Goal: Transaction & Acquisition: Download file/media

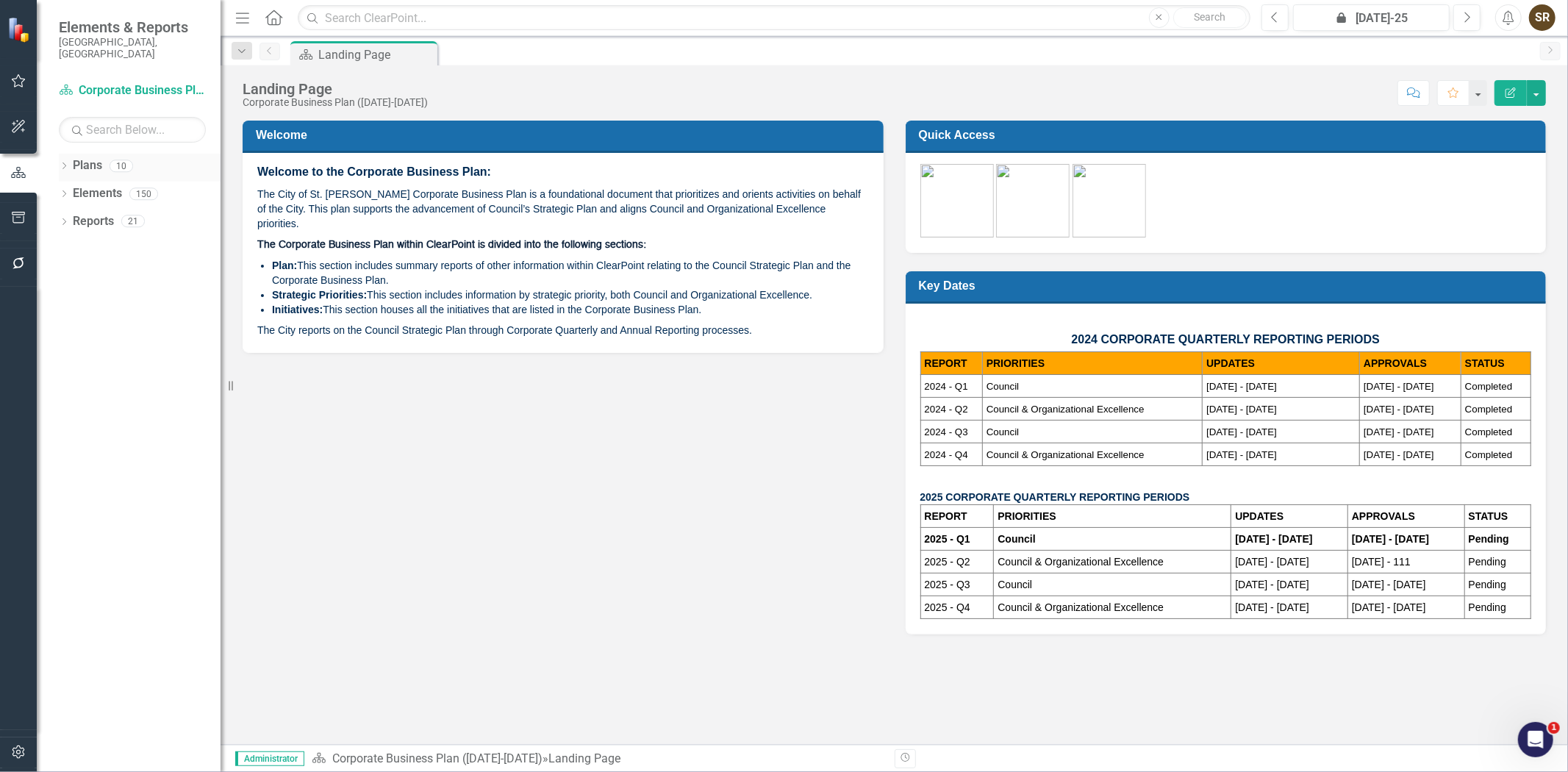
click at [64, 163] on icon "Dropdown" at bounding box center [64, 167] width 10 height 8
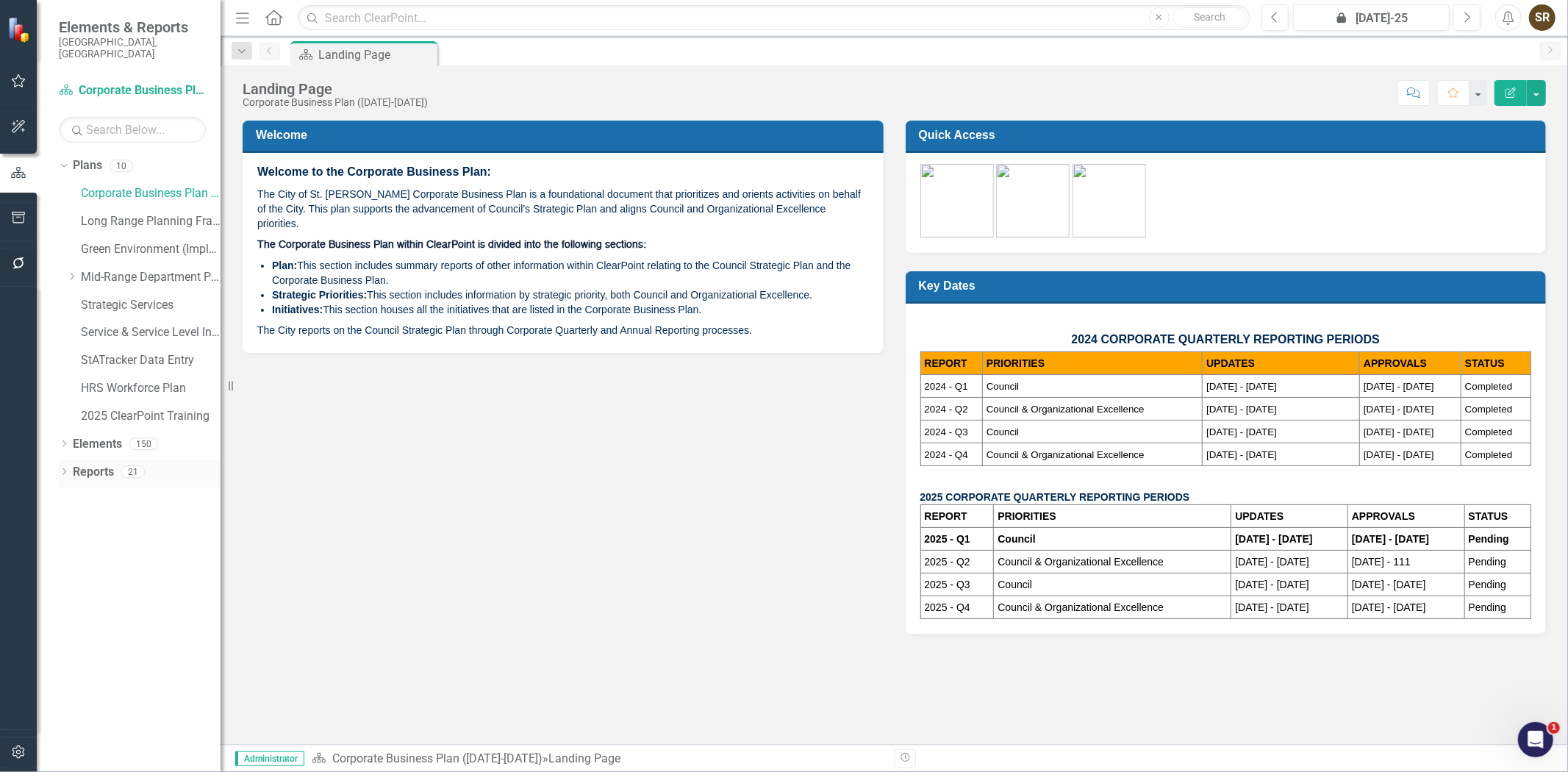
click at [63, 468] on div "Dropdown" at bounding box center [64, 474] width 10 height 13
click at [115, 571] on div "Council Report" at bounding box center [149, 577] width 143 height 13
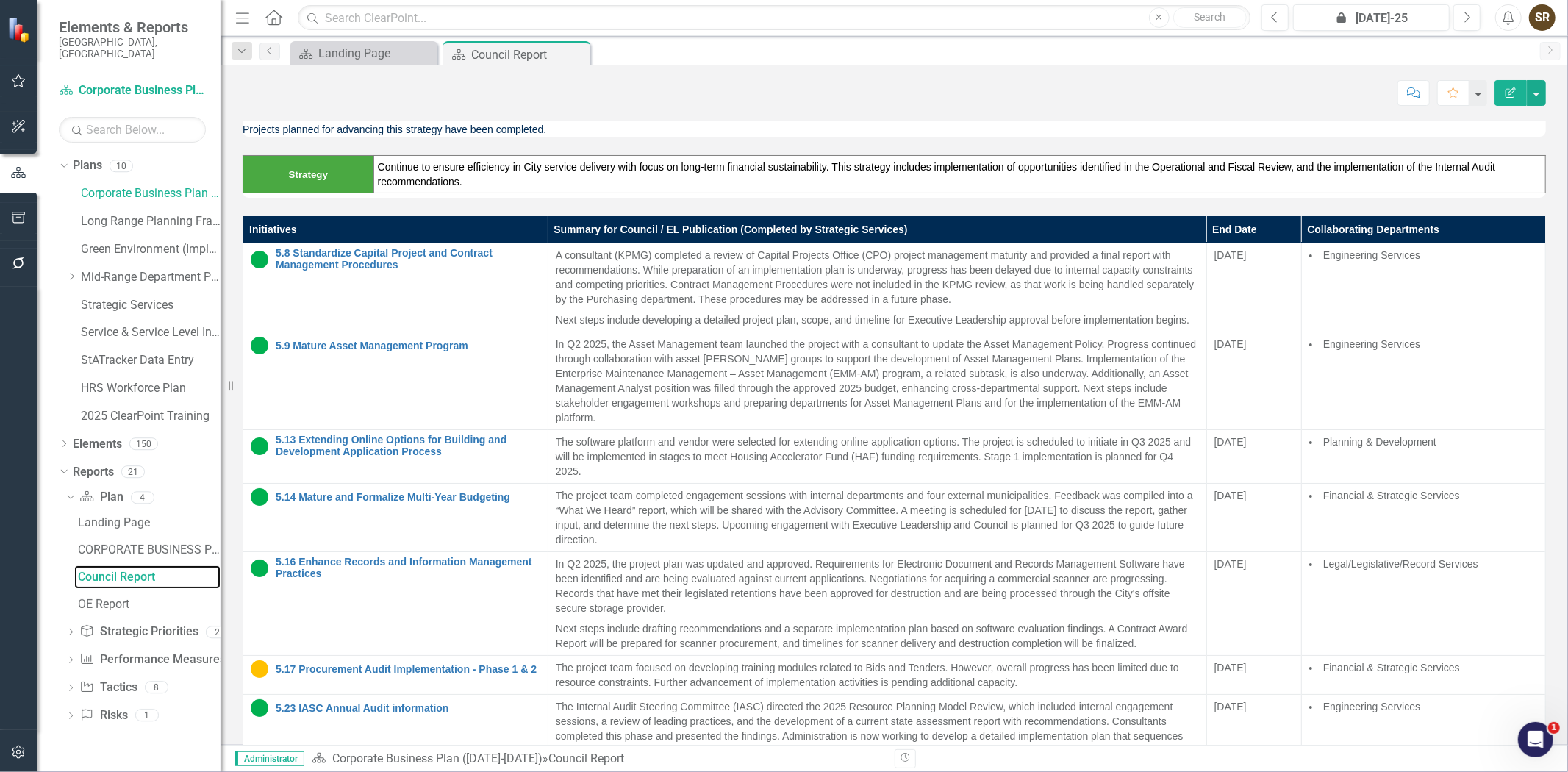
scroll to position [3195, 0]
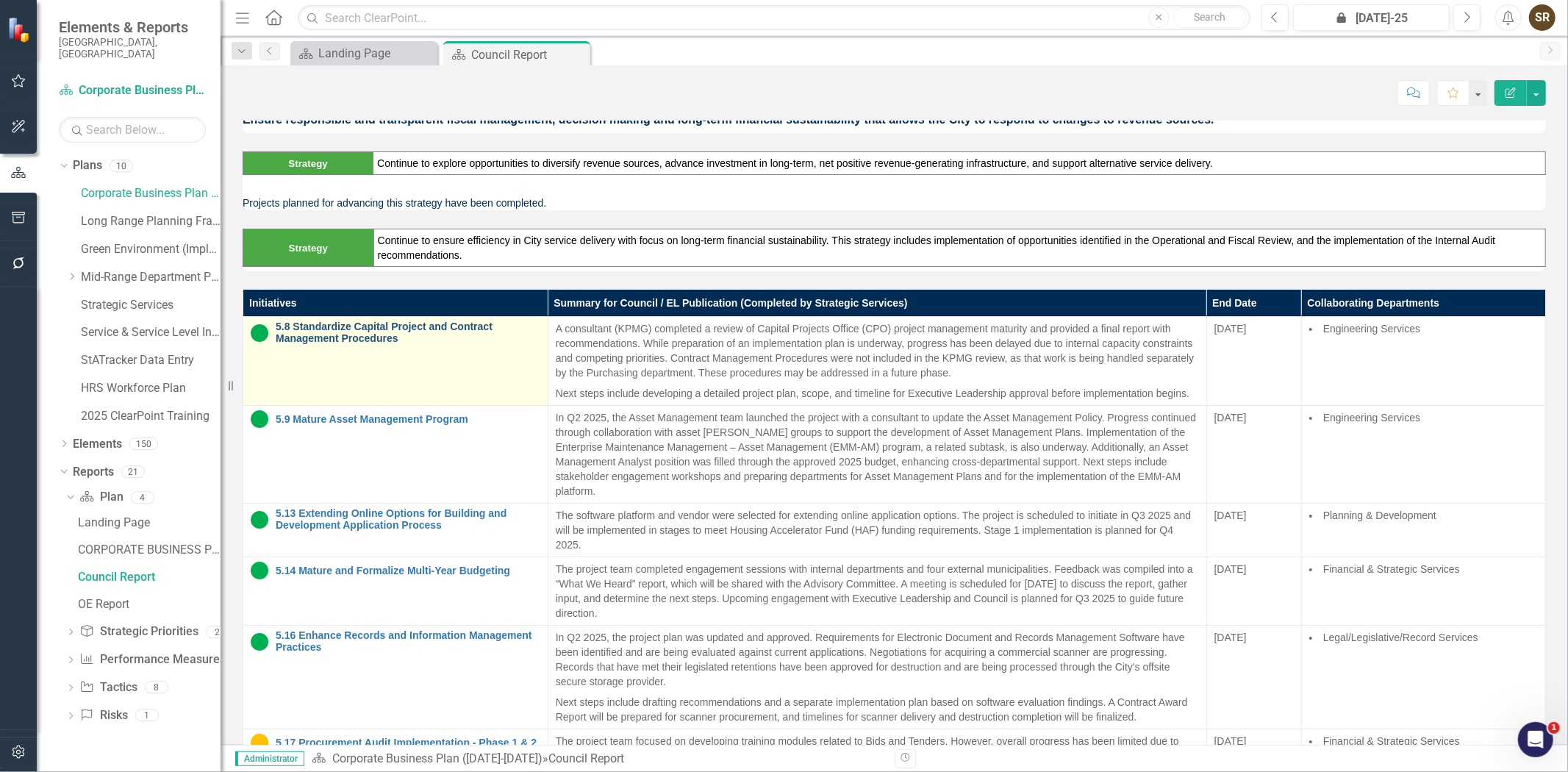
click at [329, 336] on link "5.8 Standardize Capital Project and Contract Management Procedures" at bounding box center [408, 333] width 264 height 23
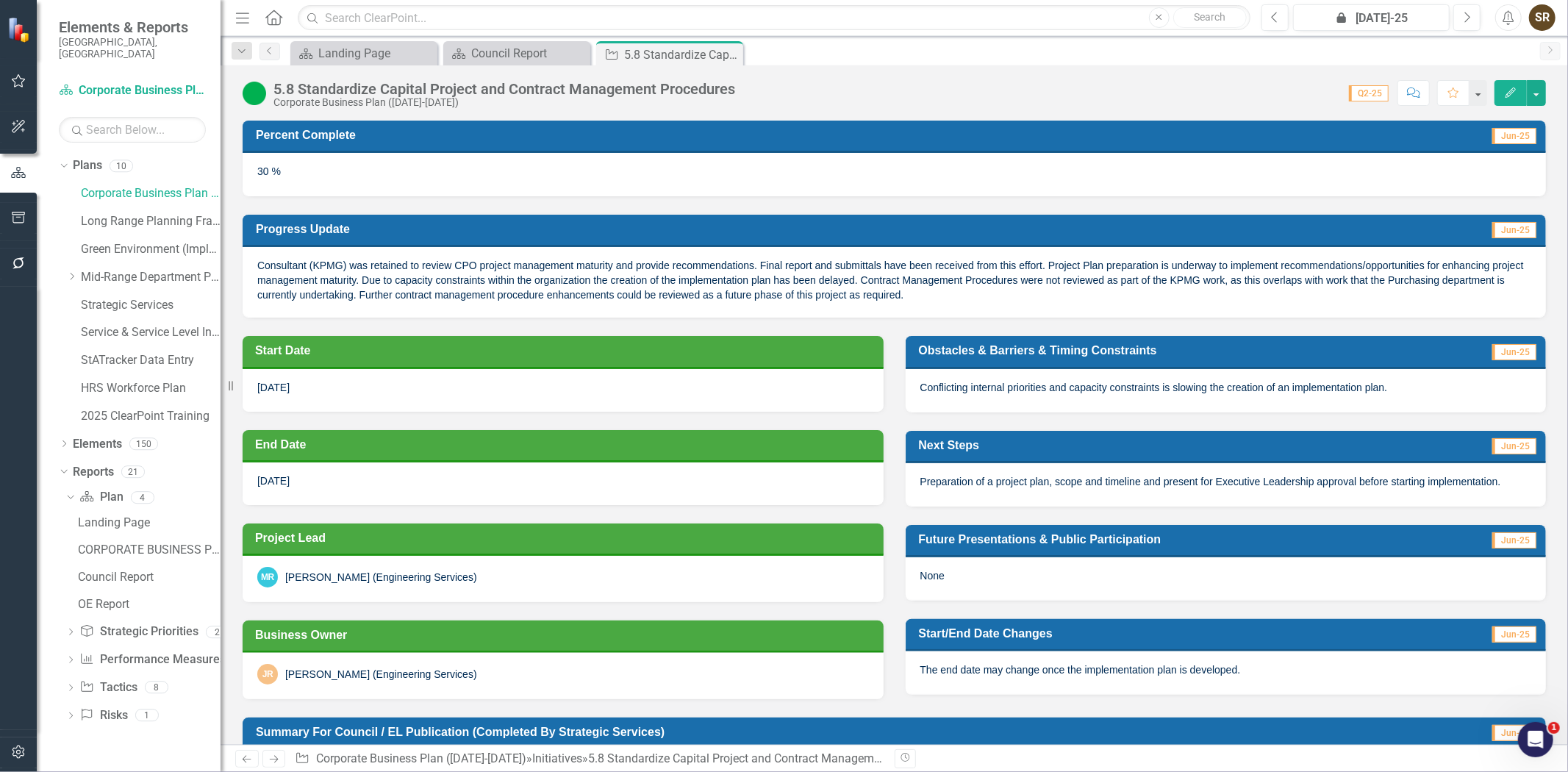
click at [259, 91] on img at bounding box center [255, 94] width 24 height 24
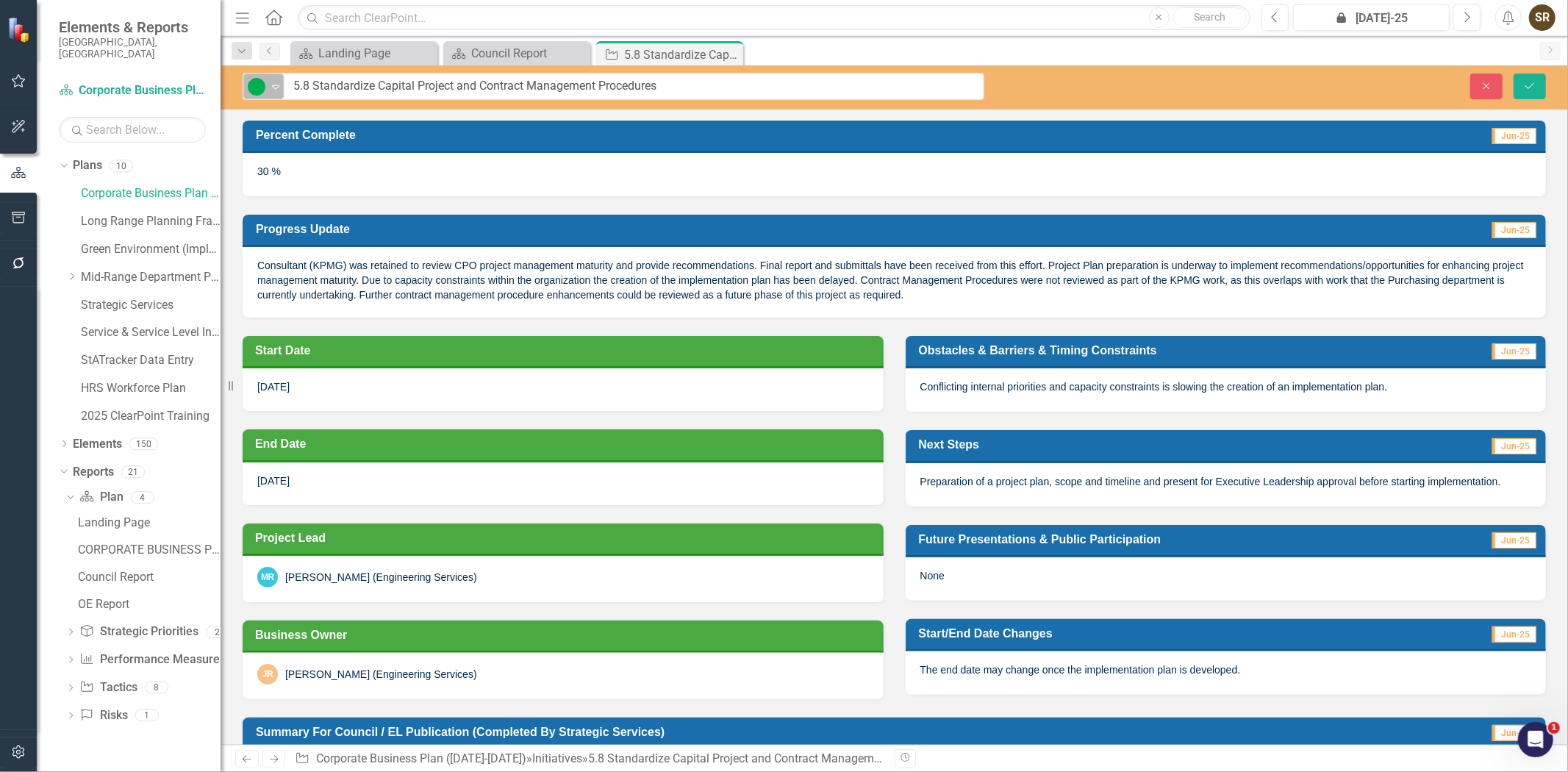
click at [268, 96] on div "Expand" at bounding box center [275, 86] width 15 height 25
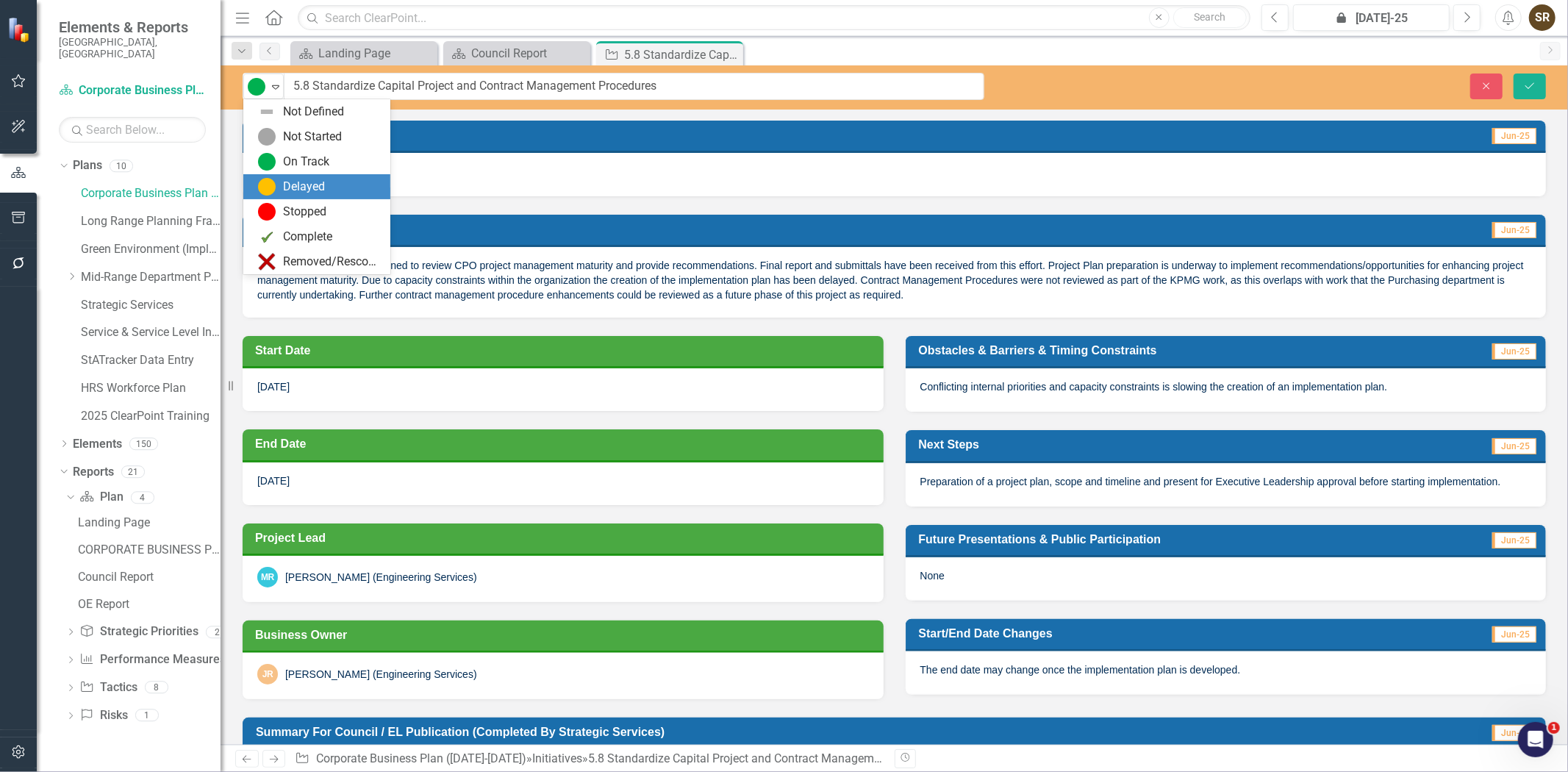
click at [281, 186] on div "Delayed" at bounding box center [320, 187] width 123 height 18
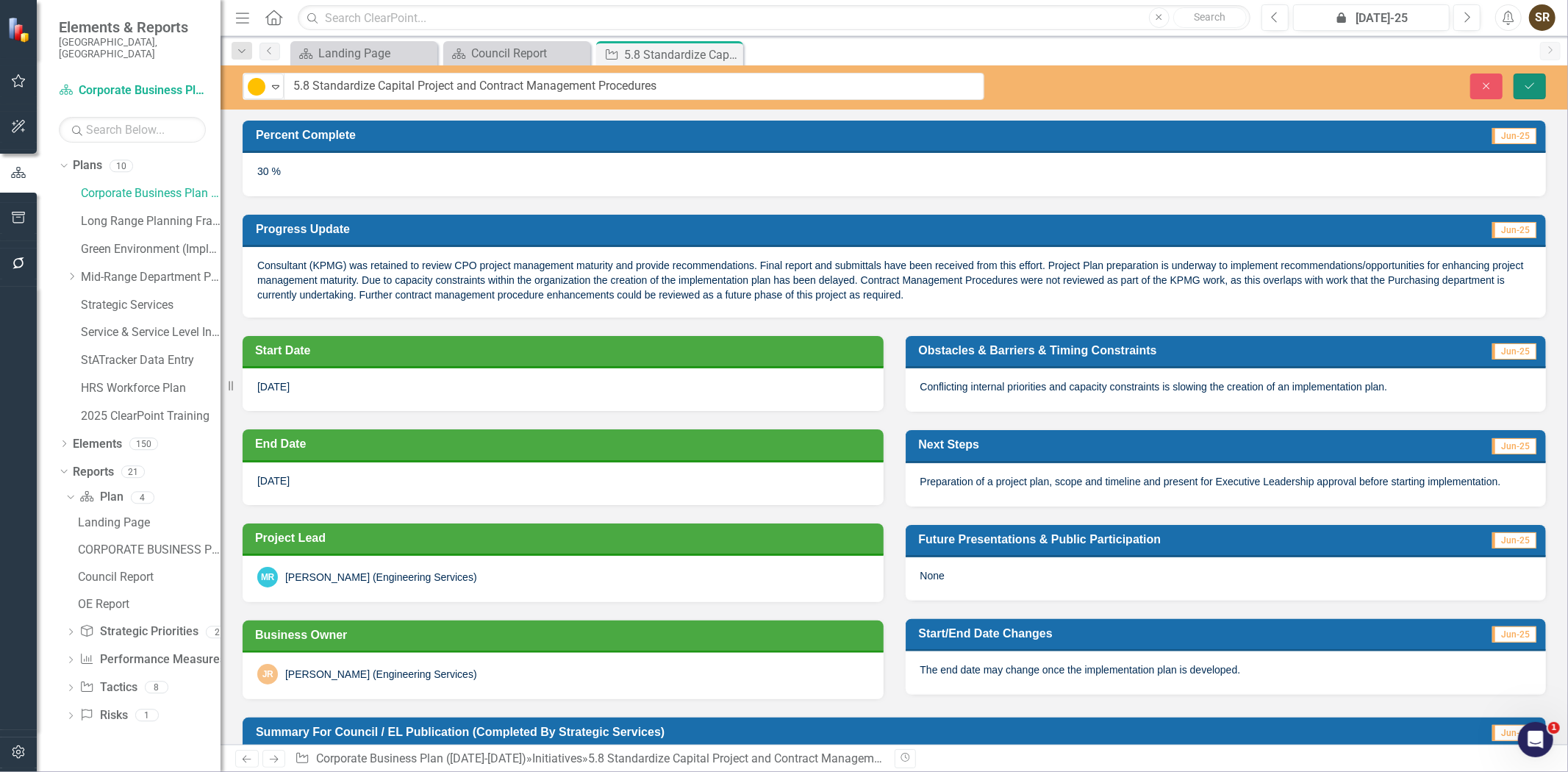
click at [1544, 90] on button "Save" at bounding box center [1530, 87] width 33 height 26
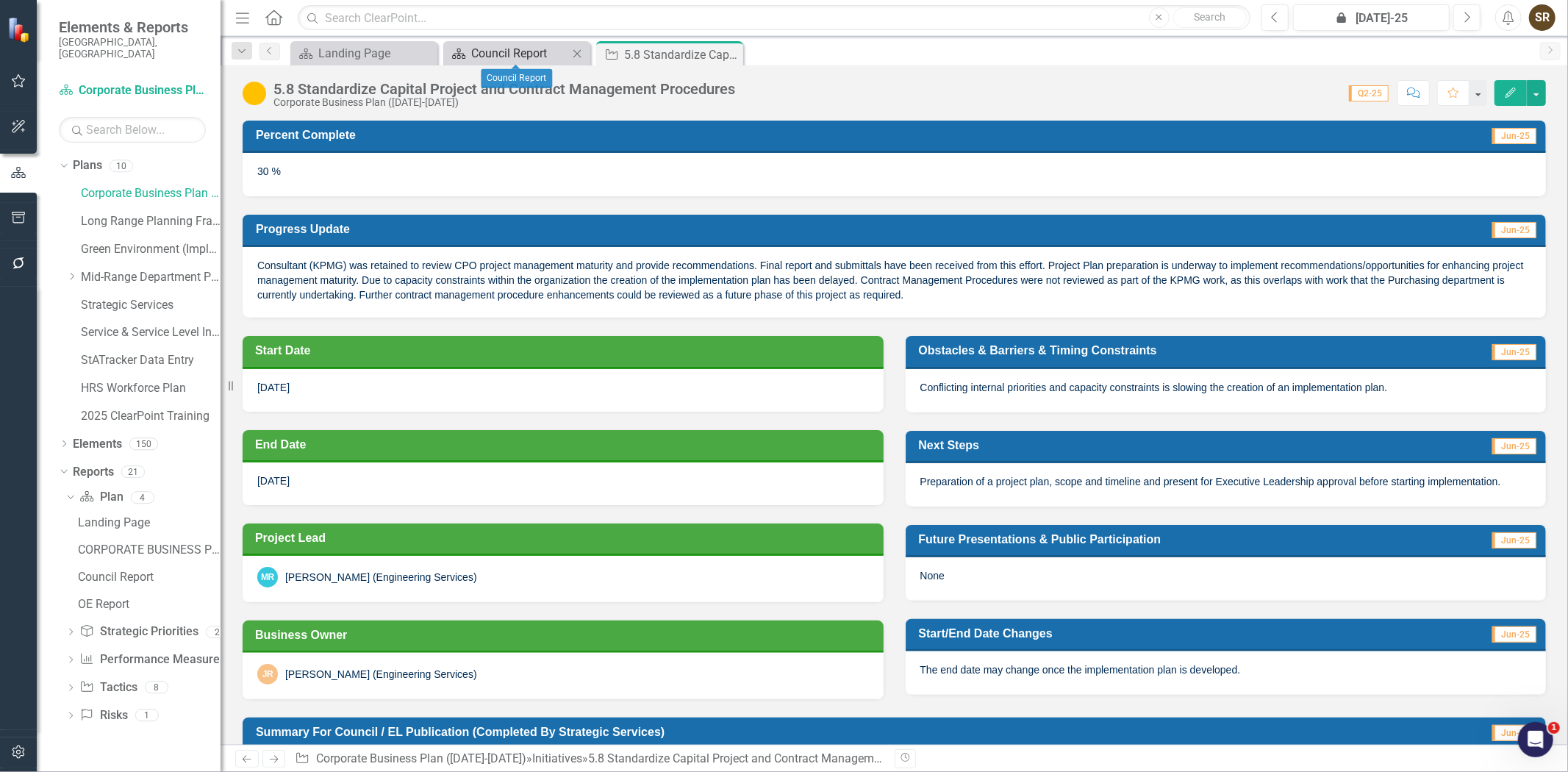
click at [527, 51] on div "Council Report" at bounding box center [520, 53] width 97 height 19
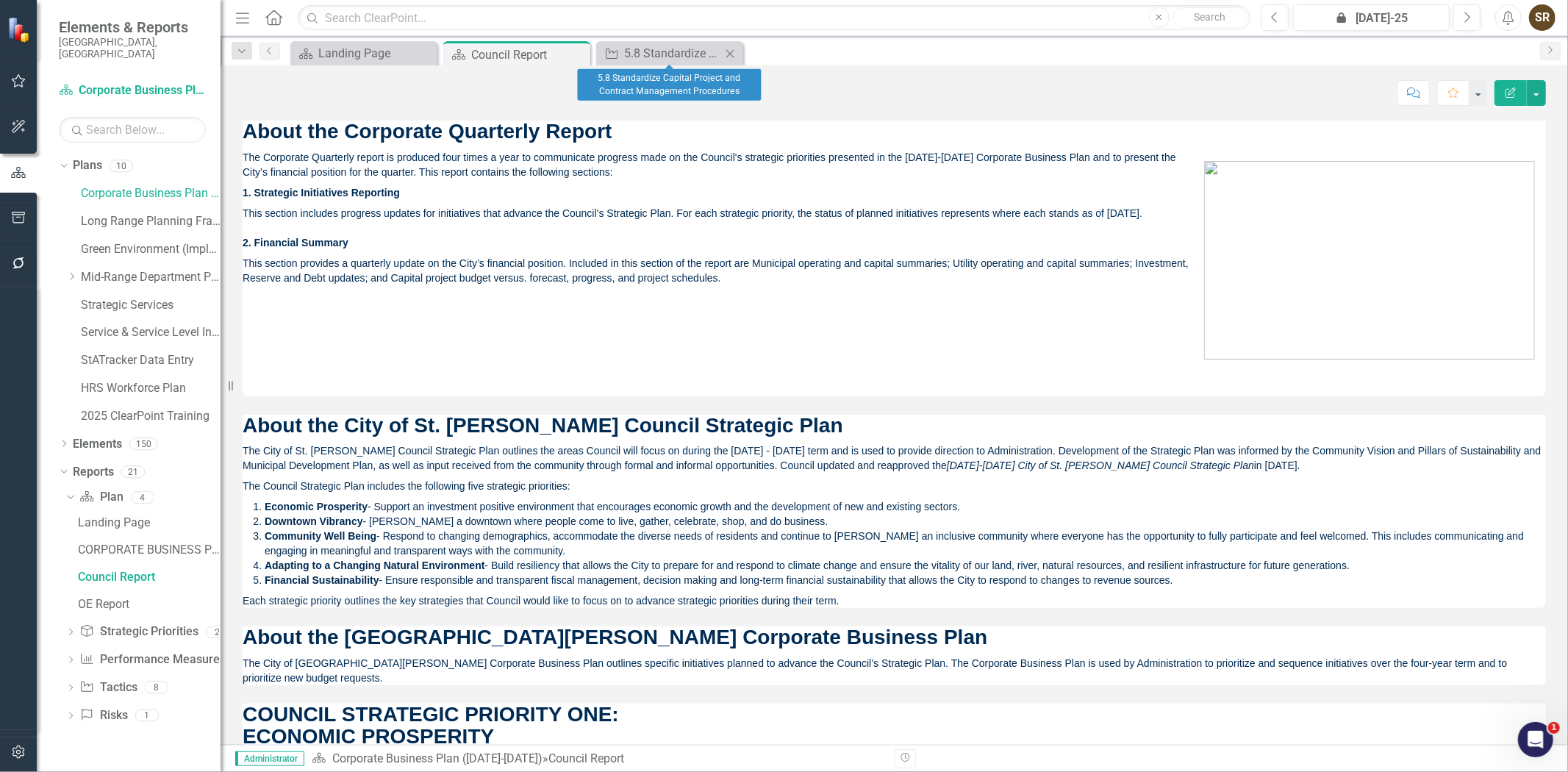
click at [728, 51] on icon at bounding box center [730, 53] width 8 height 8
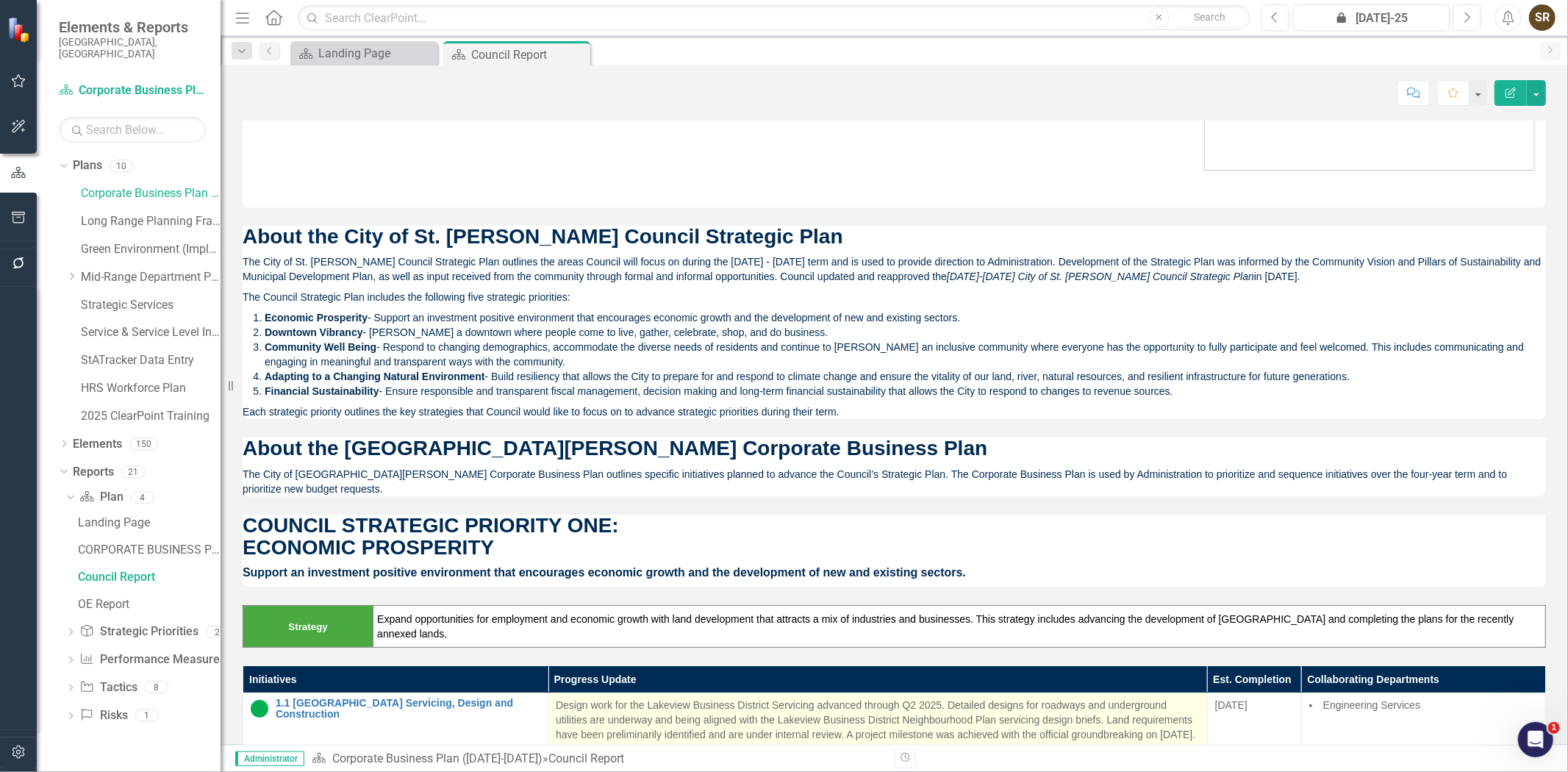
click at [796, 698] on p "Design work for the Lakeview Business District Servicing advanced through Q2 20…" at bounding box center [877, 722] width 644 height 47
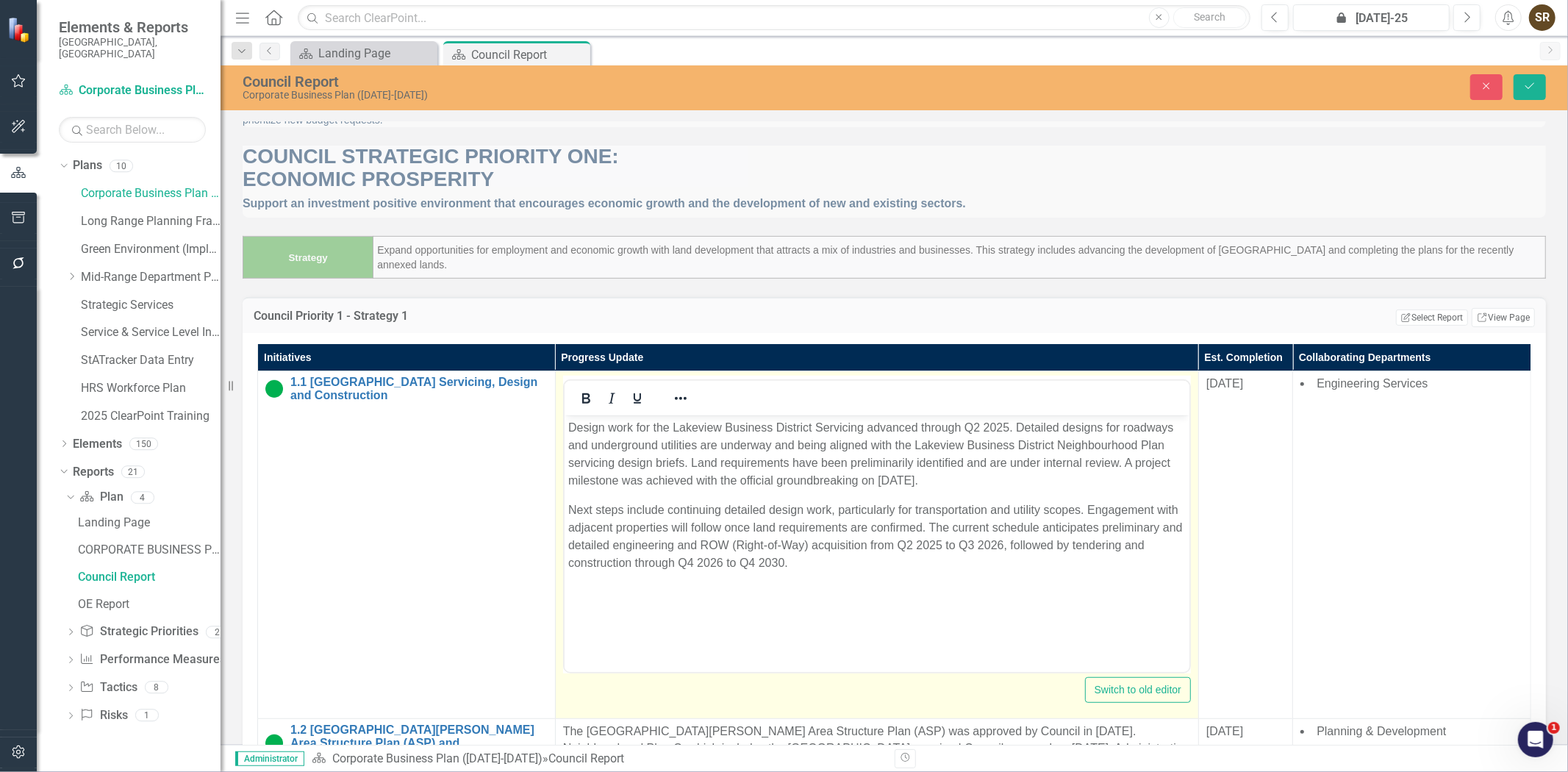
scroll to position [581, 0]
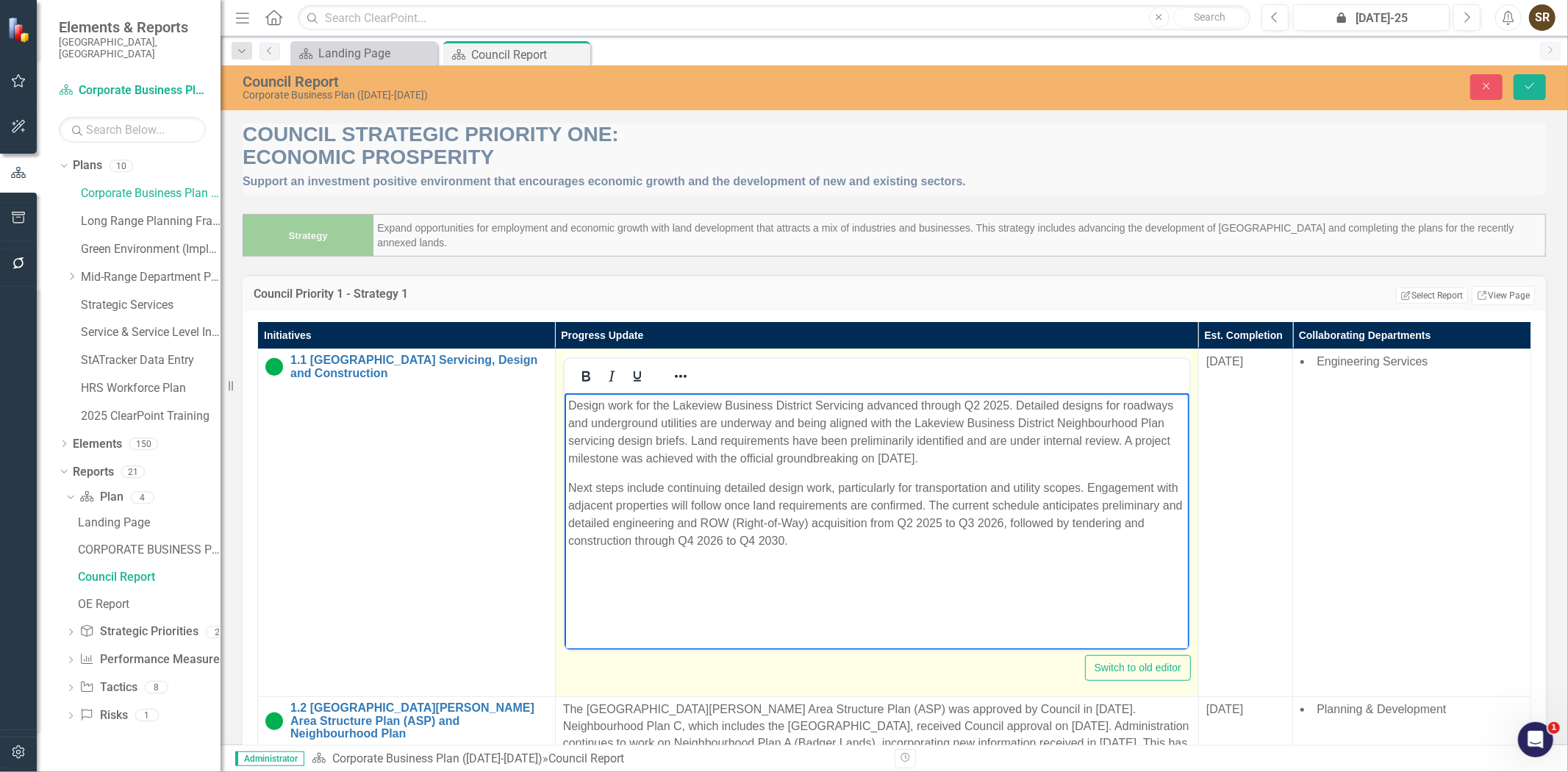
click at [719, 425] on p "Design work for the Lakeview Business District Servicing advanced through Q2 20…" at bounding box center [876, 432] width 618 height 71
drag, startPoint x: 922, startPoint y: 405, endPoint x: 1020, endPoint y: 402, distance: 98.0
click at [1020, 402] on p "Design work for the Lakeview Business District Servicing advanced through Q2 20…" at bounding box center [876, 432] width 618 height 71
drag, startPoint x: 770, startPoint y: 424, endPoint x: 680, endPoint y: 425, distance: 90.0
click at [680, 425] on p "Design work for the Lakeview Business District Servicing advanced with detailed…" at bounding box center [876, 432] width 618 height 71
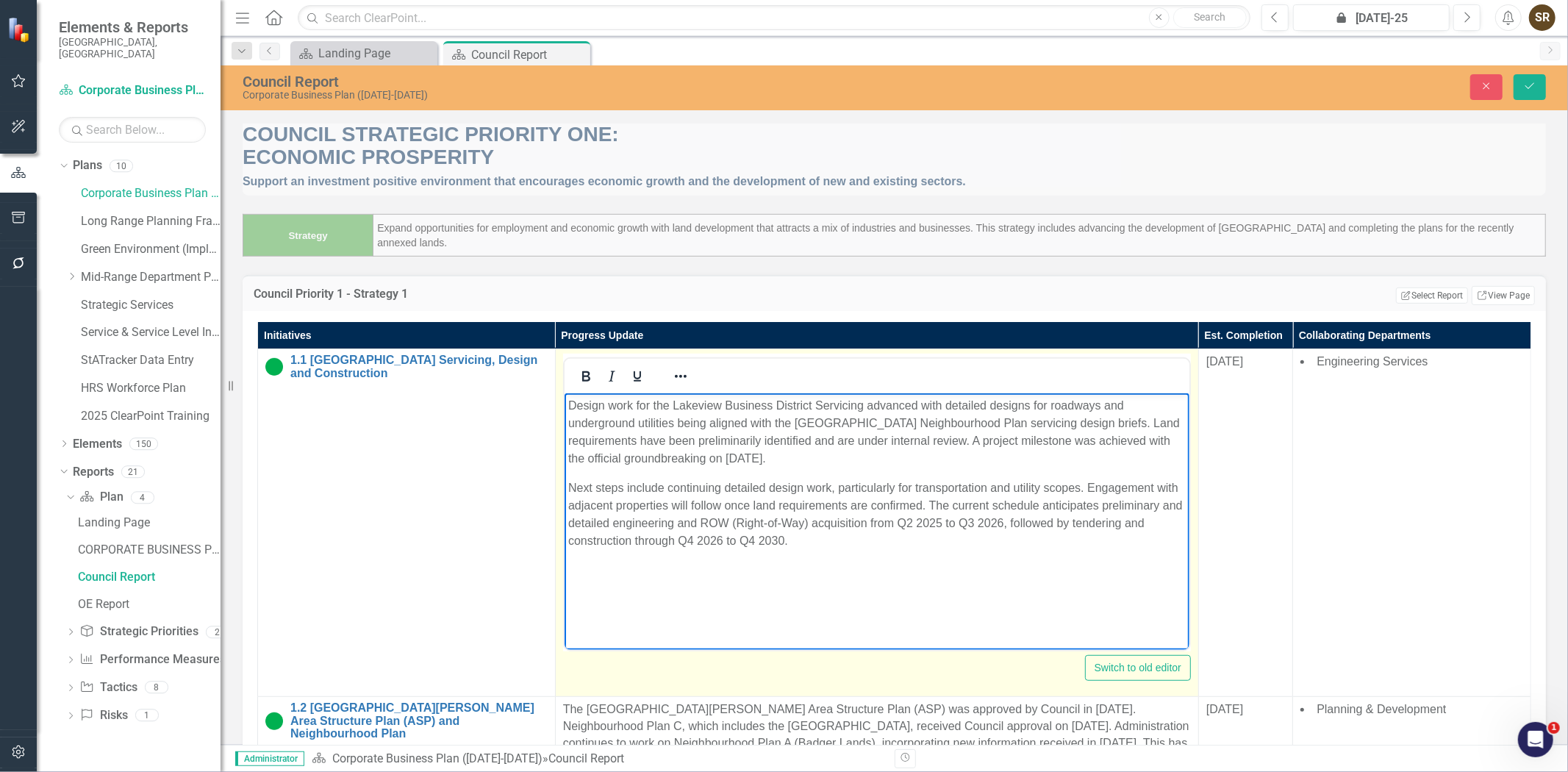
click at [836, 523] on p "Next steps include continuing detailed design work, particularly for transporta…" at bounding box center [876, 515] width 618 height 71
click at [758, 515] on p "Next steps include continuing detailed design work, particularly for transporta…" at bounding box center [876, 515] width 618 height 71
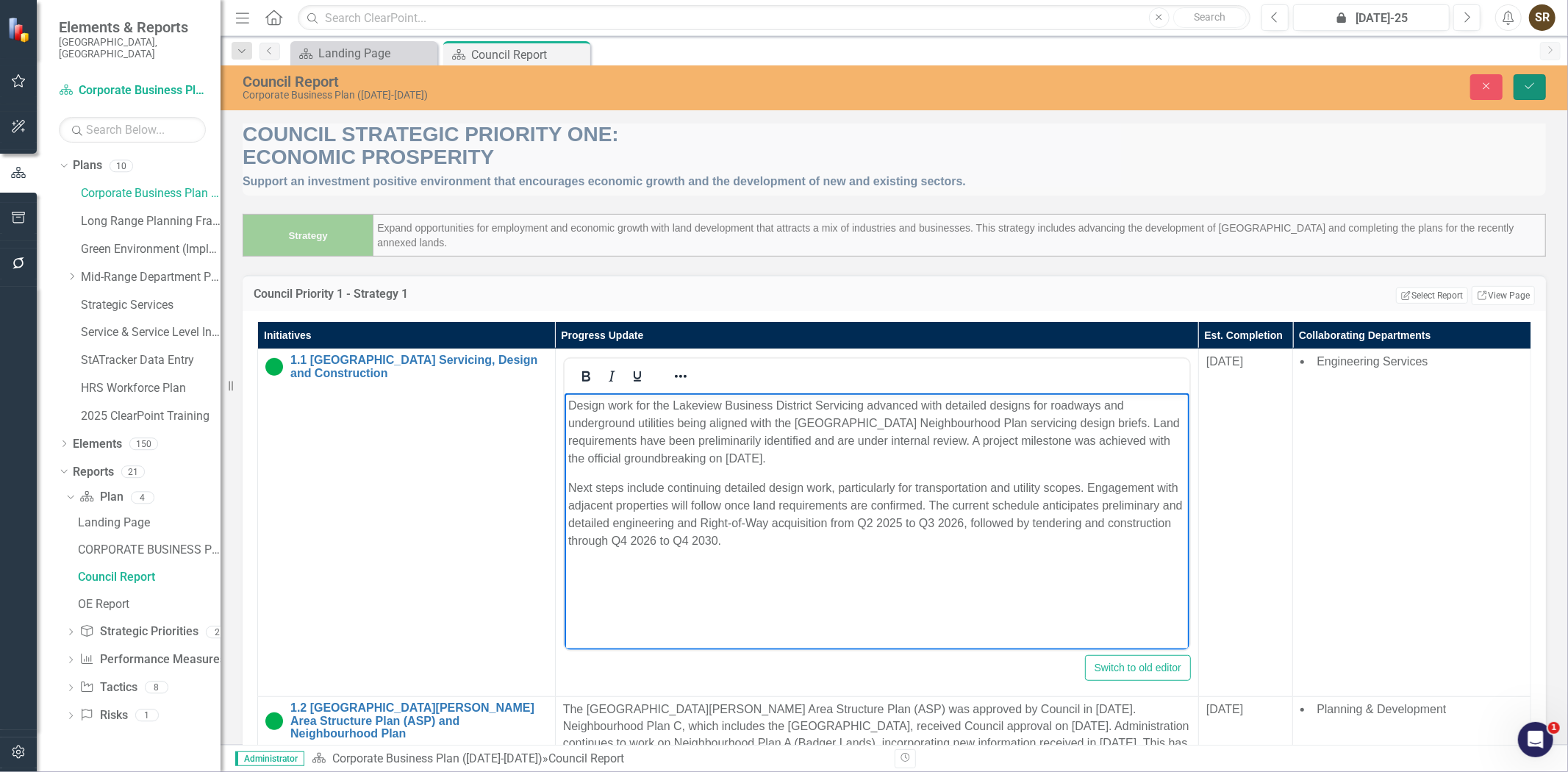
click at [1530, 86] on icon "Save" at bounding box center [1530, 86] width 13 height 10
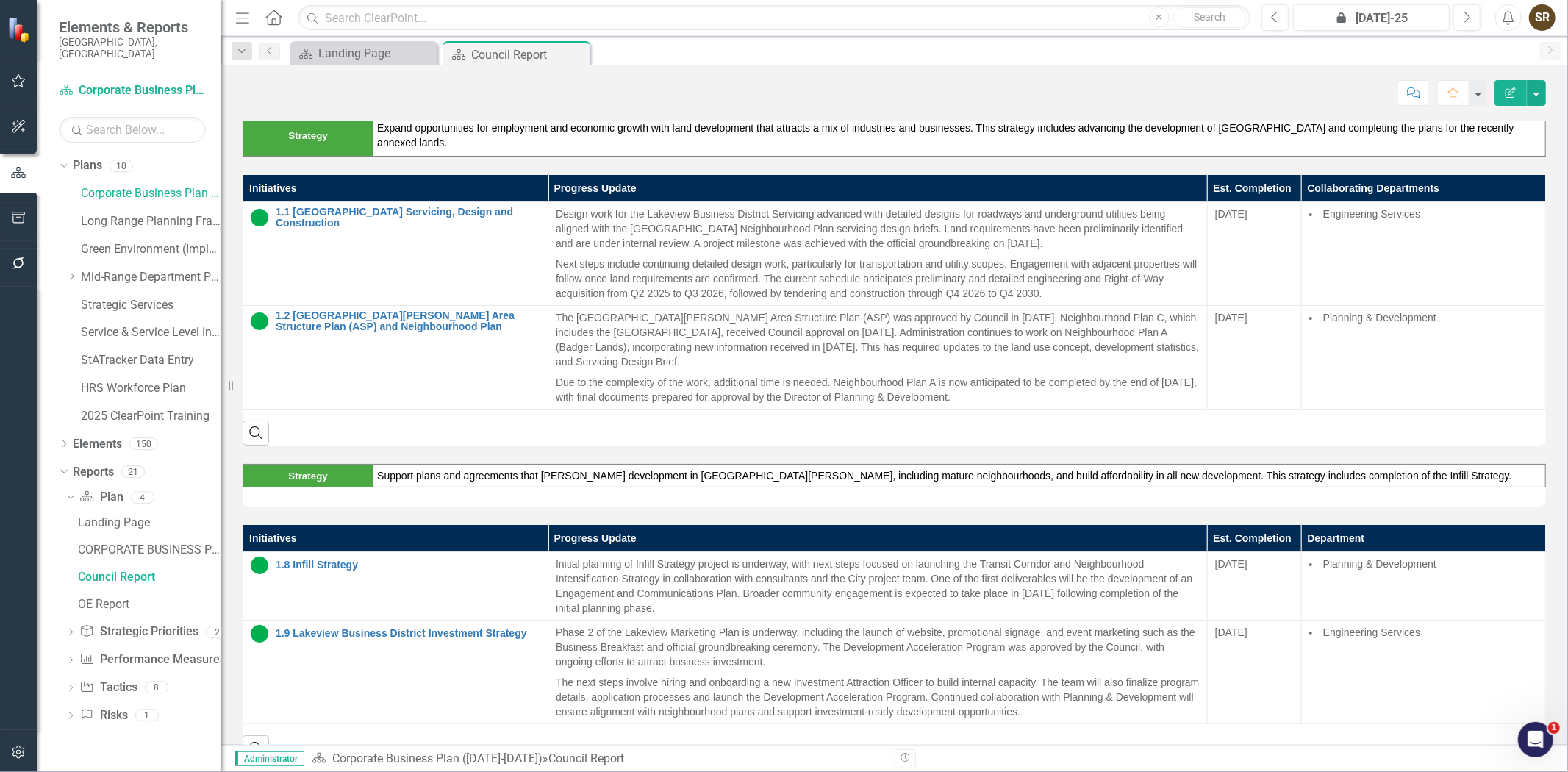
scroll to position [747, 0]
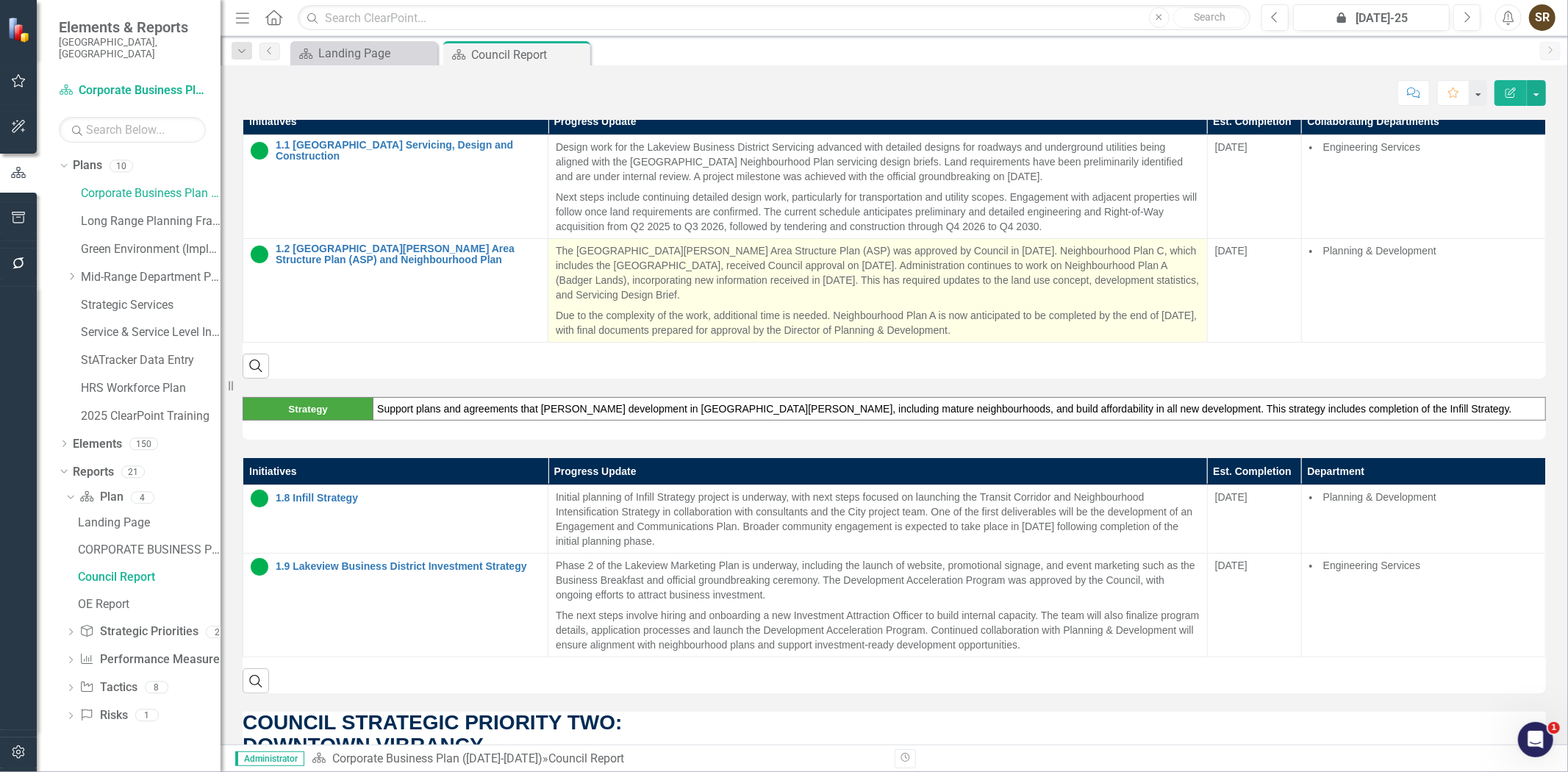
click at [687, 253] on p "The [GEOGRAPHIC_DATA][PERSON_NAME] Area Structure Plan (ASP) was approved by Co…" at bounding box center [877, 274] width 644 height 62
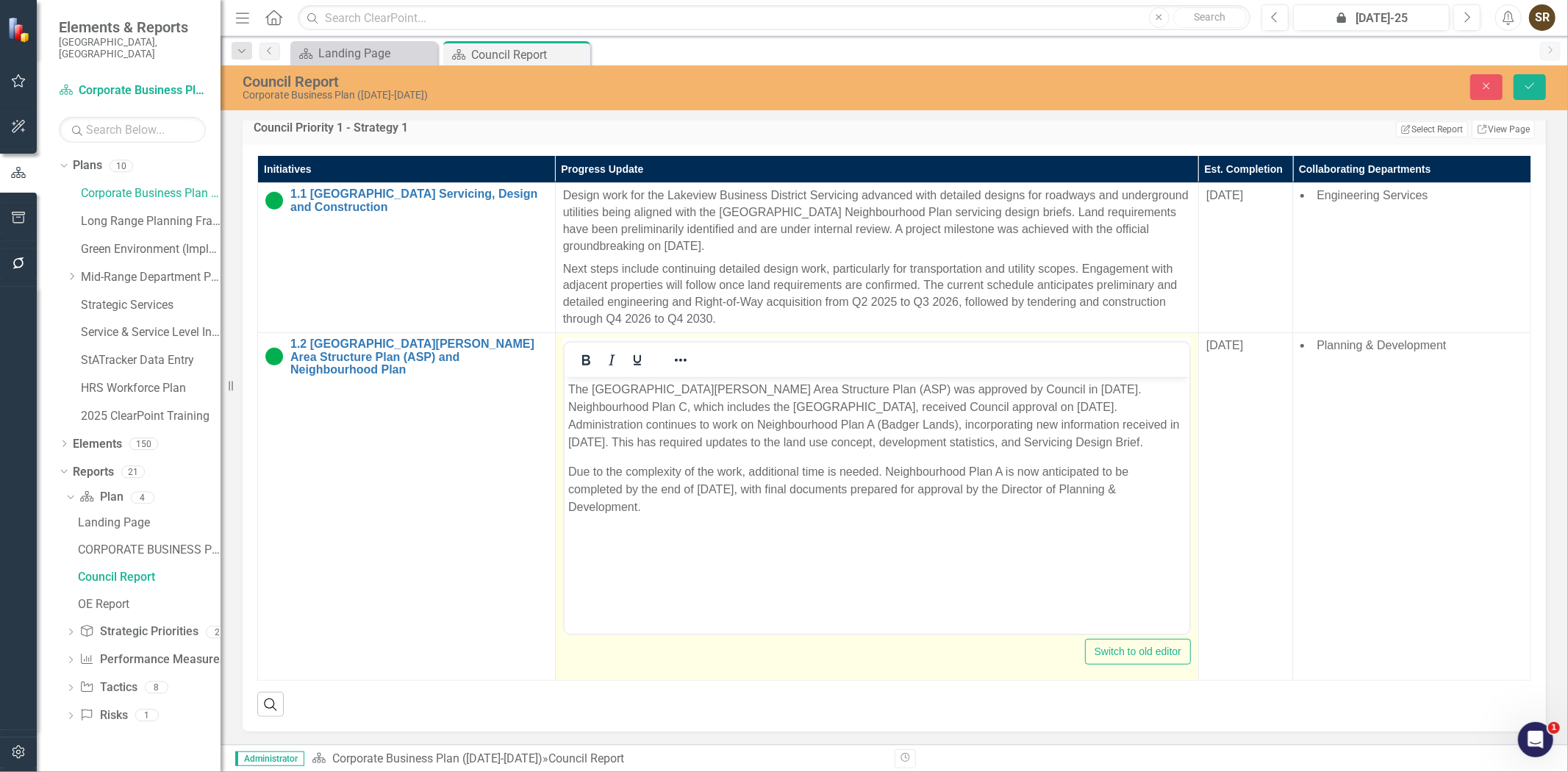
scroll to position [0, 0]
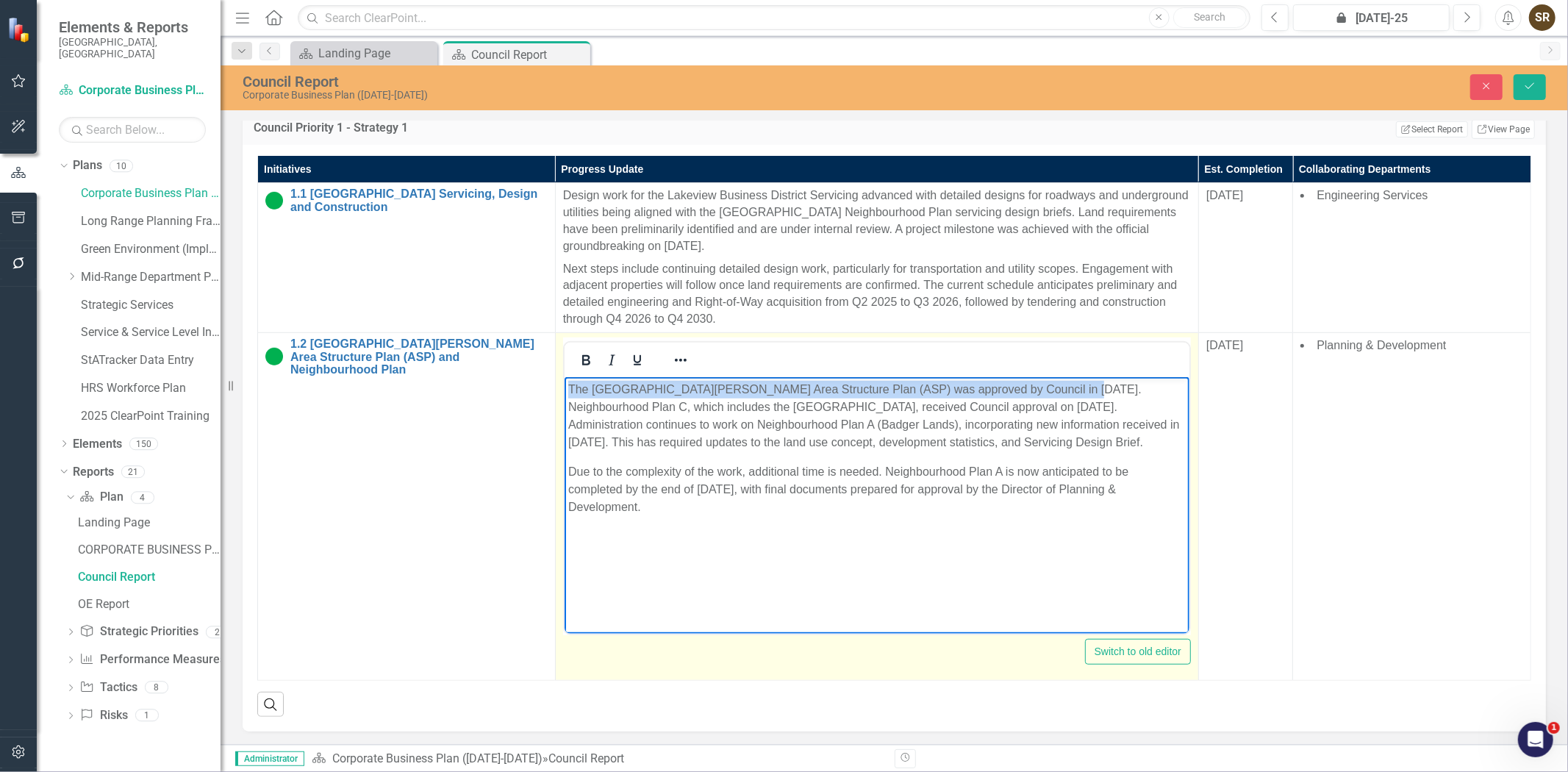
drag, startPoint x: 1053, startPoint y: 388, endPoint x: 569, endPoint y: 380, distance: 484.1
click at [569, 380] on p "The [GEOGRAPHIC_DATA][PERSON_NAME] Area Structure Plan (ASP) was approved by Co…" at bounding box center [876, 416] width 618 height 71
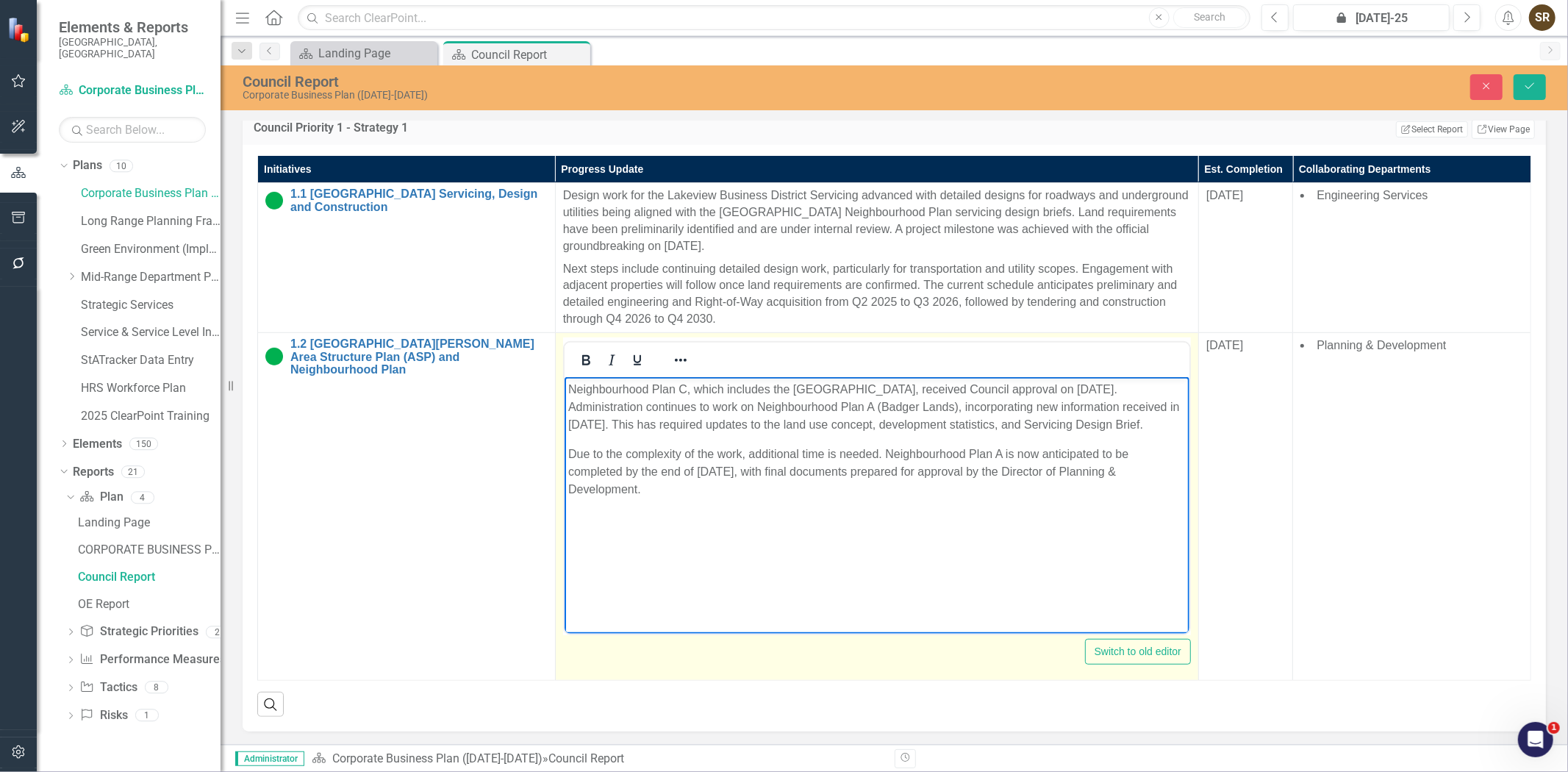
drag, startPoint x: 760, startPoint y: 475, endPoint x: 771, endPoint y: 489, distance: 17.8
click at [771, 489] on p "Due to the complexity of the work, additional time is needed. Neighbourhood Pla…" at bounding box center [876, 472] width 618 height 53
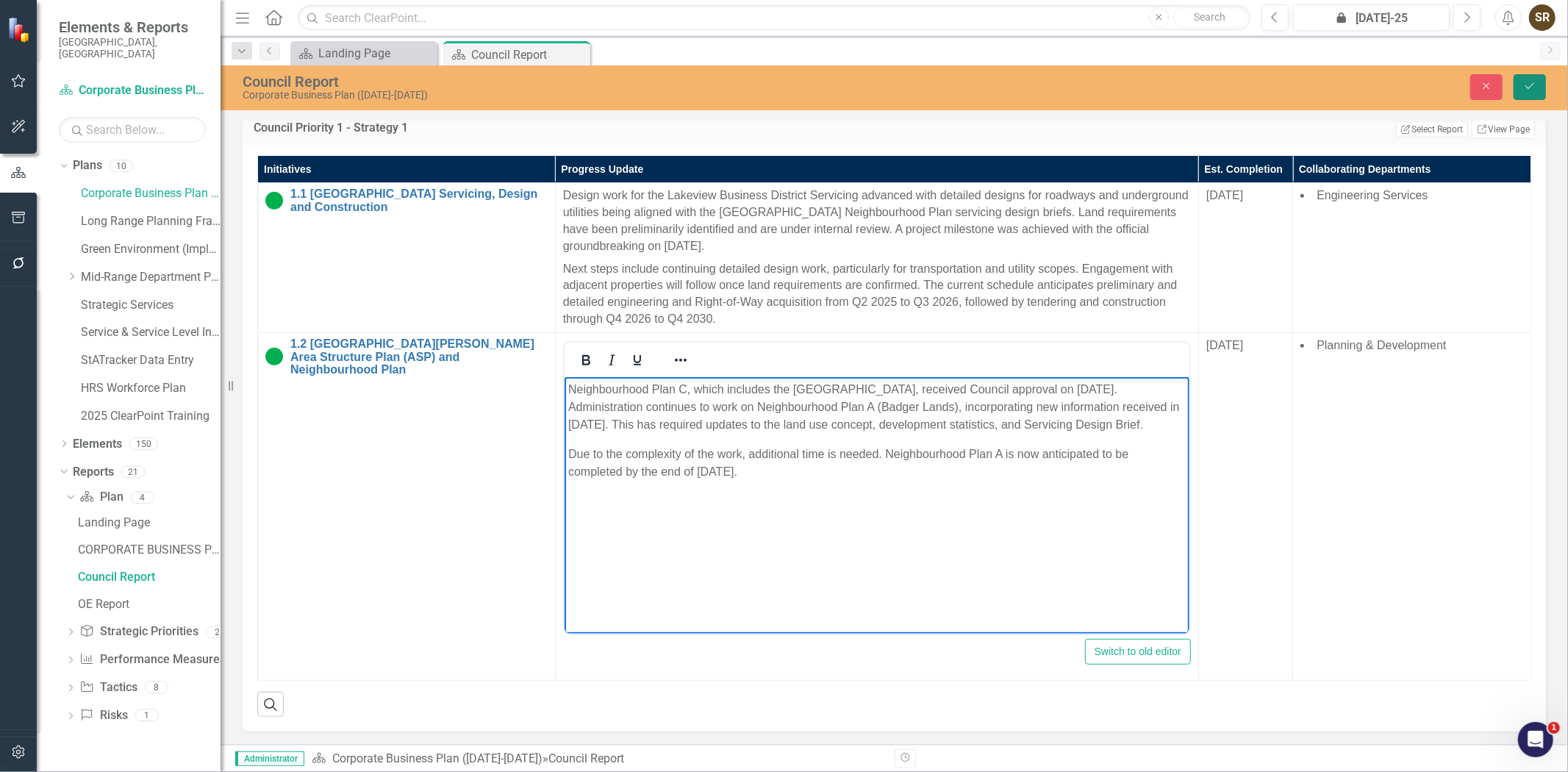
click at [1519, 91] on button "Save" at bounding box center [1530, 87] width 33 height 26
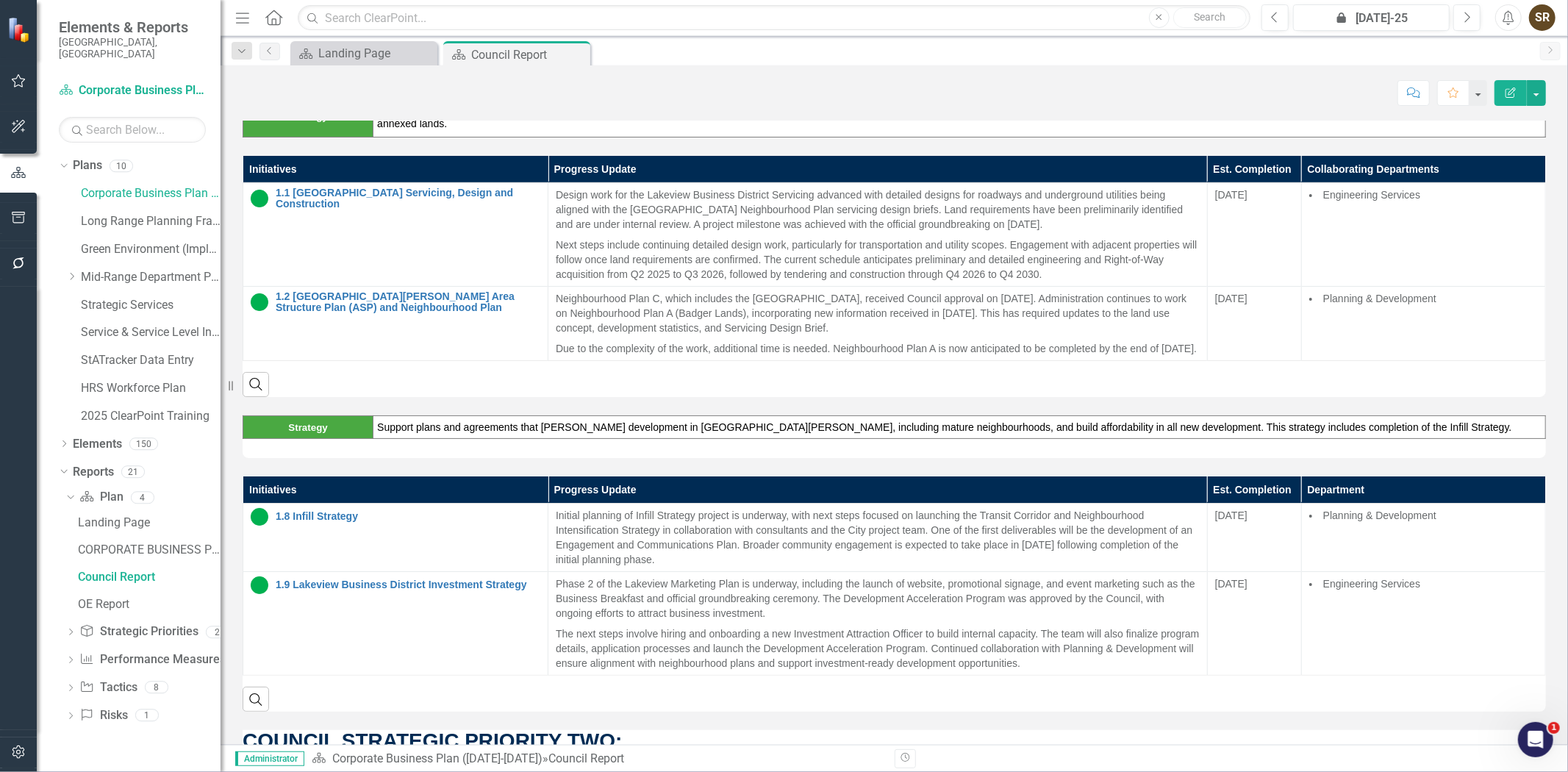
scroll to position [718, 0]
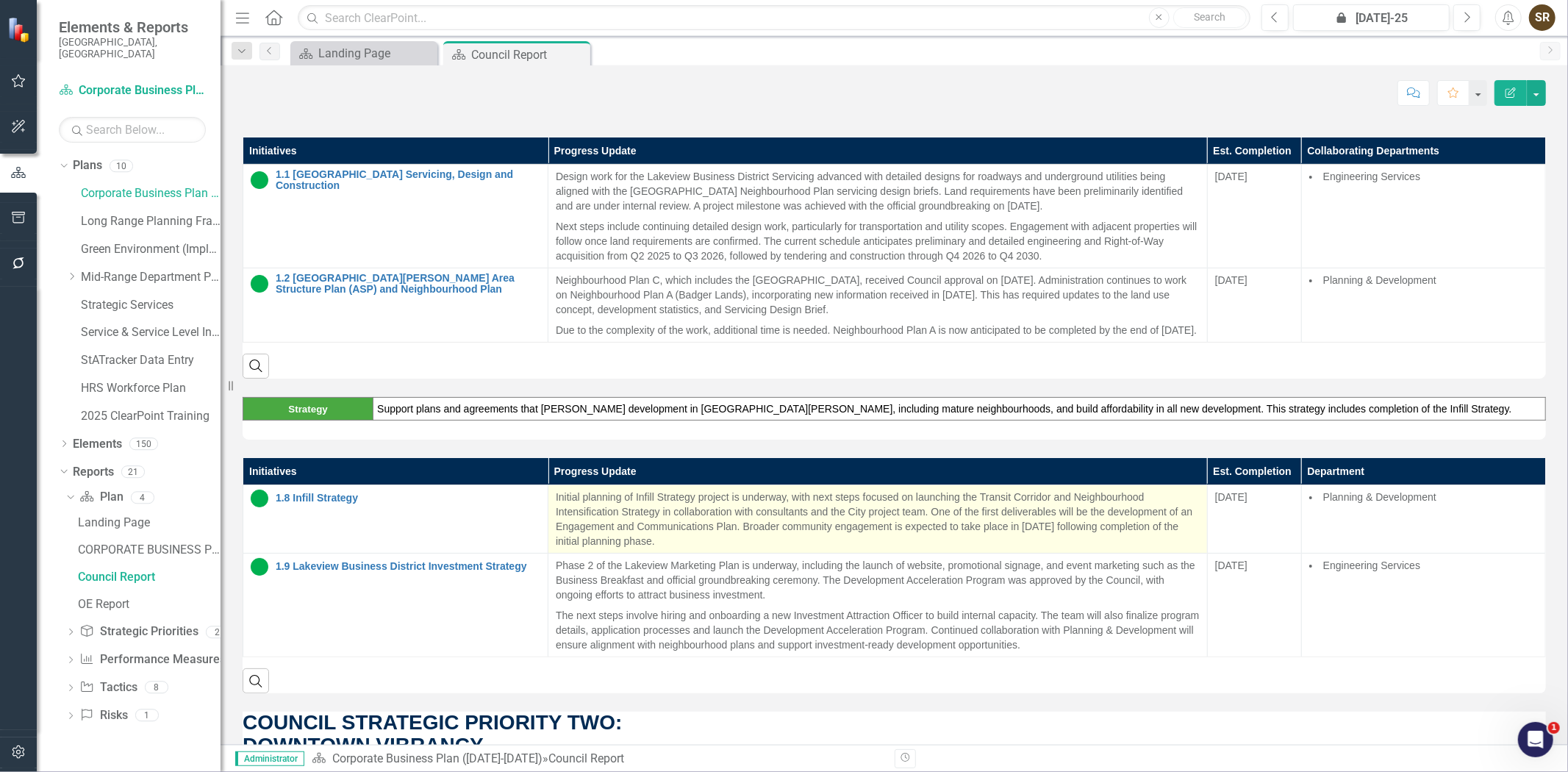
click at [623, 498] on p "Initial planning of Infill Strategy project is underway, with next steps focuse…" at bounding box center [877, 519] width 644 height 59
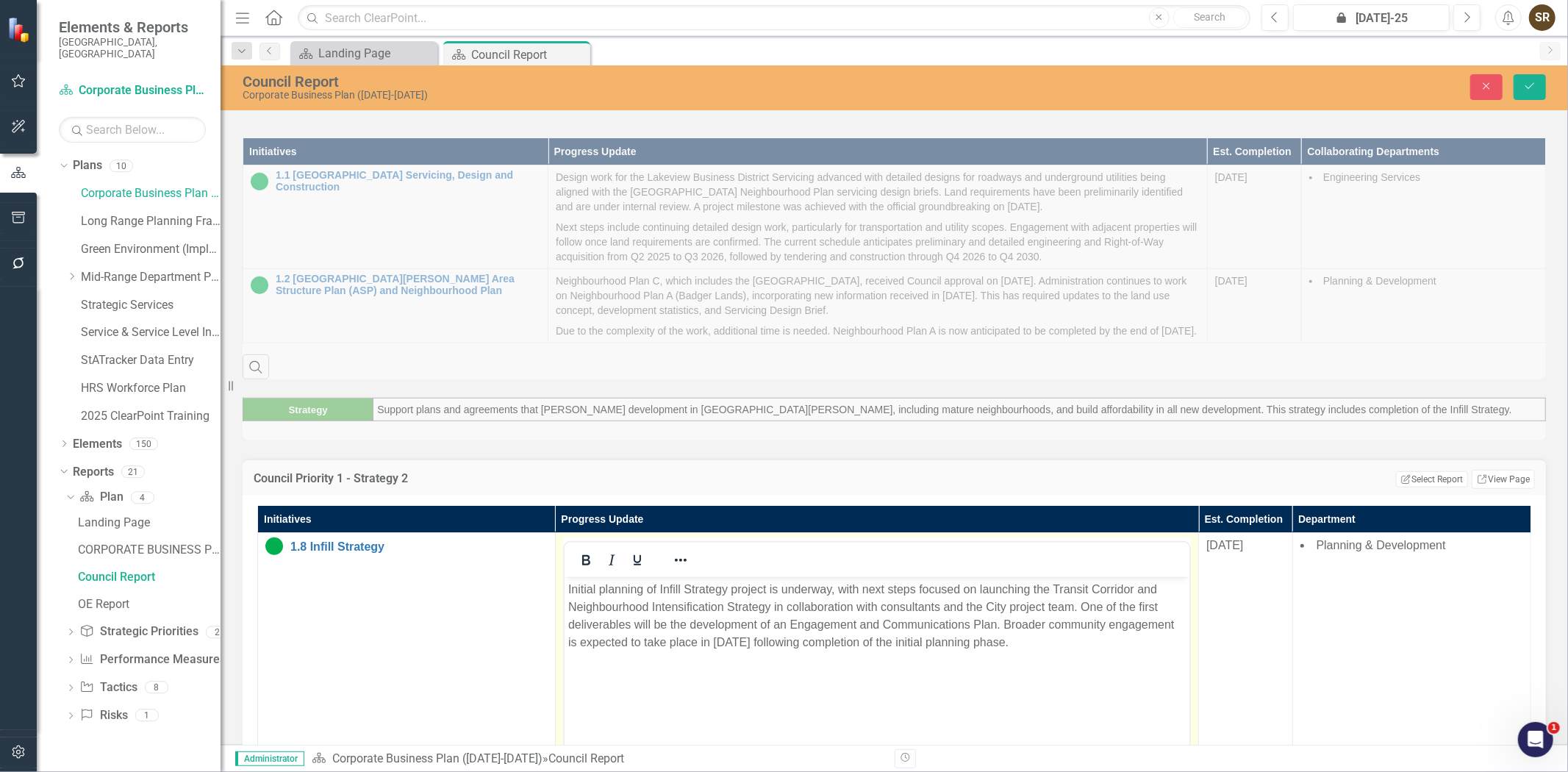
scroll to position [0, 0]
click at [650, 590] on p "Initial planning of Infill Strategy project is underway, with next steps focuse…" at bounding box center [876, 617] width 618 height 71
click at [1528, 85] on icon "Save" at bounding box center [1530, 86] width 13 height 10
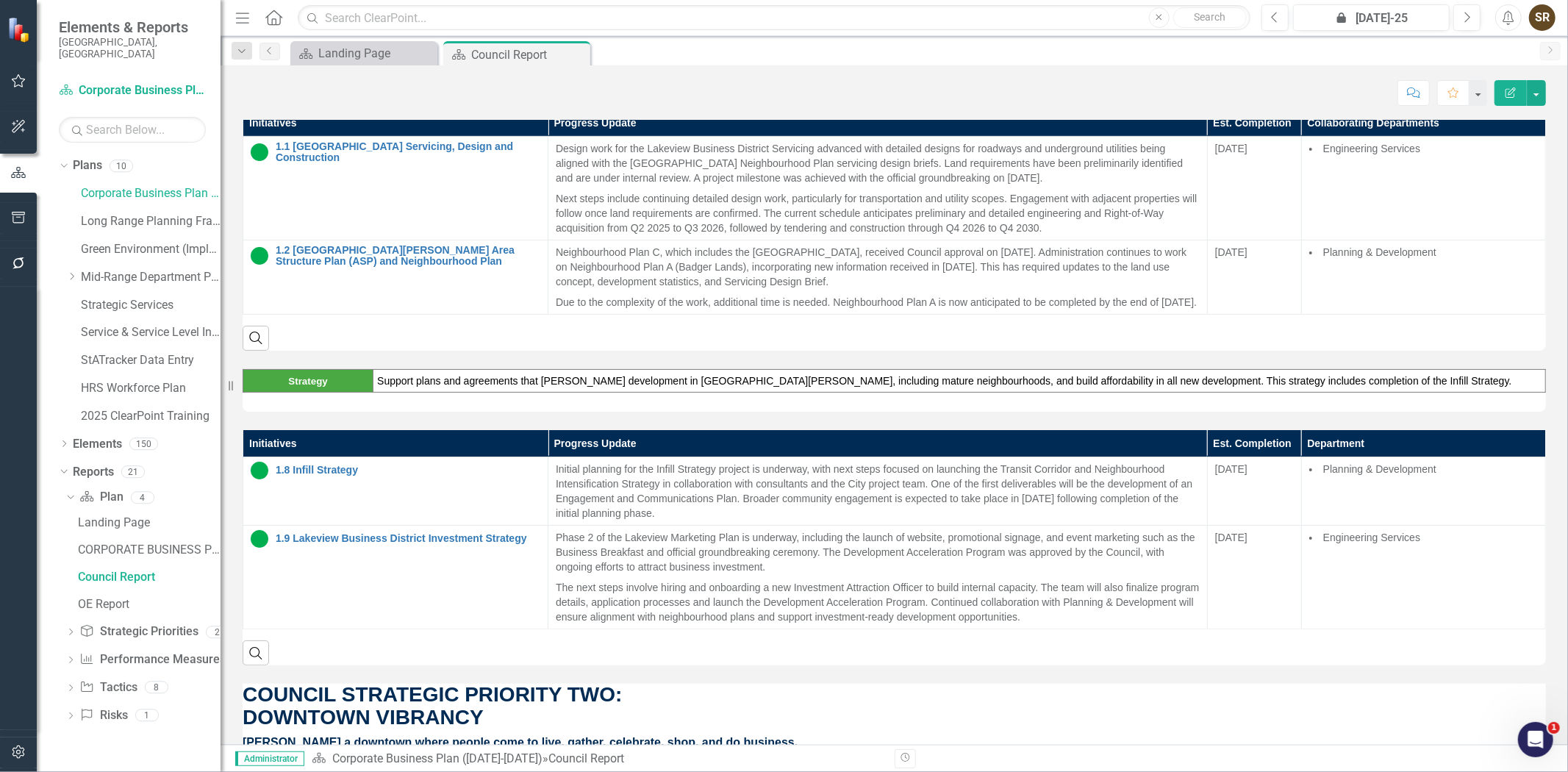
scroll to position [833, 0]
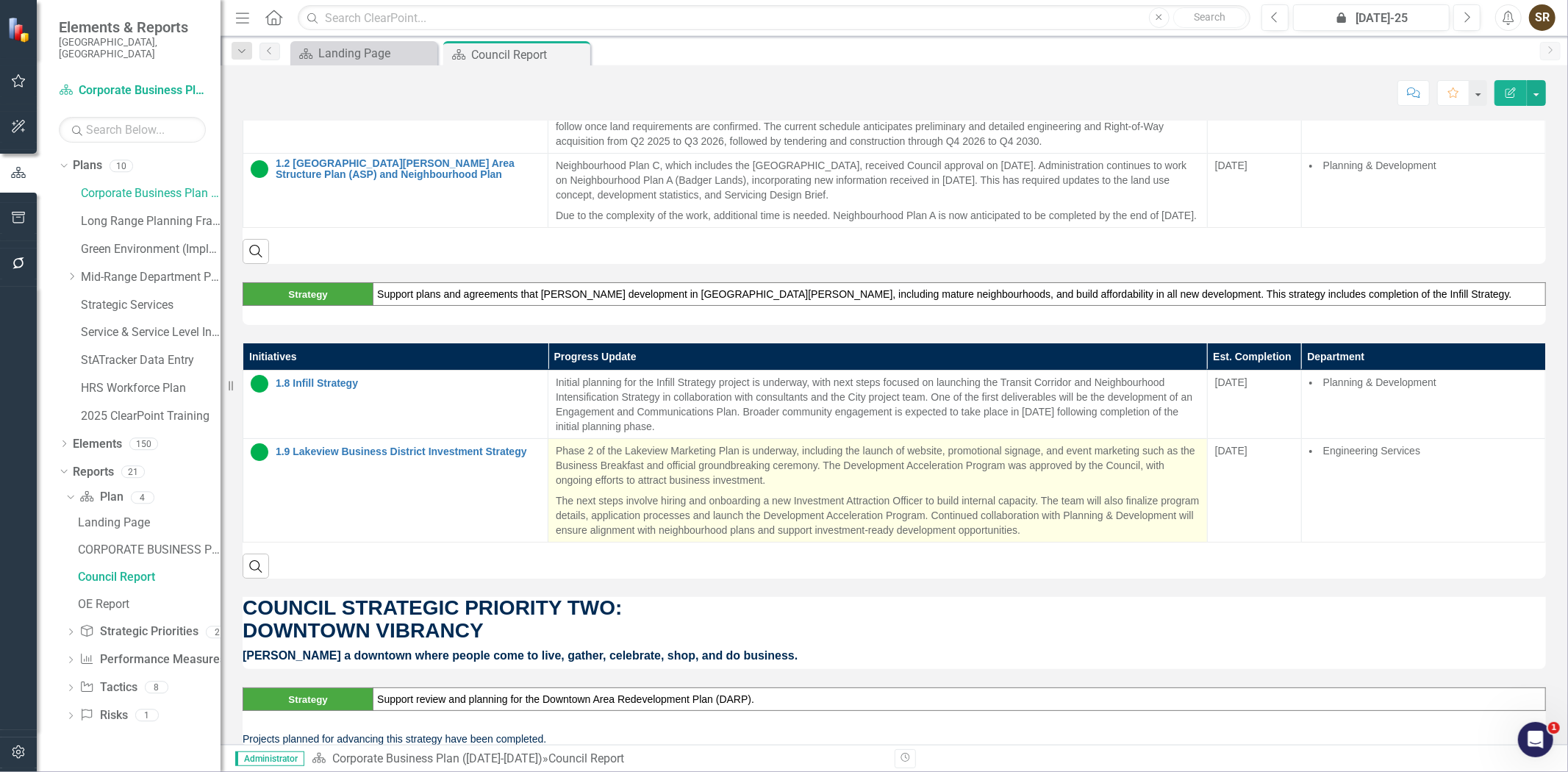
click at [844, 496] on p "The next steps involve hiring and onboarding a new Investment Attraction Office…" at bounding box center [877, 514] width 644 height 47
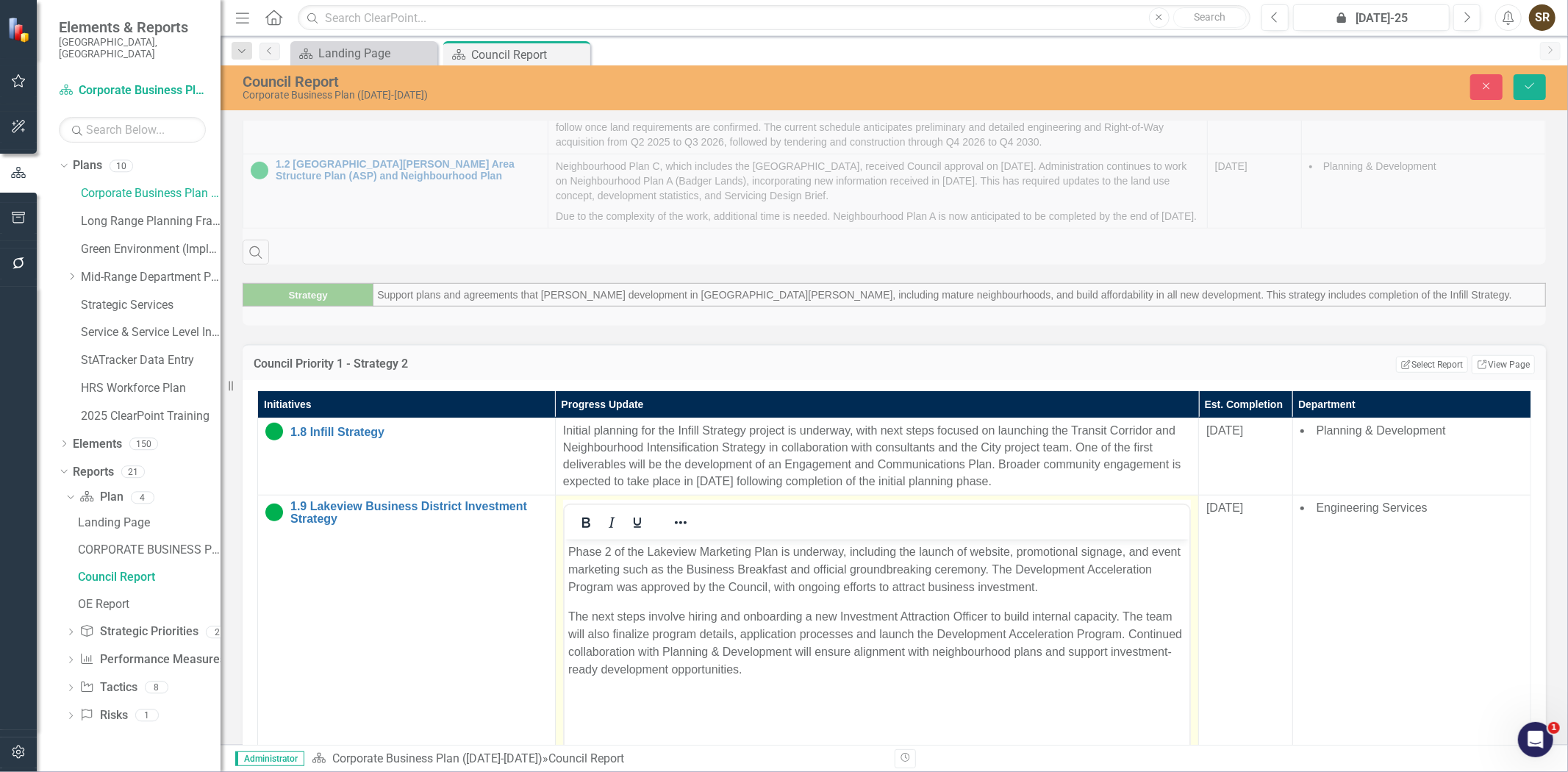
scroll to position [0, 0]
click at [971, 547] on p "Phase 2 of the Lakeview Marketing Plan is underway, including the launch of web…" at bounding box center [876, 570] width 618 height 53
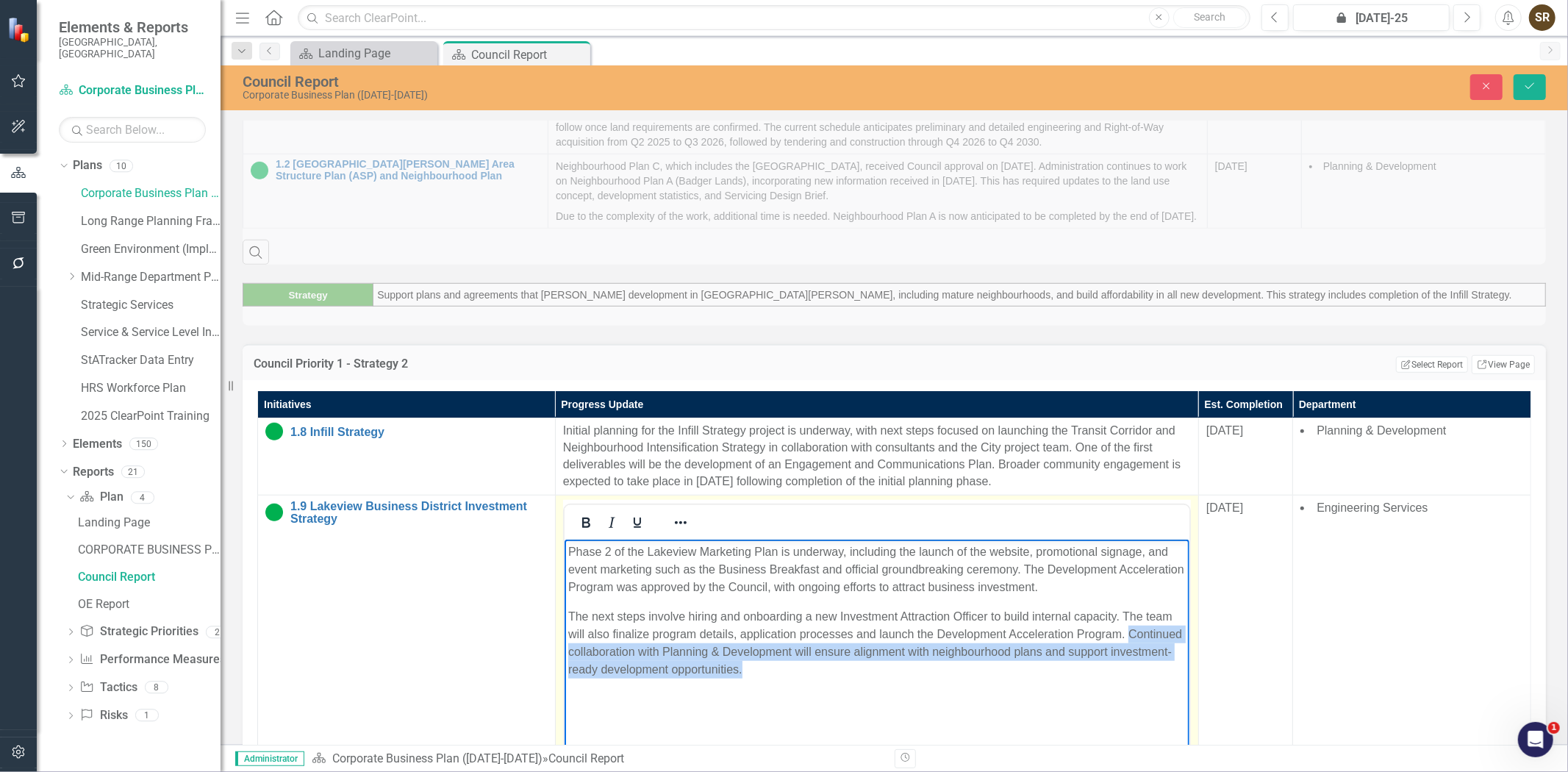
drag, startPoint x: 567, startPoint y: 652, endPoint x: 837, endPoint y: 666, distance: 270.4
click at [837, 666] on p "The next steps involve hiring and onboarding a new Investment Attraction Office…" at bounding box center [876, 643] width 618 height 71
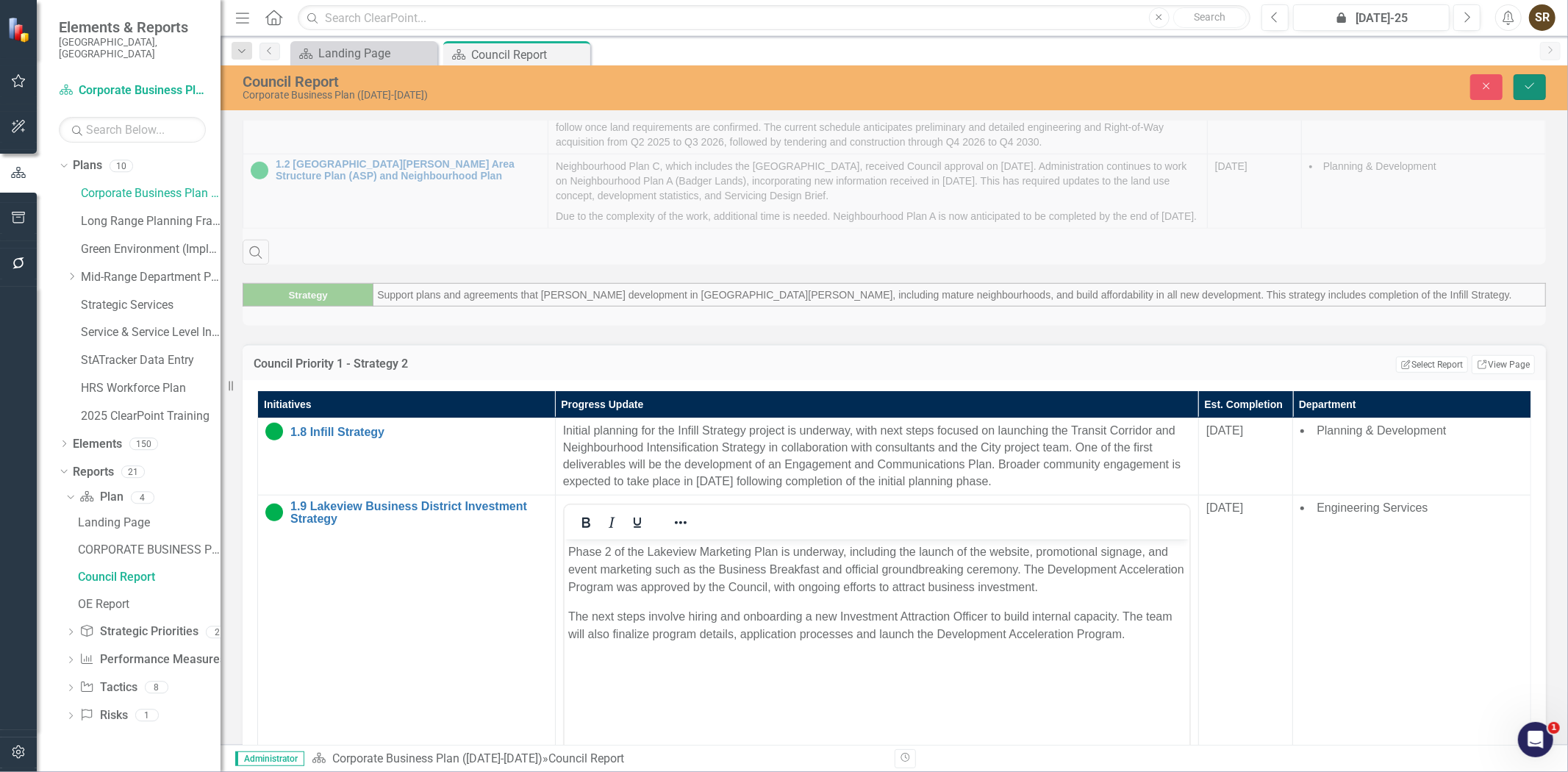
click at [1541, 93] on button "Save" at bounding box center [1530, 87] width 33 height 26
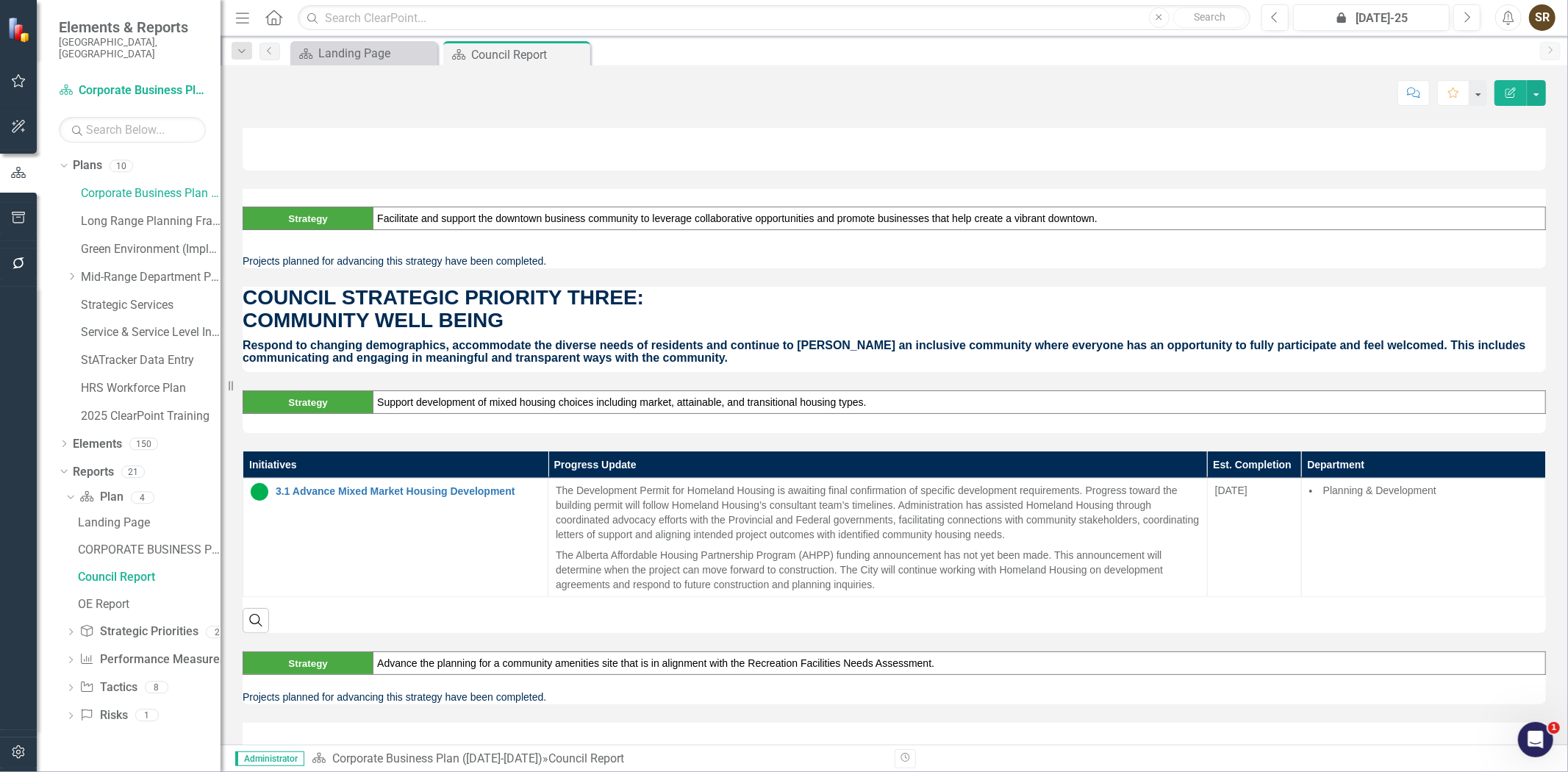
scroll to position [1656, 0]
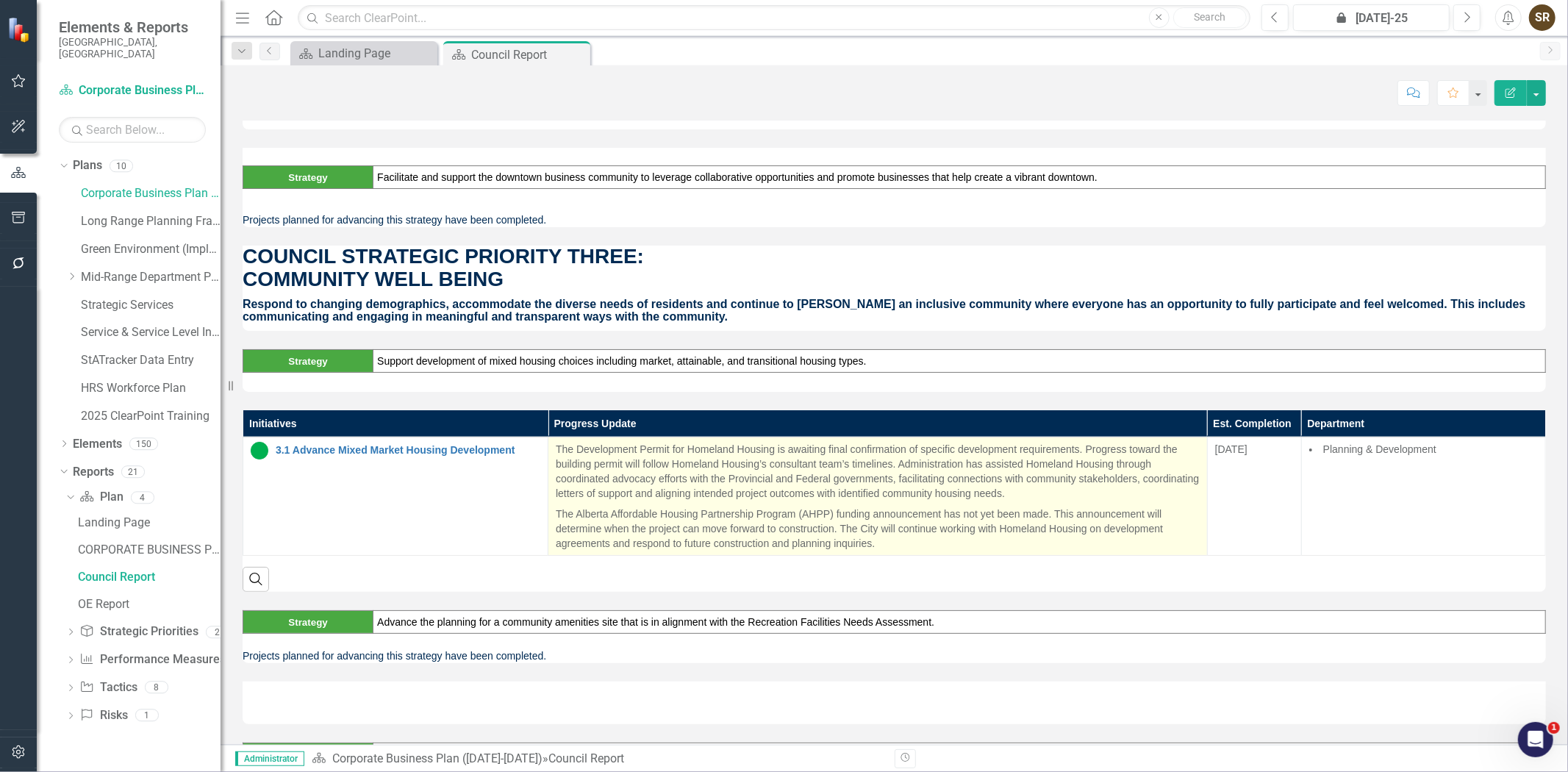
click at [906, 511] on p "The Alberta Affordable Housing Partnership Program (AHPP) funding announcement …" at bounding box center [877, 527] width 644 height 47
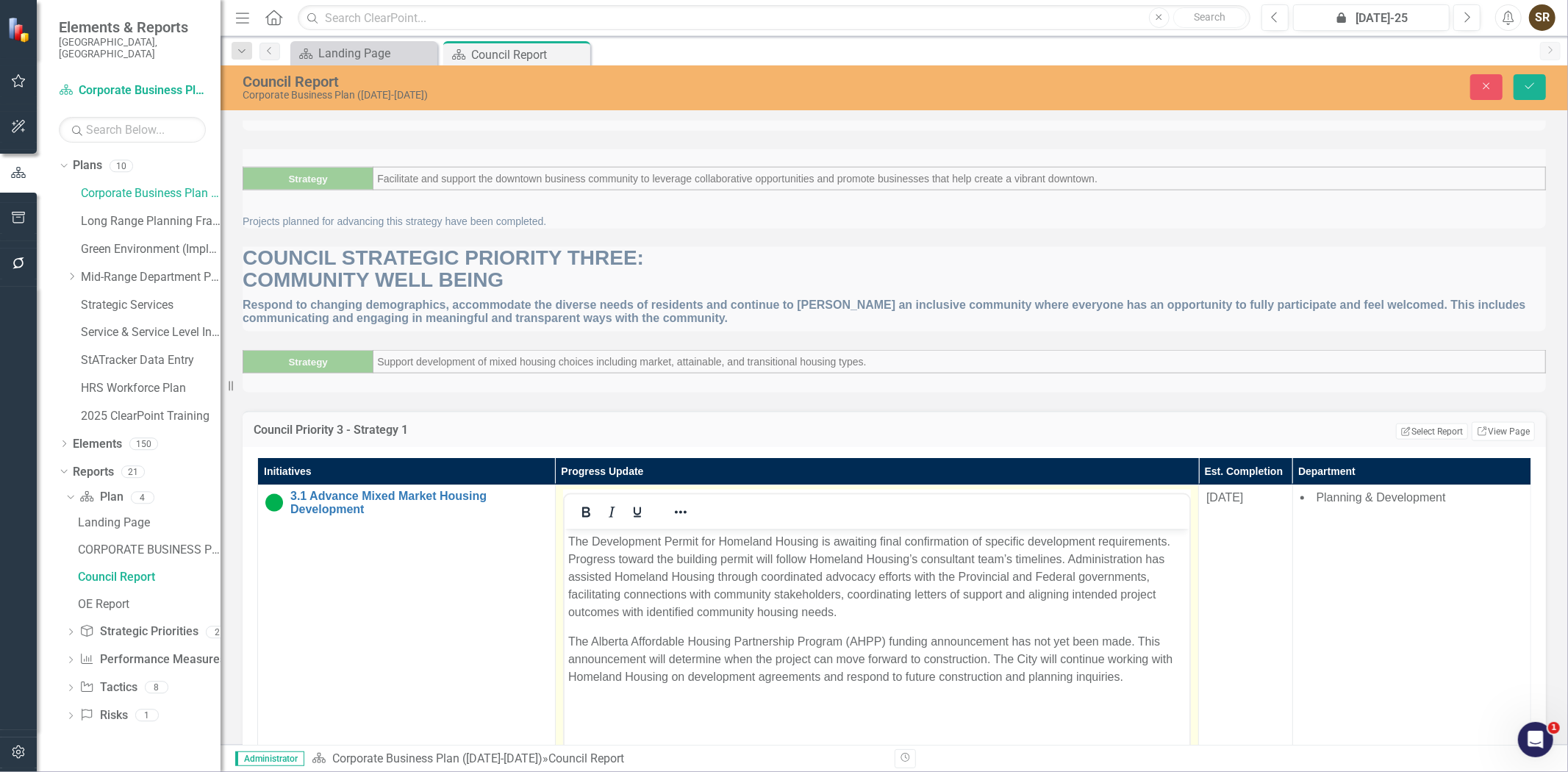
scroll to position [0, 0]
click at [759, 592] on p "The Development Permit for Homeland Housing is awaiting final confirmation of s…" at bounding box center [876, 577] width 618 height 88
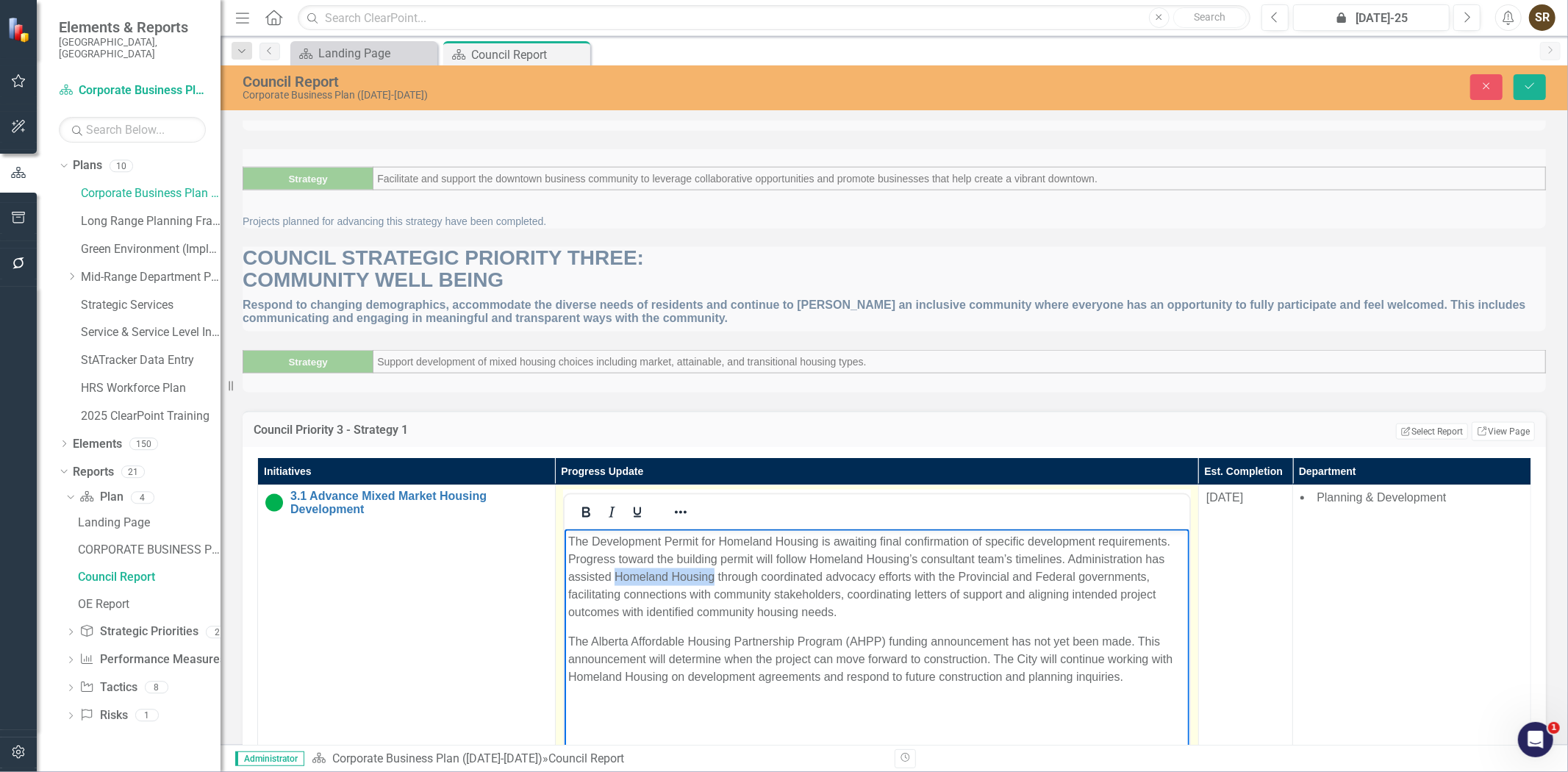
drag, startPoint x: 614, startPoint y: 579, endPoint x: 711, endPoint y: 576, distance: 97.0
click at [711, 576] on p "The Development Permit for Homeland Housing is awaiting final confirmation of s…" at bounding box center [876, 577] width 618 height 88
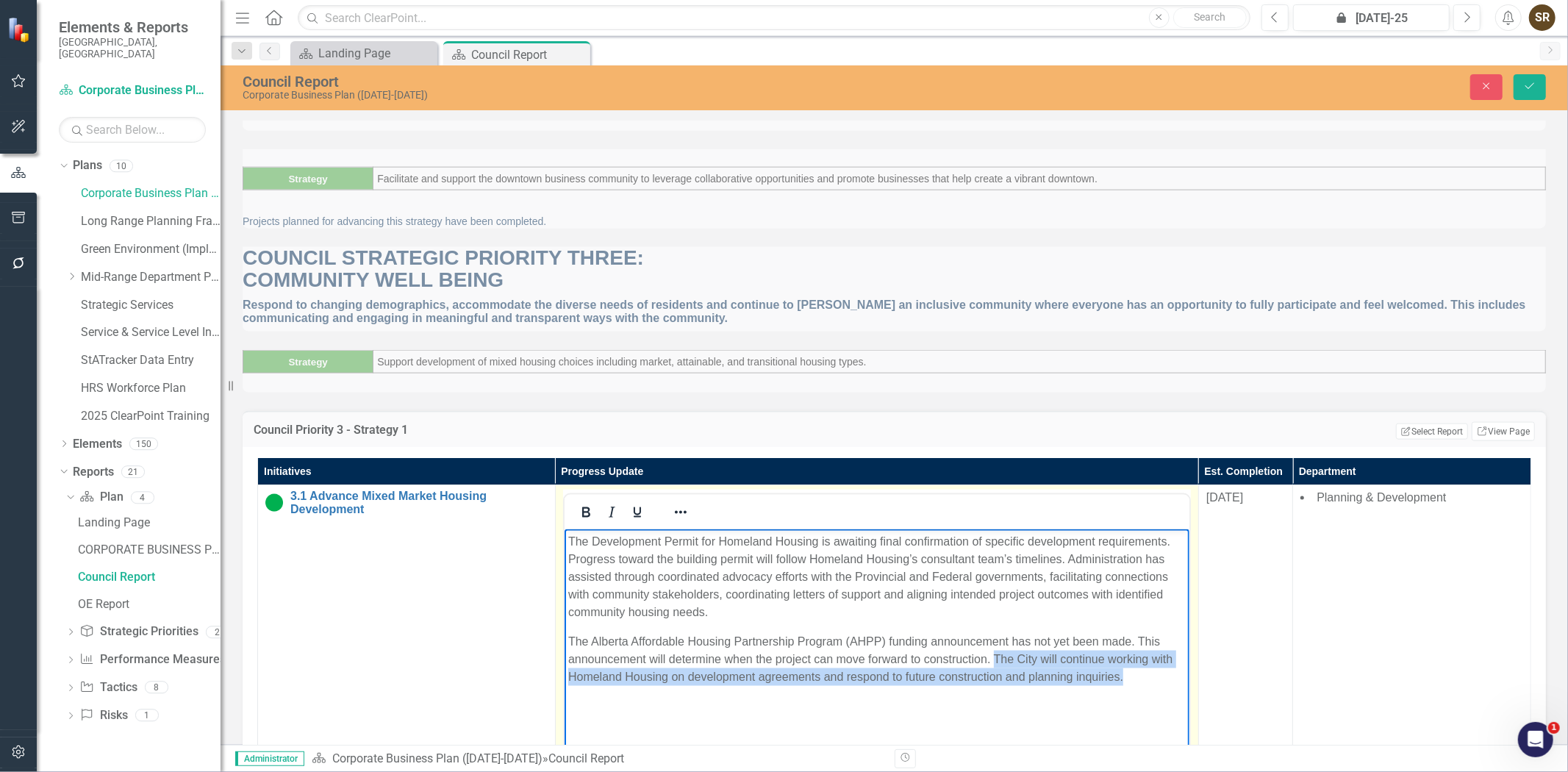
drag, startPoint x: 993, startPoint y: 661, endPoint x: 1142, endPoint y: 680, distance: 150.2
click at [1142, 680] on p "The Alberta Affordable Housing Partnership Program (AHPP) funding announcement …" at bounding box center [876, 660] width 618 height 53
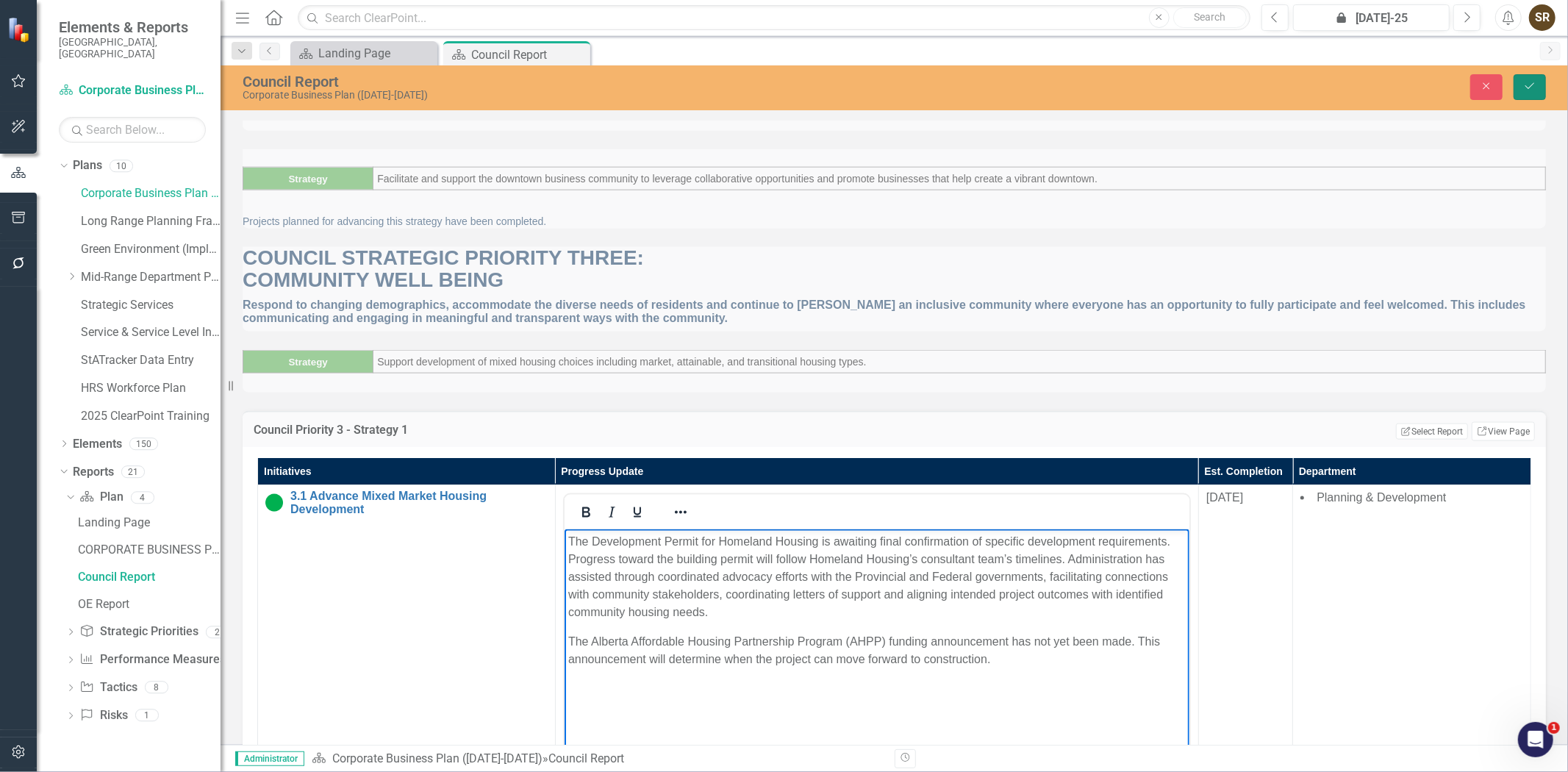
click at [1525, 85] on icon "Save" at bounding box center [1530, 86] width 13 height 10
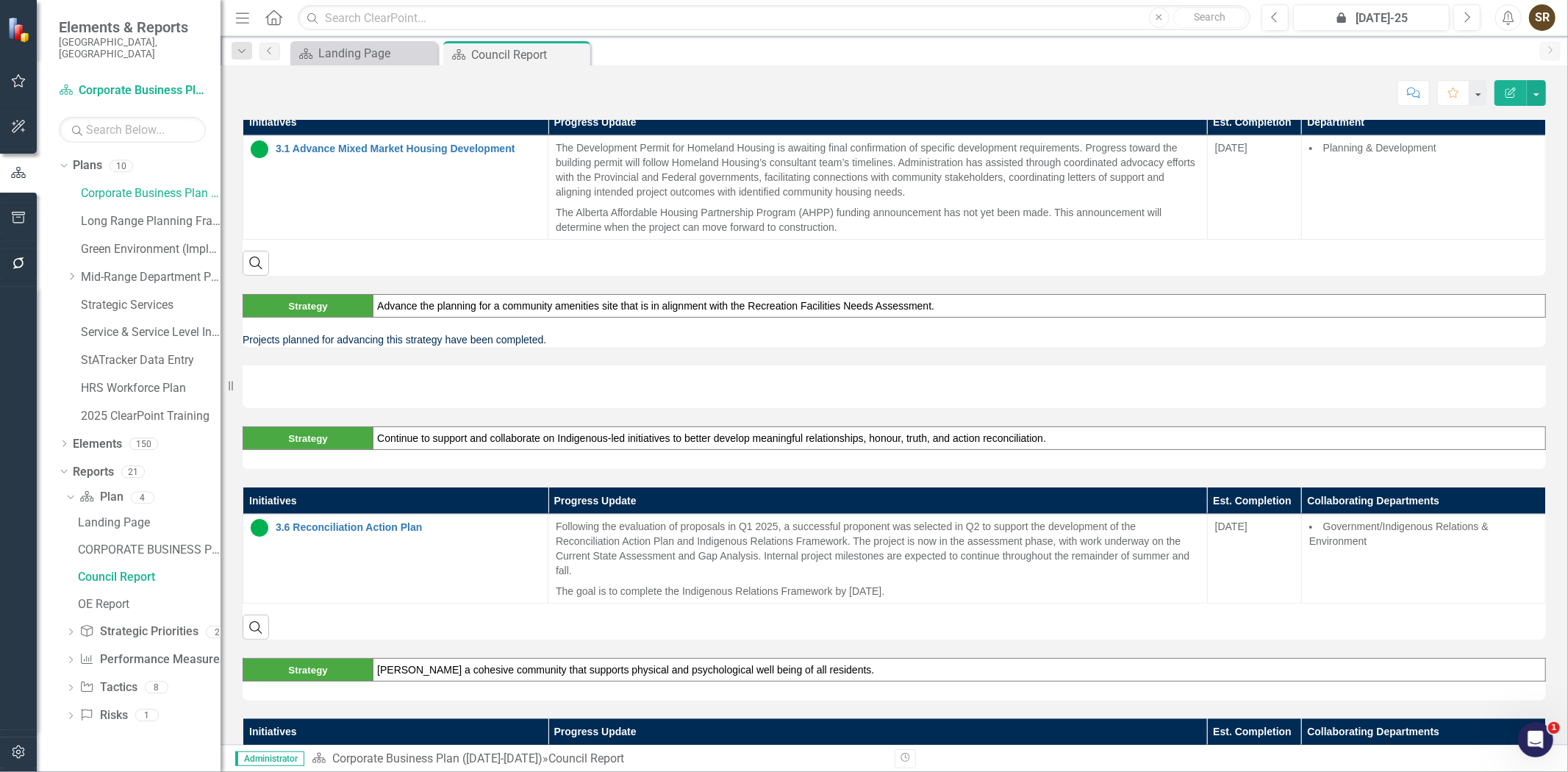
scroll to position [1950, 0]
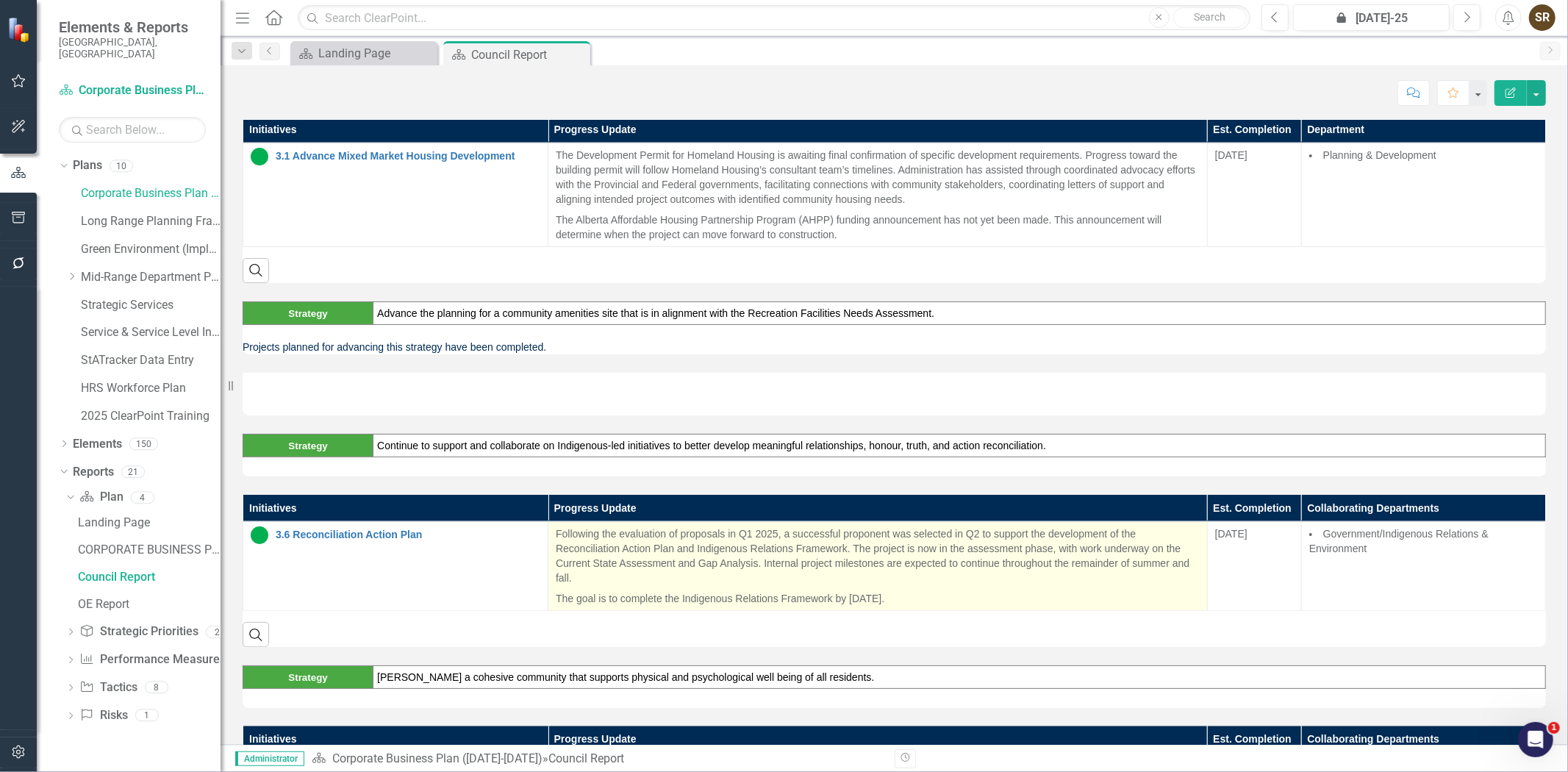
click at [950, 578] on p "Following the evaluation of proposals in Q1 2025, a successful proponent was se…" at bounding box center [877, 558] width 644 height 62
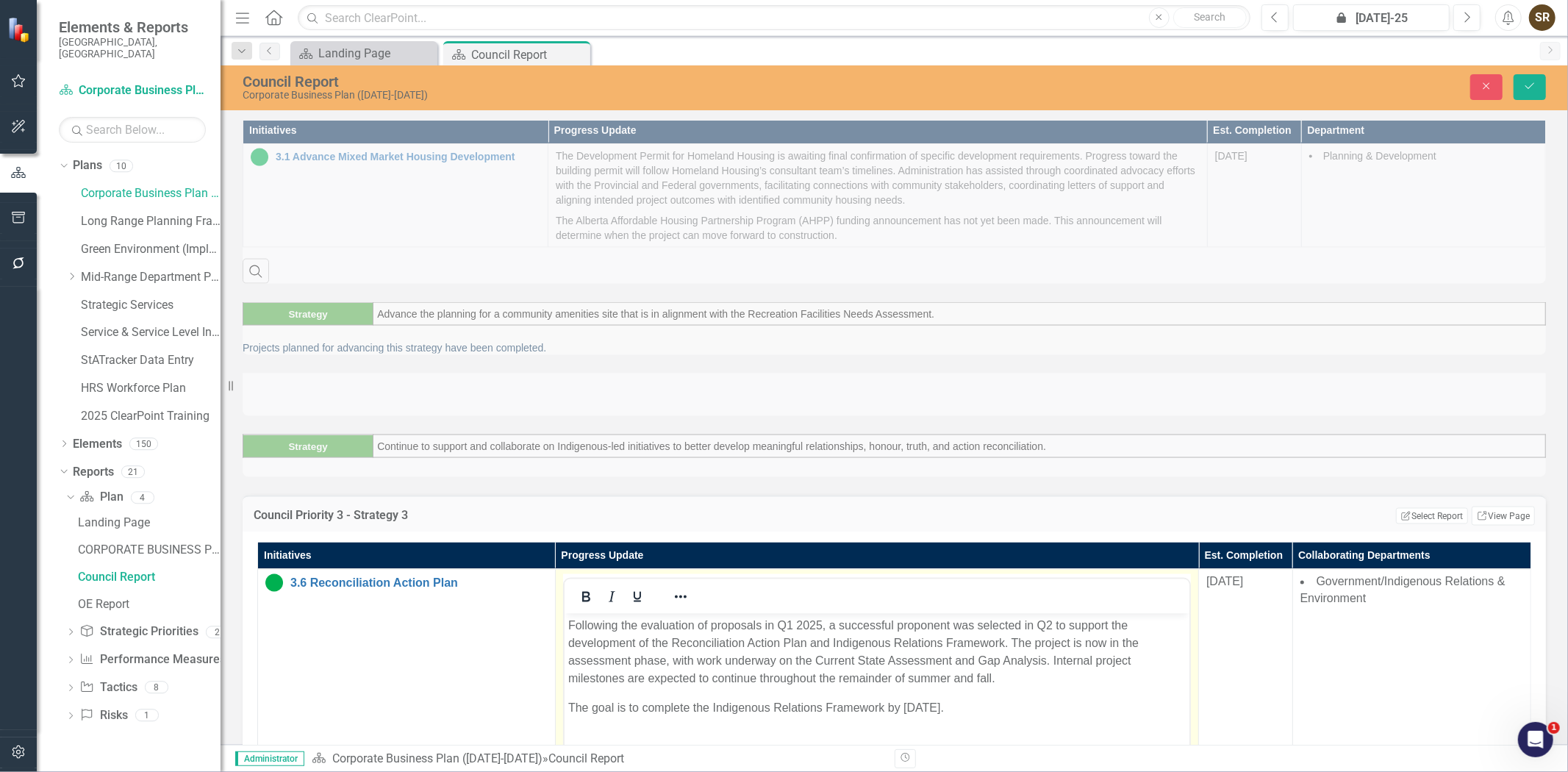
scroll to position [0, 0]
drag, startPoint x: 777, startPoint y: 629, endPoint x: 821, endPoint y: 628, distance: 44.0
click at [821, 628] on p "Following the evaluation of proposals in Q1 2025, a successful proponent was se…" at bounding box center [876, 654] width 618 height 71
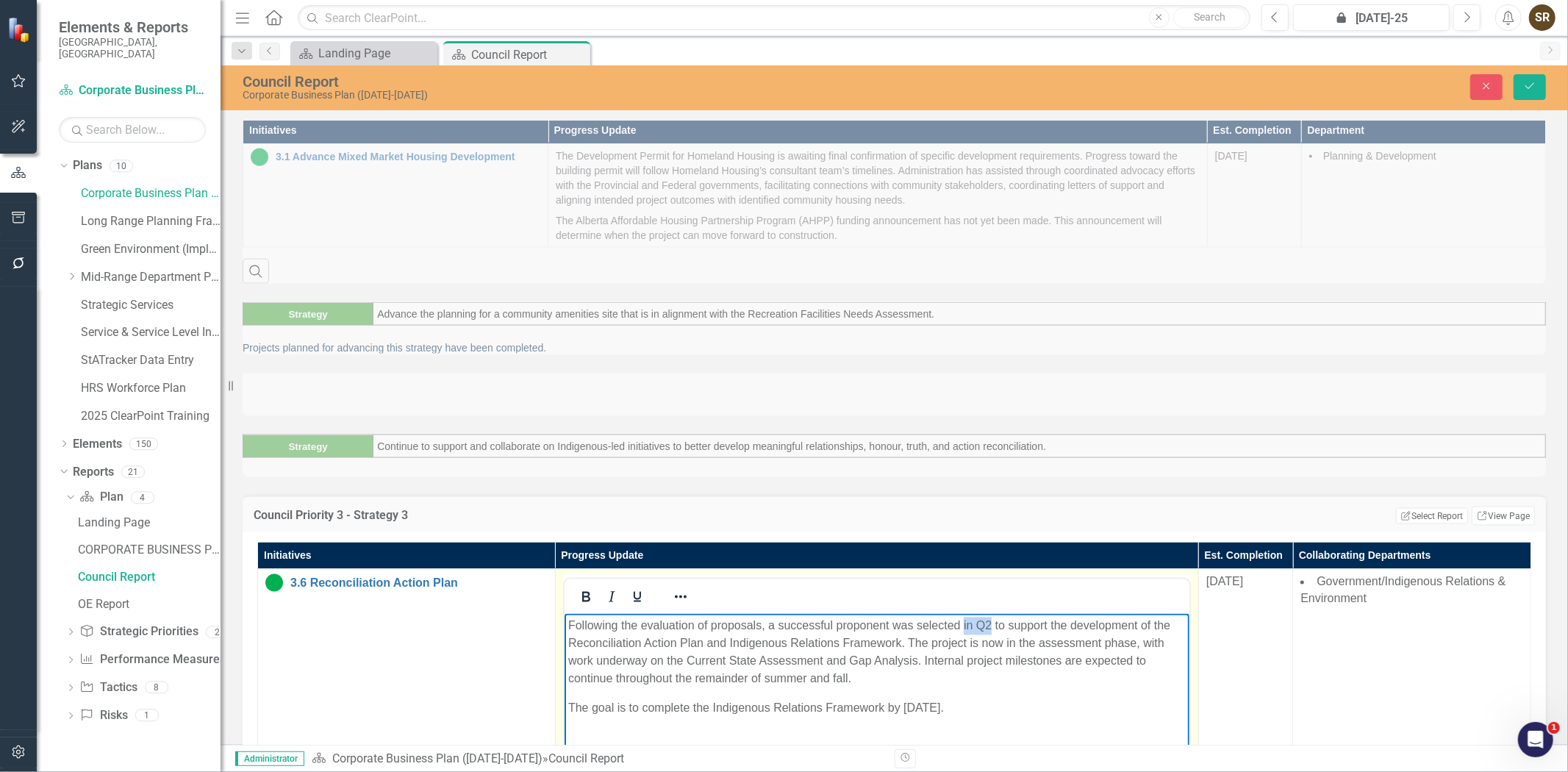
drag, startPoint x: 963, startPoint y: 627, endPoint x: 991, endPoint y: 627, distance: 28.0
click at [991, 627] on p "Following the evaluation of proposals, a successful proponent was selected in Q…" at bounding box center [876, 654] width 618 height 71
click at [1533, 91] on button "Save" at bounding box center [1530, 87] width 33 height 26
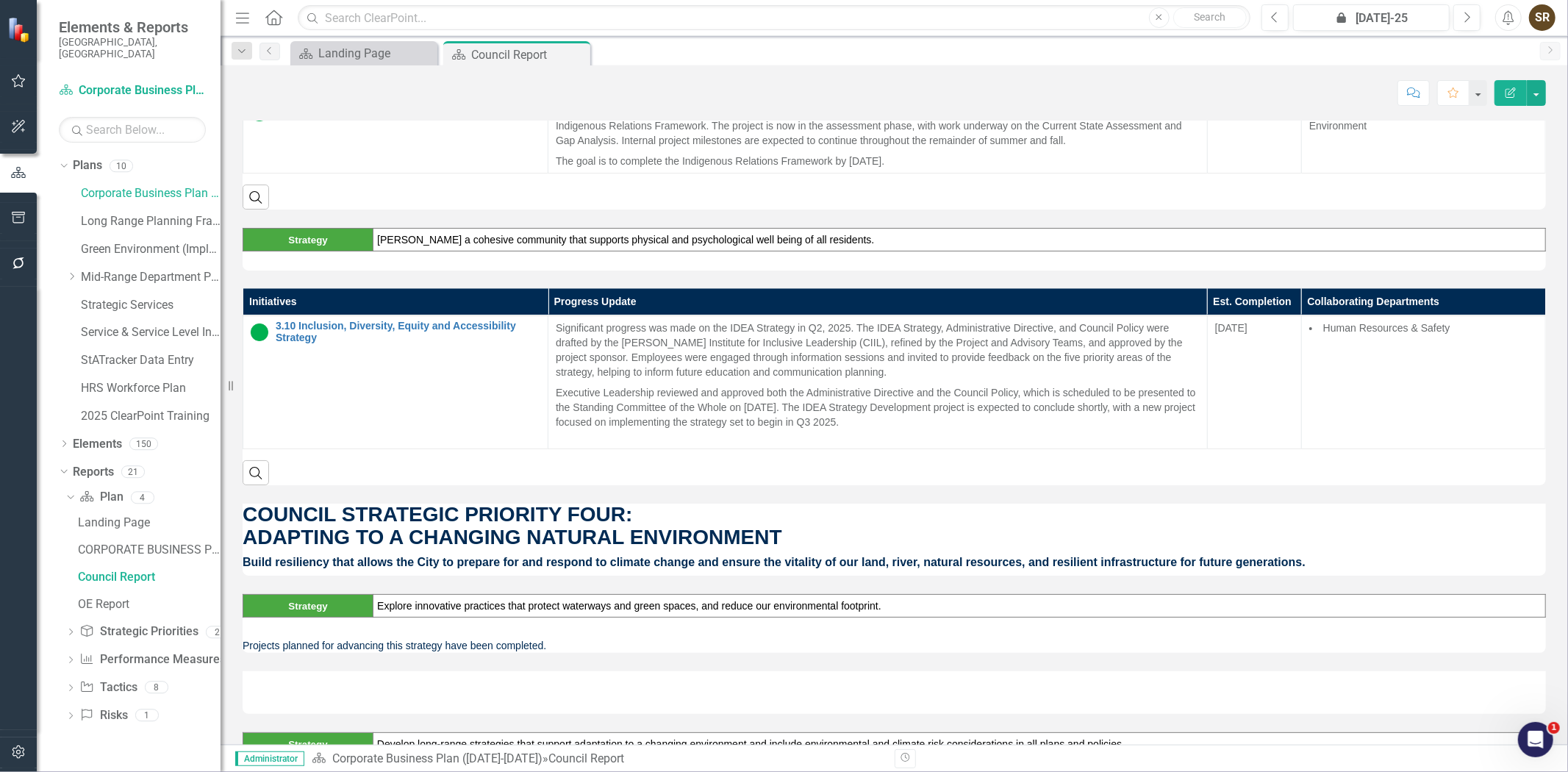
scroll to position [2333, 0]
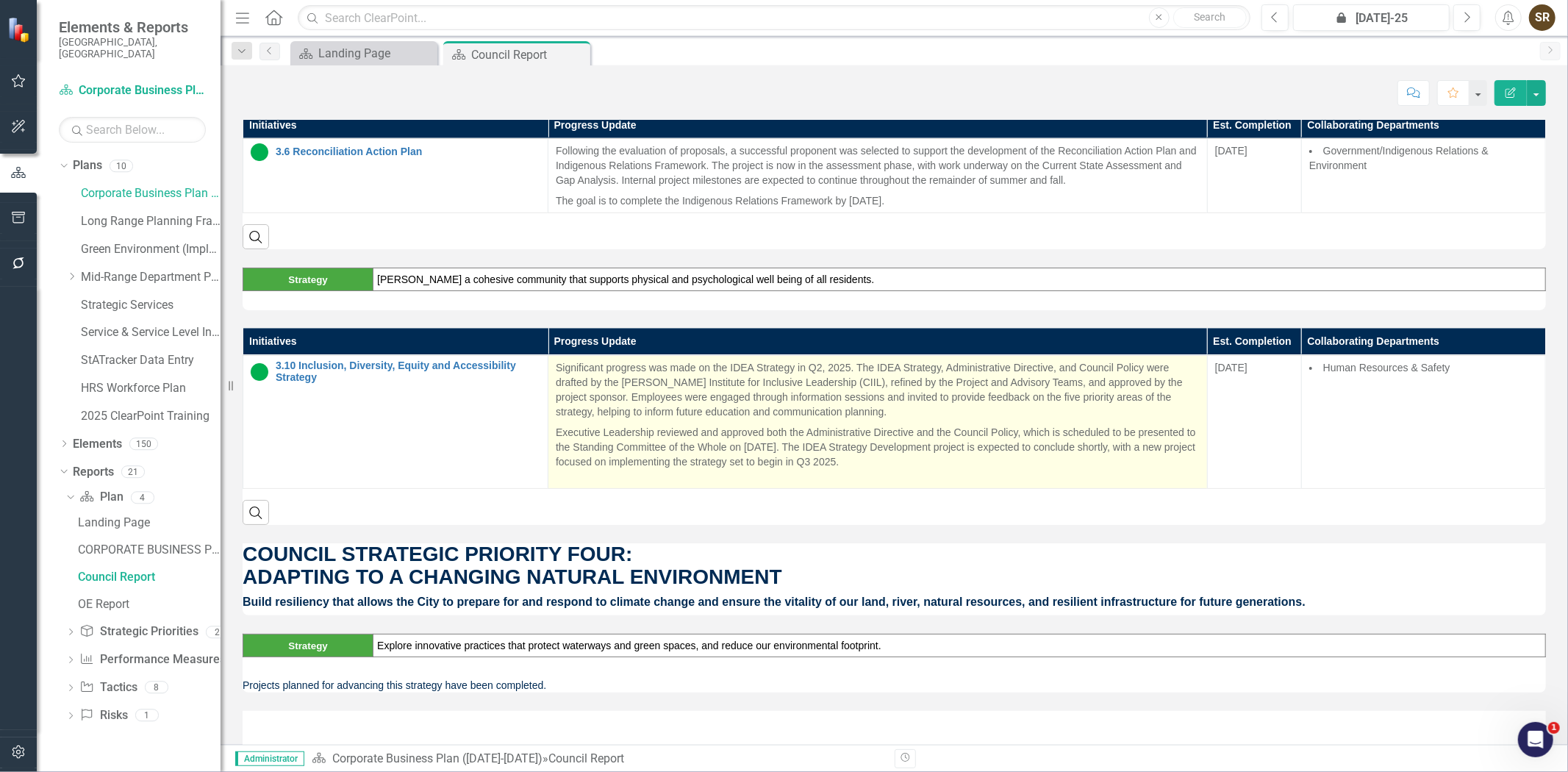
click at [817, 369] on p "Significant progress was made on the IDEA Strategy in Q2, 2025. The IDEA Strate…" at bounding box center [877, 391] width 644 height 62
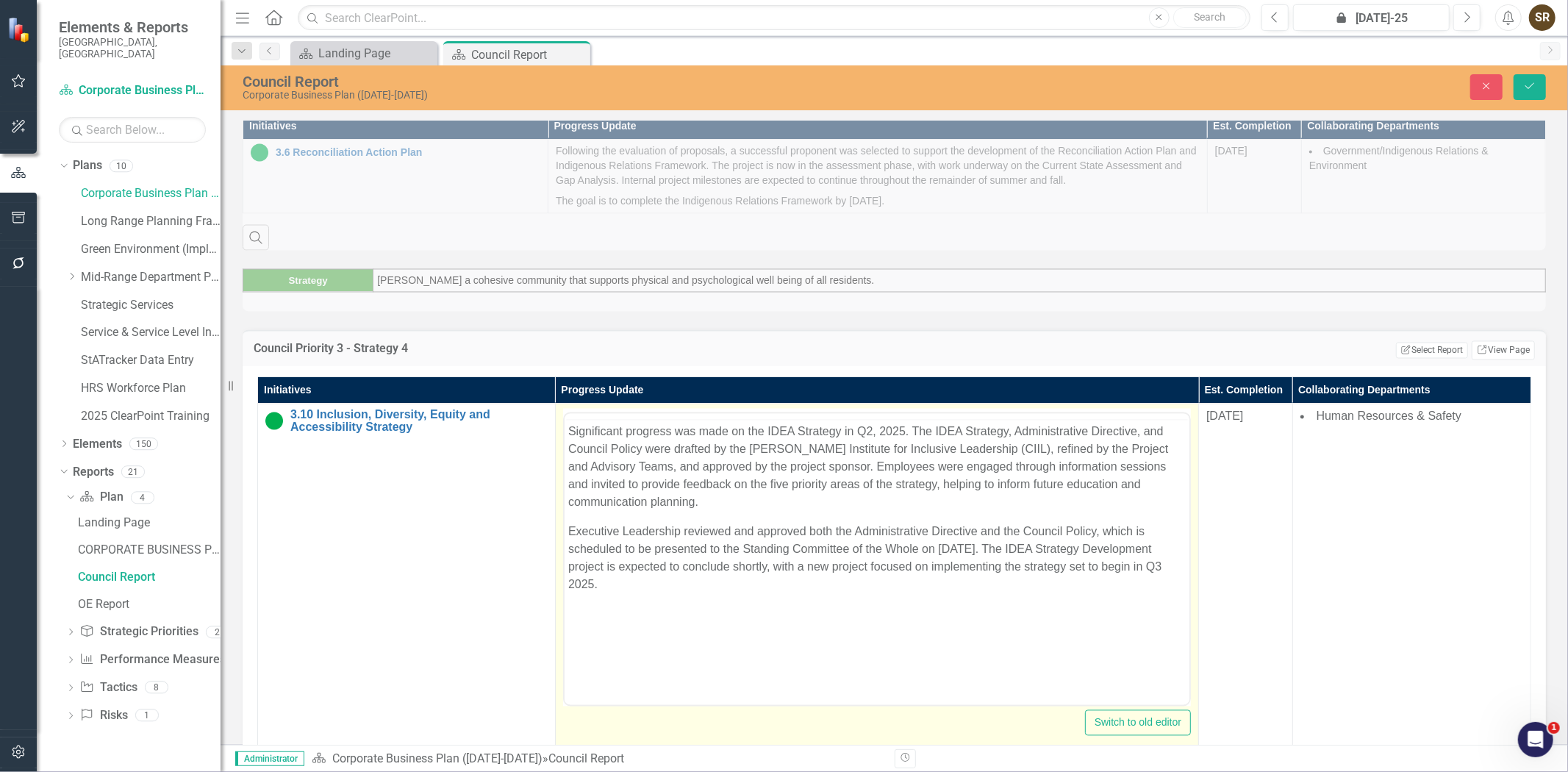
scroll to position [0, 0]
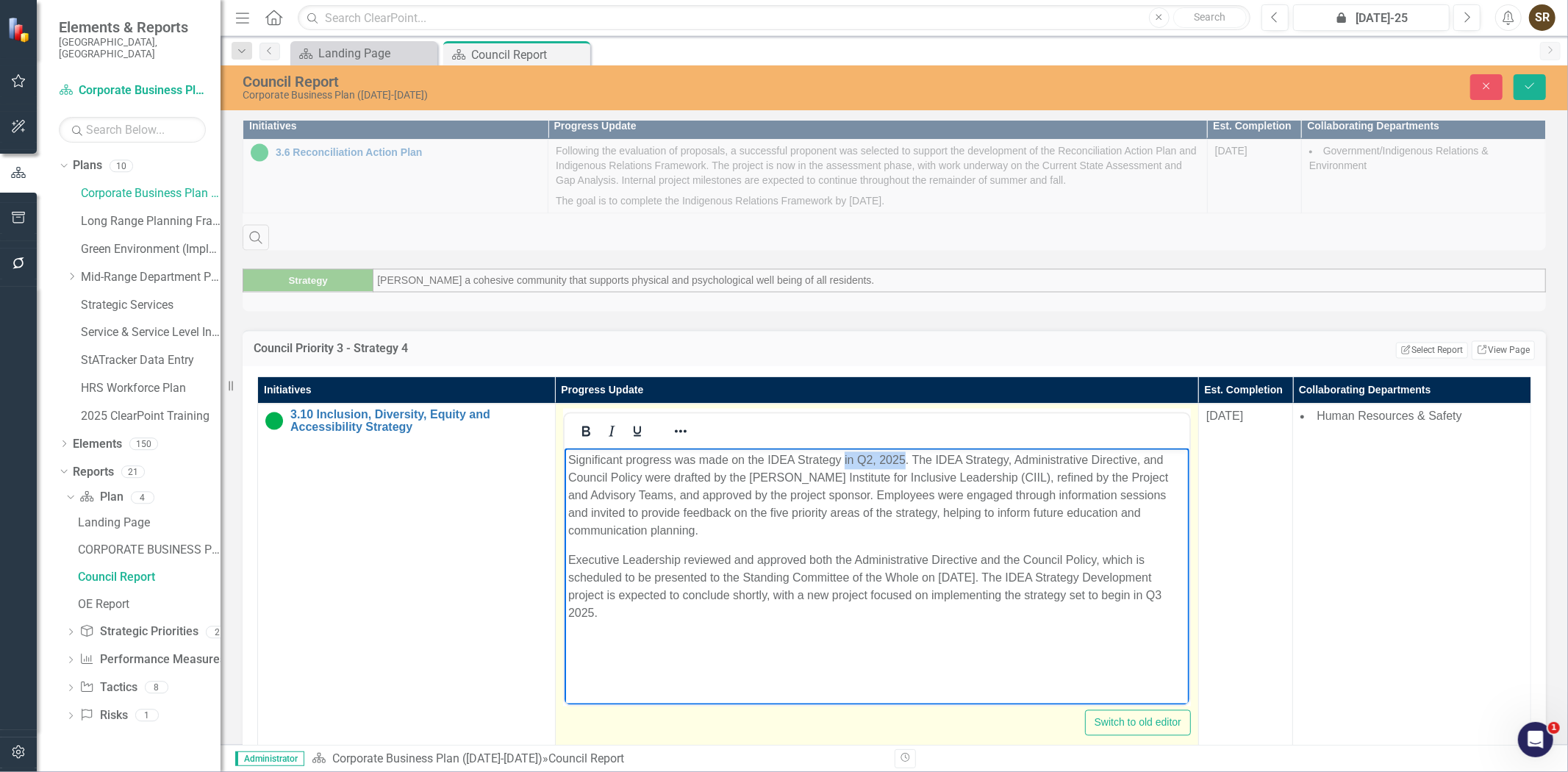
drag, startPoint x: 844, startPoint y: 461, endPoint x: 902, endPoint y: 460, distance: 58.0
click at [902, 460] on p "Significant progress was made on the IDEA Strategy in Q2, 2025. The IDEA Strate…" at bounding box center [876, 496] width 618 height 88
drag, startPoint x: 854, startPoint y: 542, endPoint x: 1118, endPoint y: 986, distance: 516.6
click at [564, 537] on html "Significant progress was made on the IDEA Strategy. The IDEA Strategy, Administ…" at bounding box center [876, 559] width 625 height 221
drag, startPoint x: 945, startPoint y: 541, endPoint x: 809, endPoint y: 547, distance: 136.1
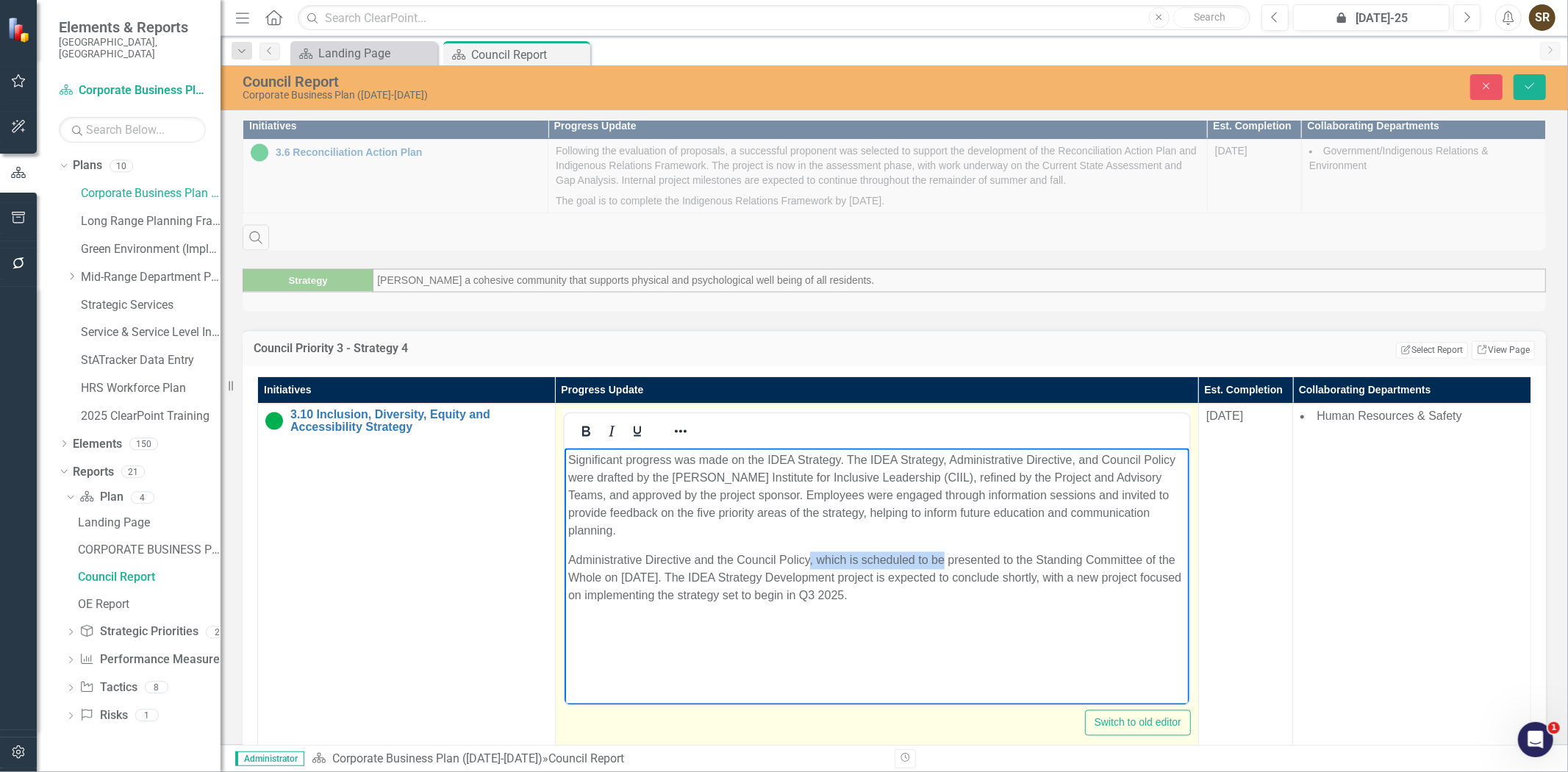
click at [809, 552] on p "Administrative Directive and the Council Policy, which is scheduled to be prese…" at bounding box center [876, 587] width 618 height 71
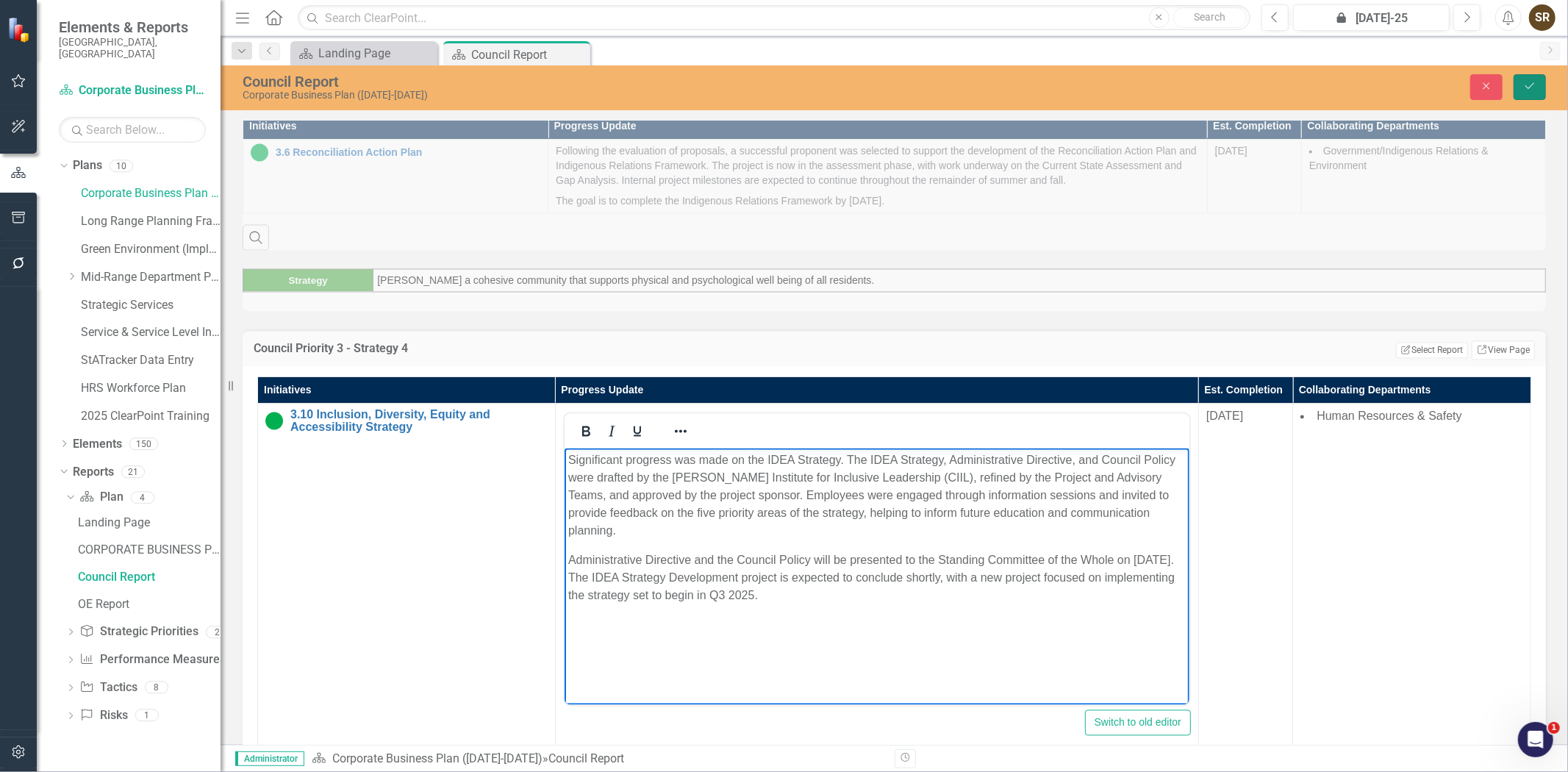
click at [1524, 82] on icon "Save" at bounding box center [1530, 86] width 13 height 10
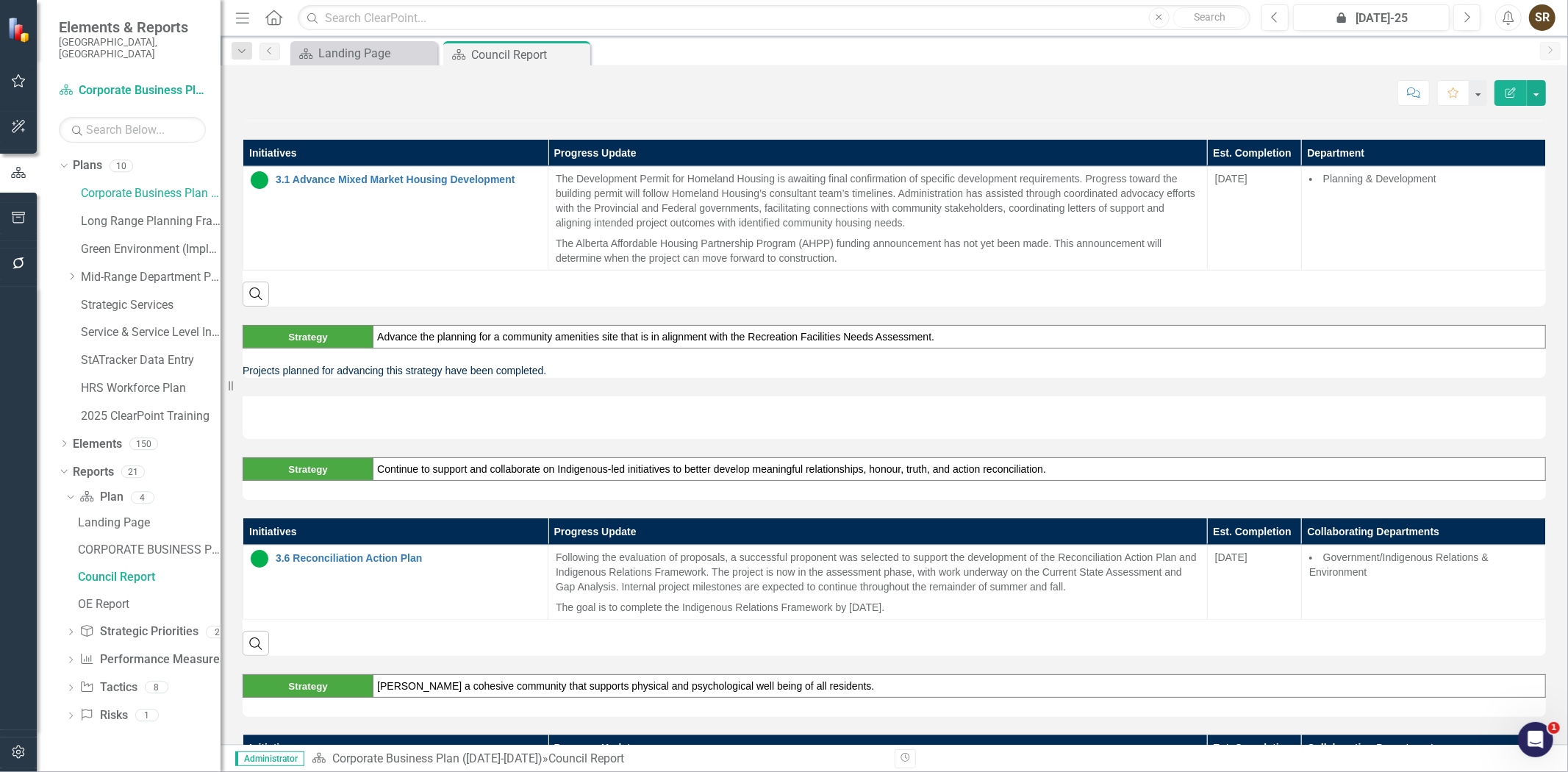
scroll to position [3131, 0]
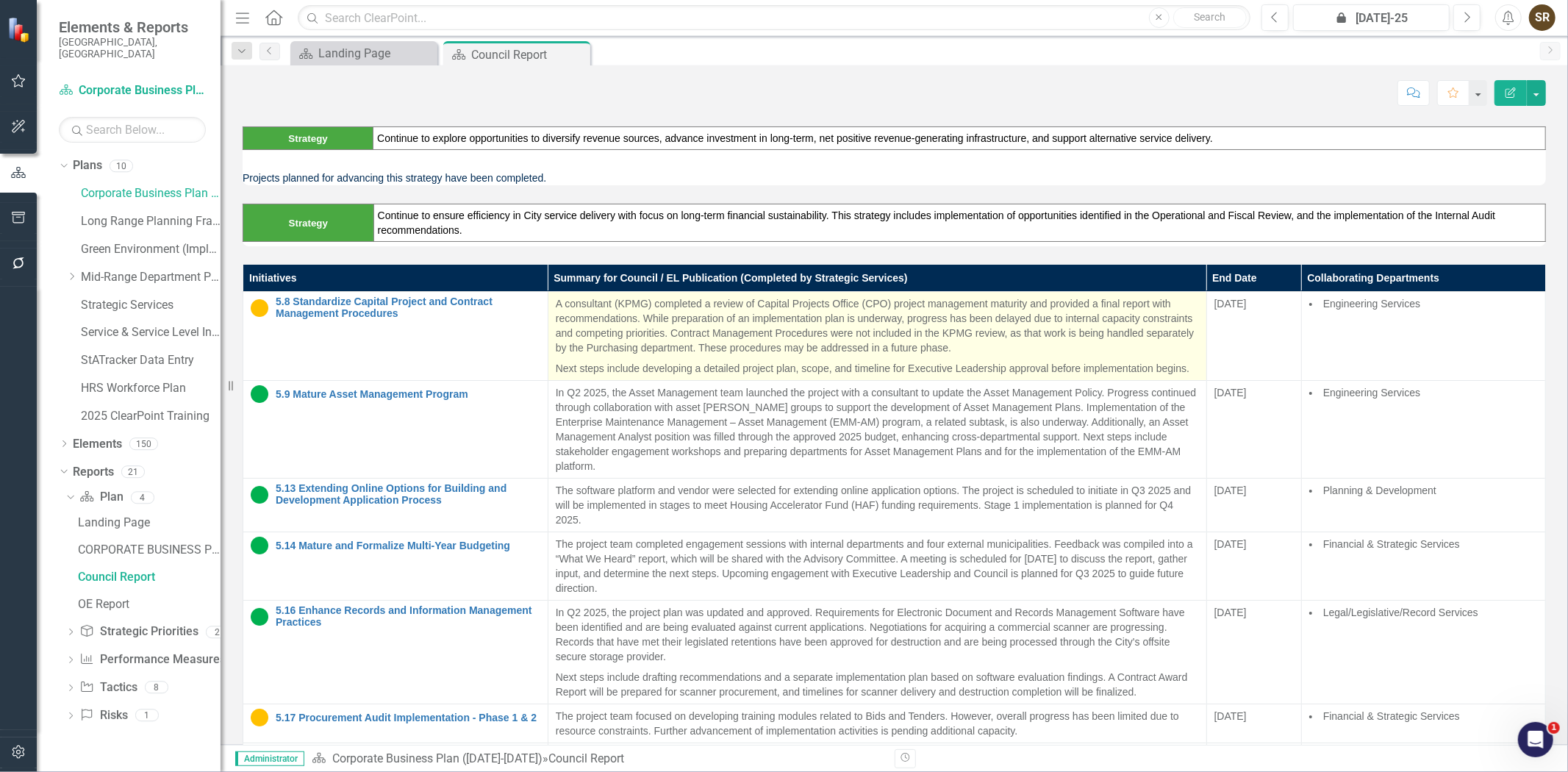
click at [812, 353] on p "A consultant (KPMG) completed a review of Capital Projects Office (CPO) project…" at bounding box center [877, 327] width 643 height 62
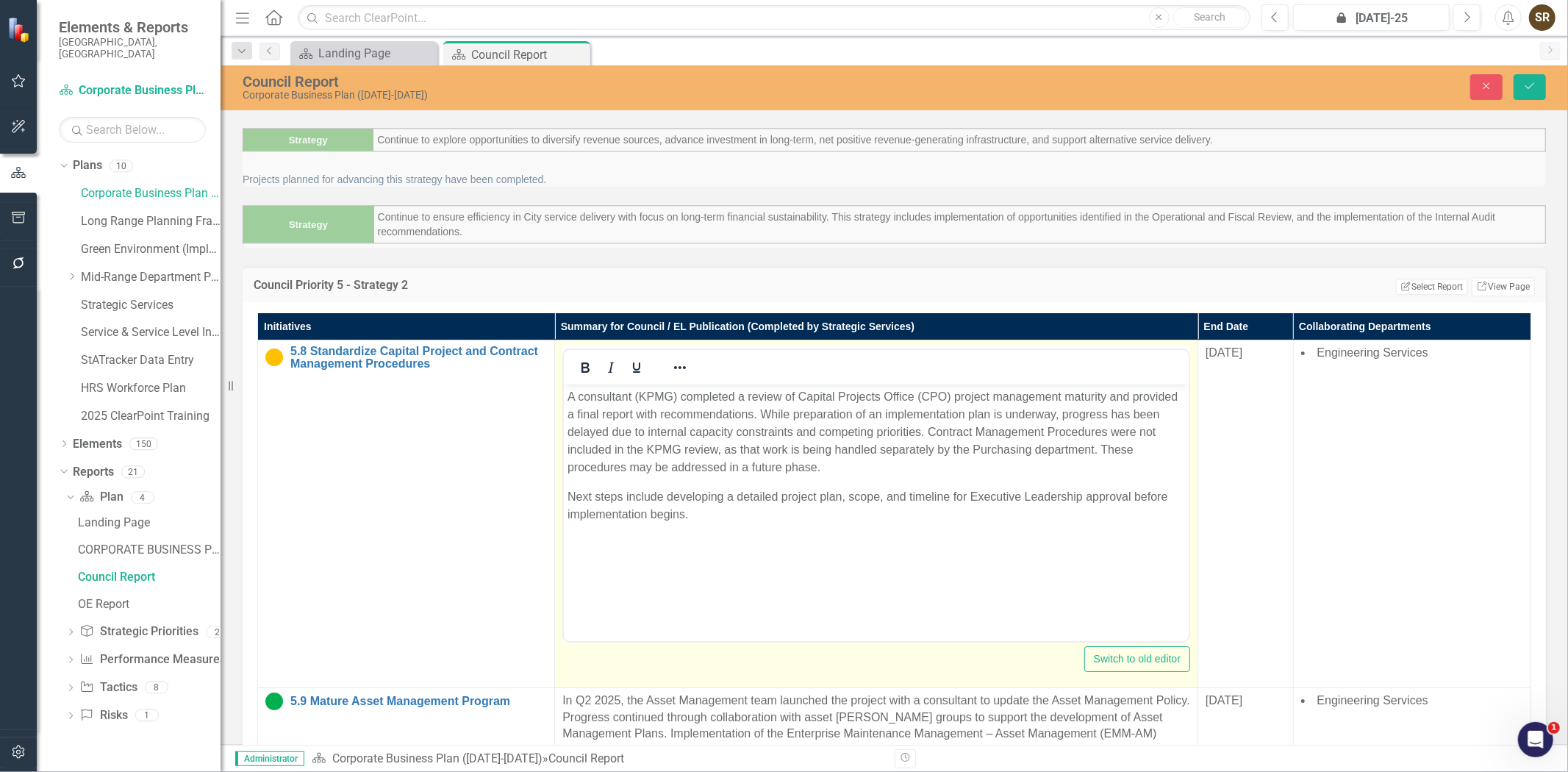
scroll to position [0, 0]
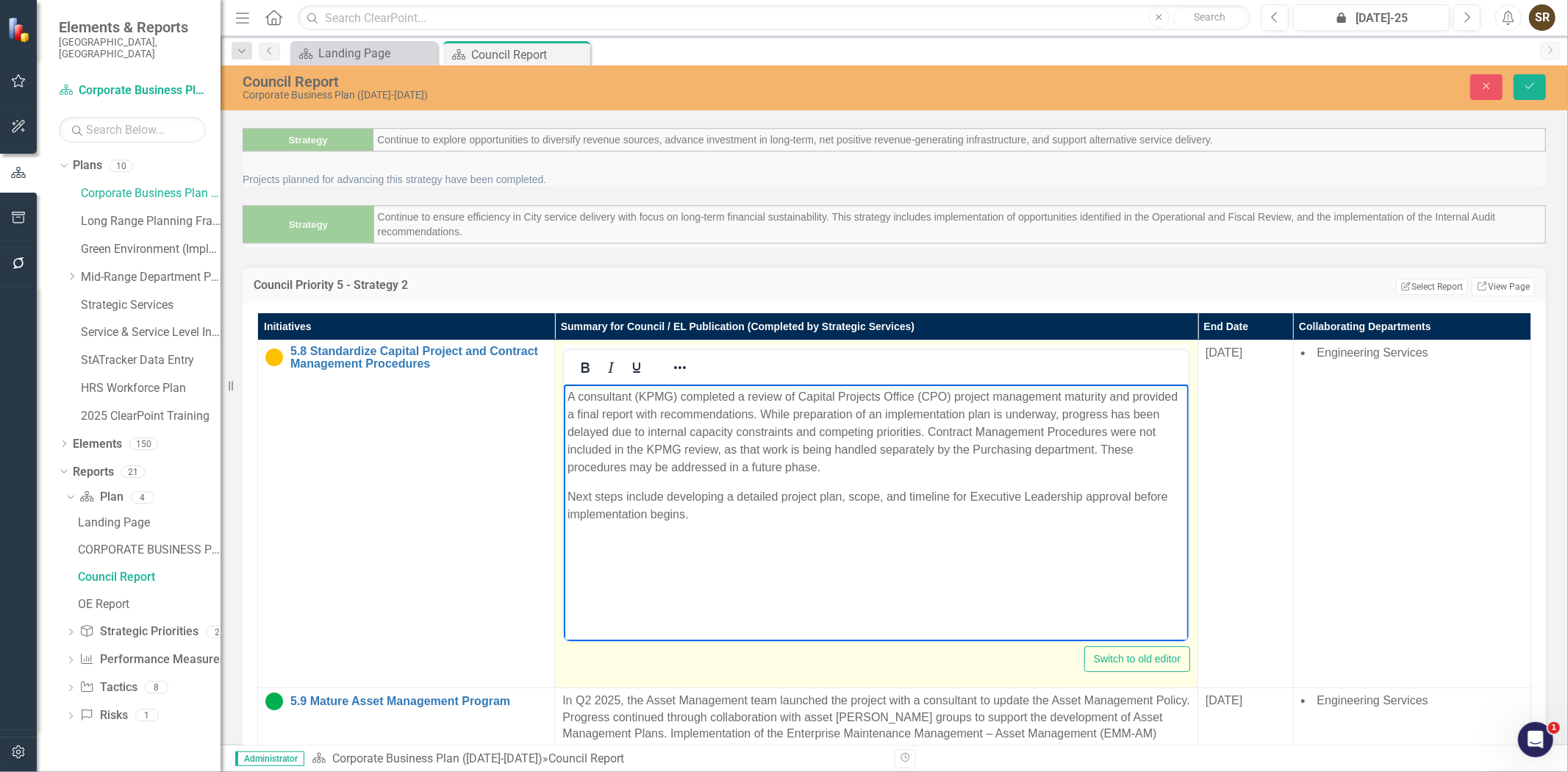
click at [861, 466] on p "A consultant (KPMG) completed a review of Capital Projects Office (CPO) project…" at bounding box center [876, 431] width 618 height 88
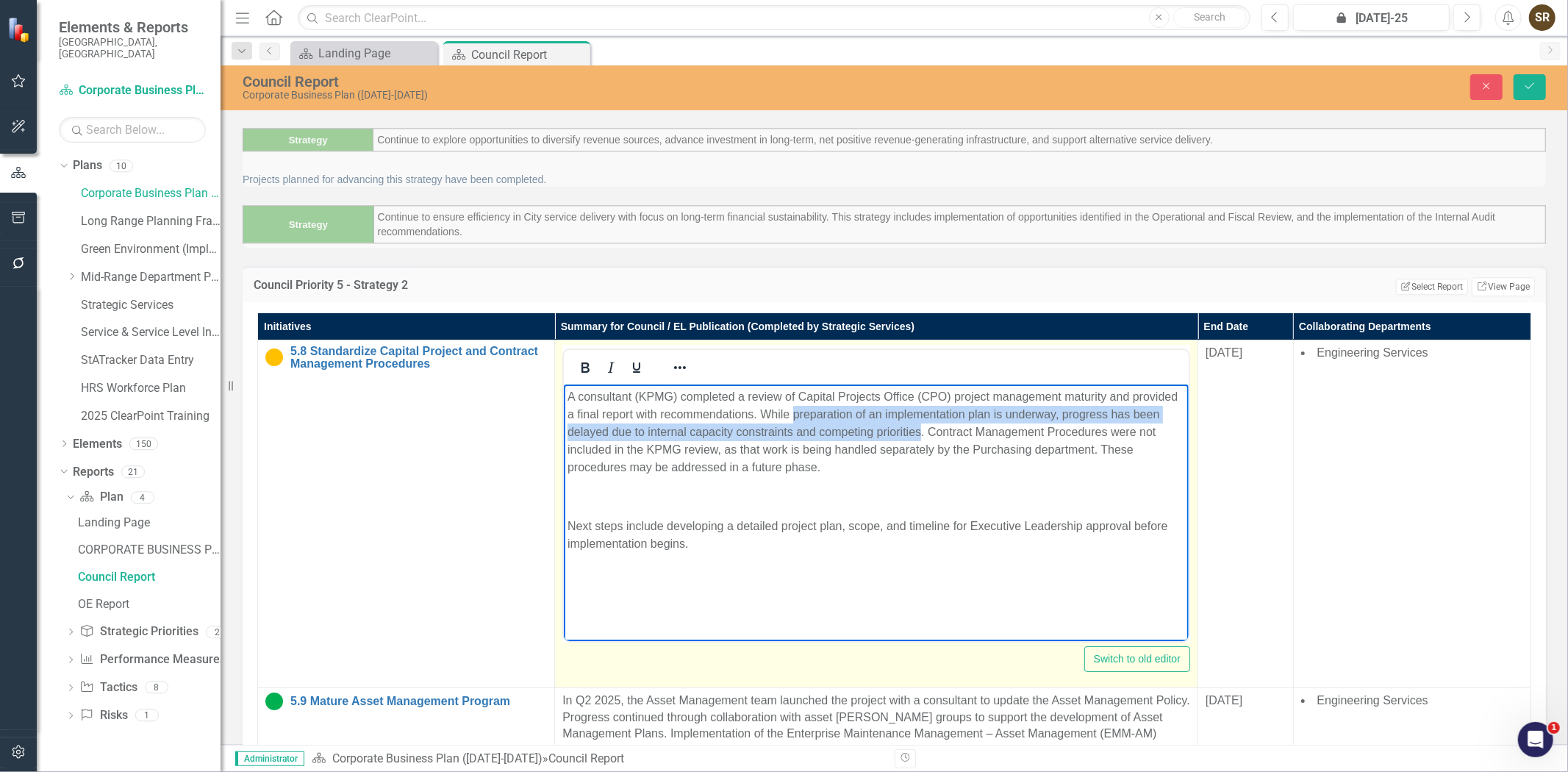
drag, startPoint x: 842, startPoint y: 415, endPoint x: 974, endPoint y: 437, distance: 133.8
click at [974, 437] on p "A consultant (KPMG) completed a review of Capital Projects Office (CPO) project…" at bounding box center [876, 431] width 618 height 88
copy p "preparation of an implementation plan is underway, progress has been delayed du…"
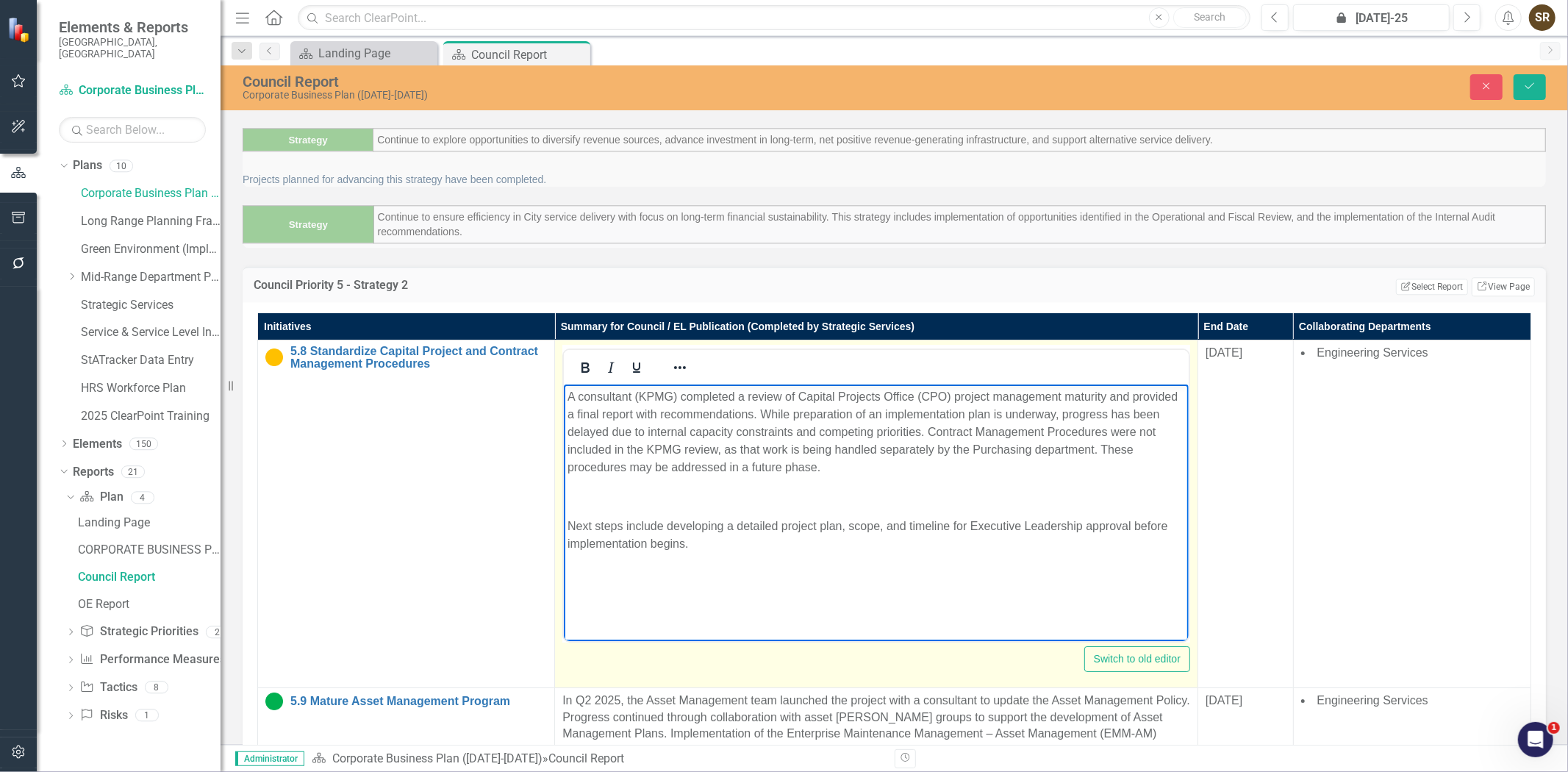
click at [578, 490] on p "Rich Text Area. Press ALT-0 for help." at bounding box center [876, 497] width 618 height 18
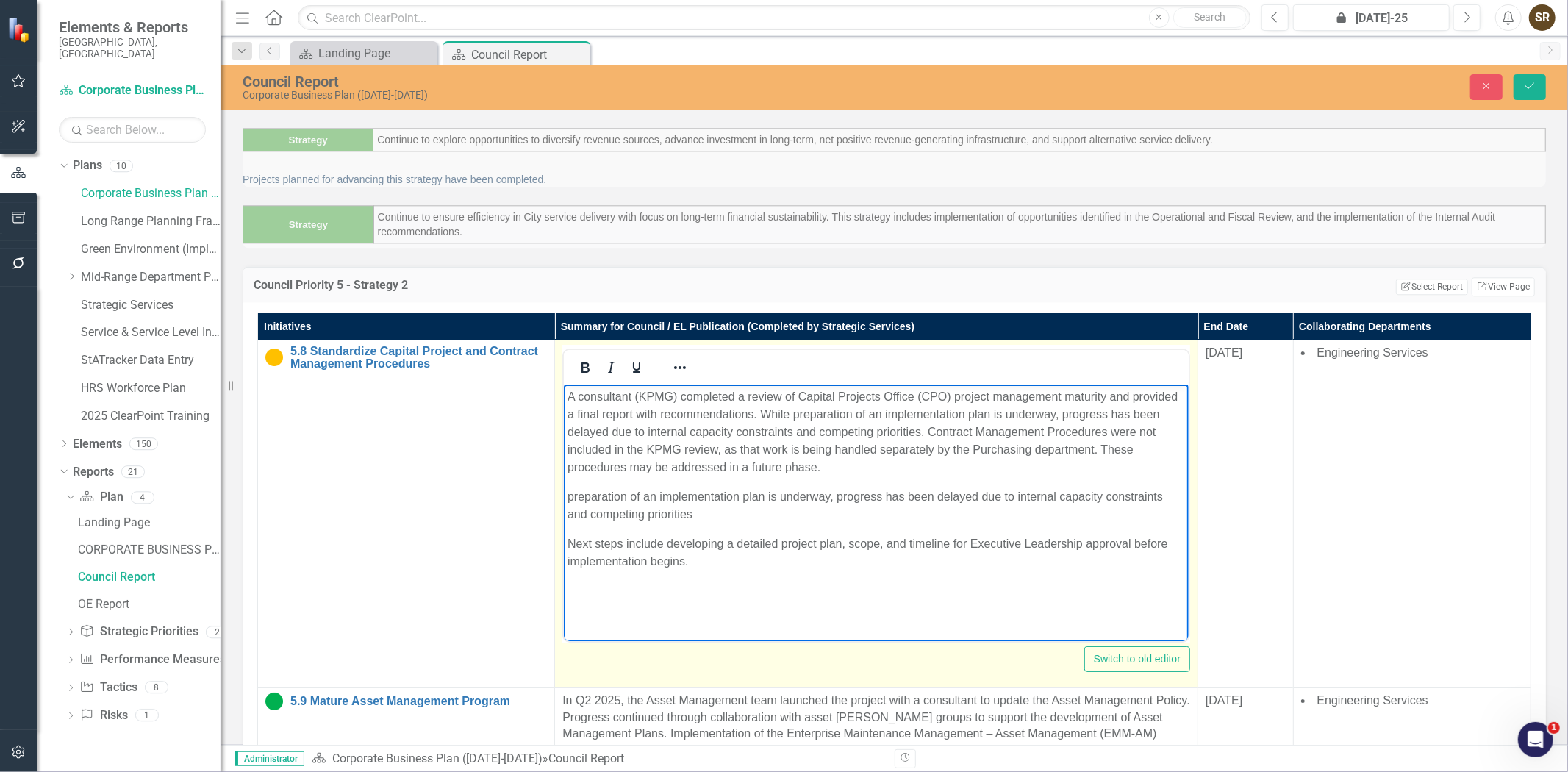
click at [567, 501] on p "preparation of an implementation plan is underway, progress has been delayed du…" at bounding box center [876, 505] width 618 height 36
drag, startPoint x: 790, startPoint y: 496, endPoint x: 846, endPoint y: 495, distance: 56.0
click at [846, 495] on p "The preparation of an implementation plan is underway, progress has been delaye…" at bounding box center [876, 505] width 618 height 36
click at [832, 502] on p "The preparation of an implementation plan is underway, progress has been delaye…" at bounding box center [876, 505] width 618 height 36
click at [791, 498] on p "The preparation of an implementation plan is underway, progress has been delaye…" at bounding box center [876, 505] width 618 height 36
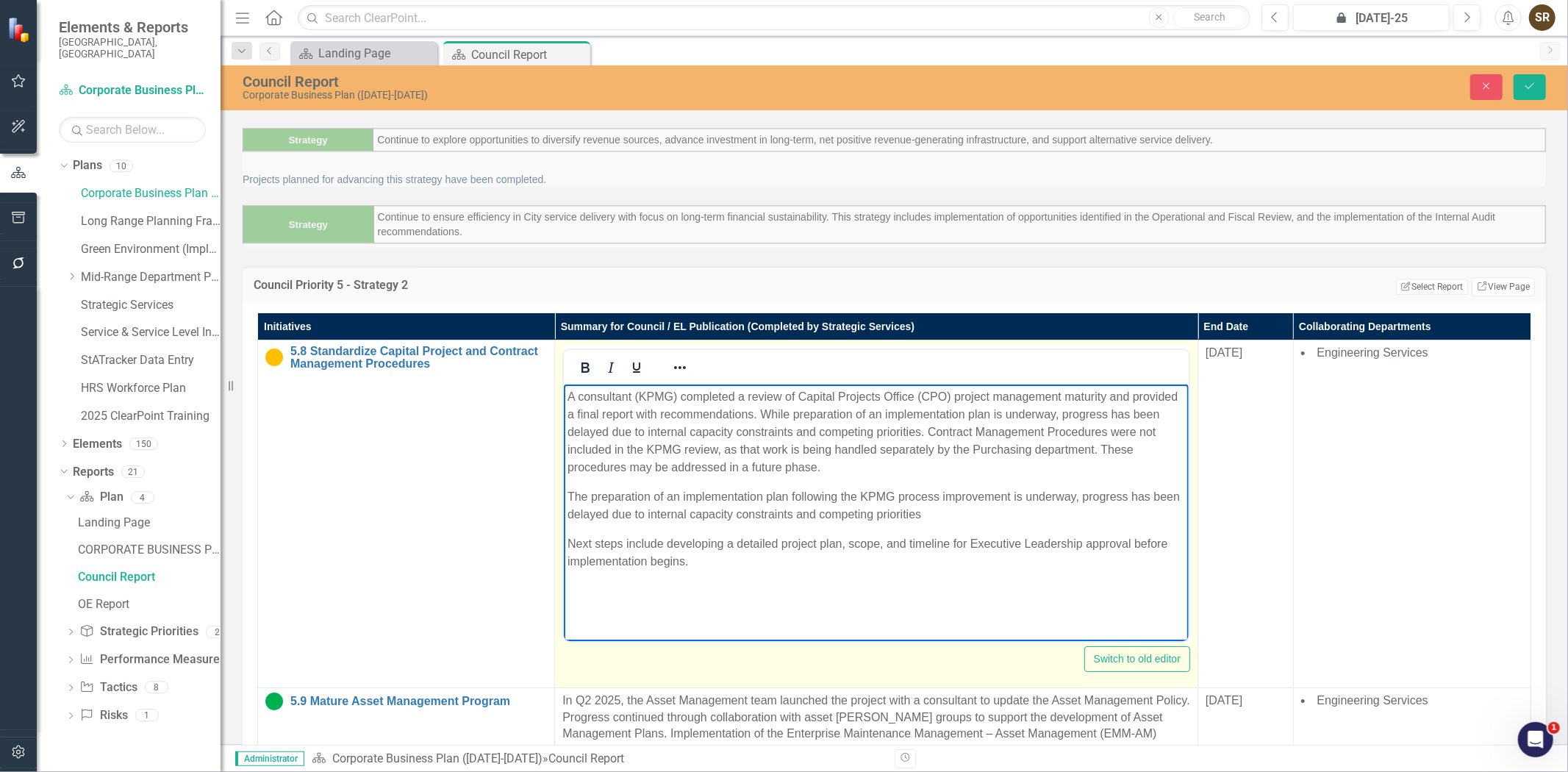
click at [1014, 495] on p "The preparation of an implementation plan following the KPMG process improvemen…" at bounding box center [876, 505] width 618 height 36
click at [1009, 500] on p "The preparation of an implementation plan following the KPMG process improvemen…" at bounding box center [876, 505] width 618 height 36
drag, startPoint x: 659, startPoint y: 515, endPoint x: 1115, endPoint y: 490, distance: 456.7
click at [1115, 490] on p "The preparation of an implementation plan following the KPMG process improvemen…" at bounding box center [876, 505] width 618 height 36
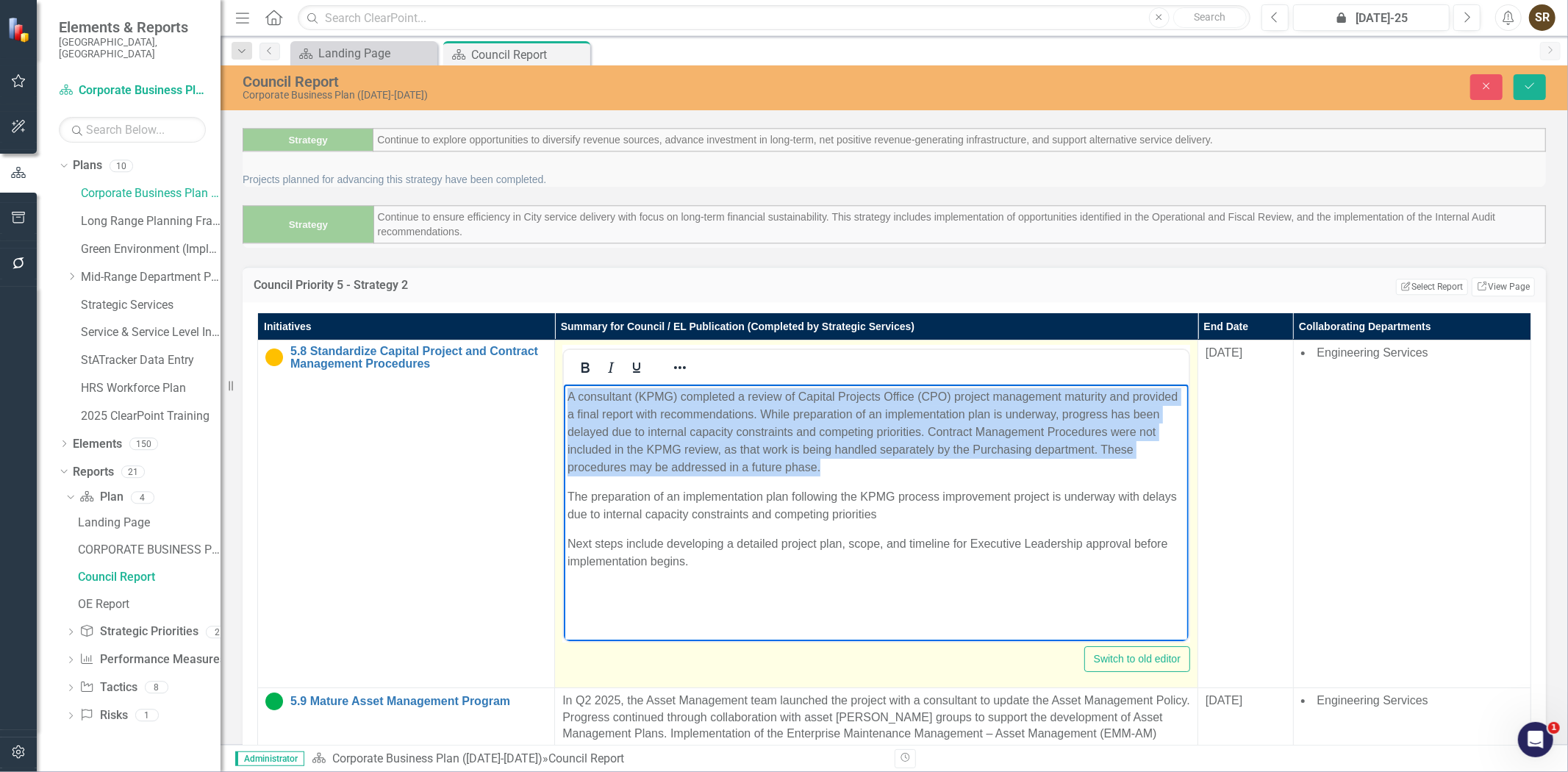
drag, startPoint x: 881, startPoint y: 475, endPoint x: 1104, endPoint y: 766, distance: 366.6
click at [564, 384] on html "A consultant (KPMG) completed a review of Capital Projects Office (CPO) project…" at bounding box center [876, 495] width 625 height 221
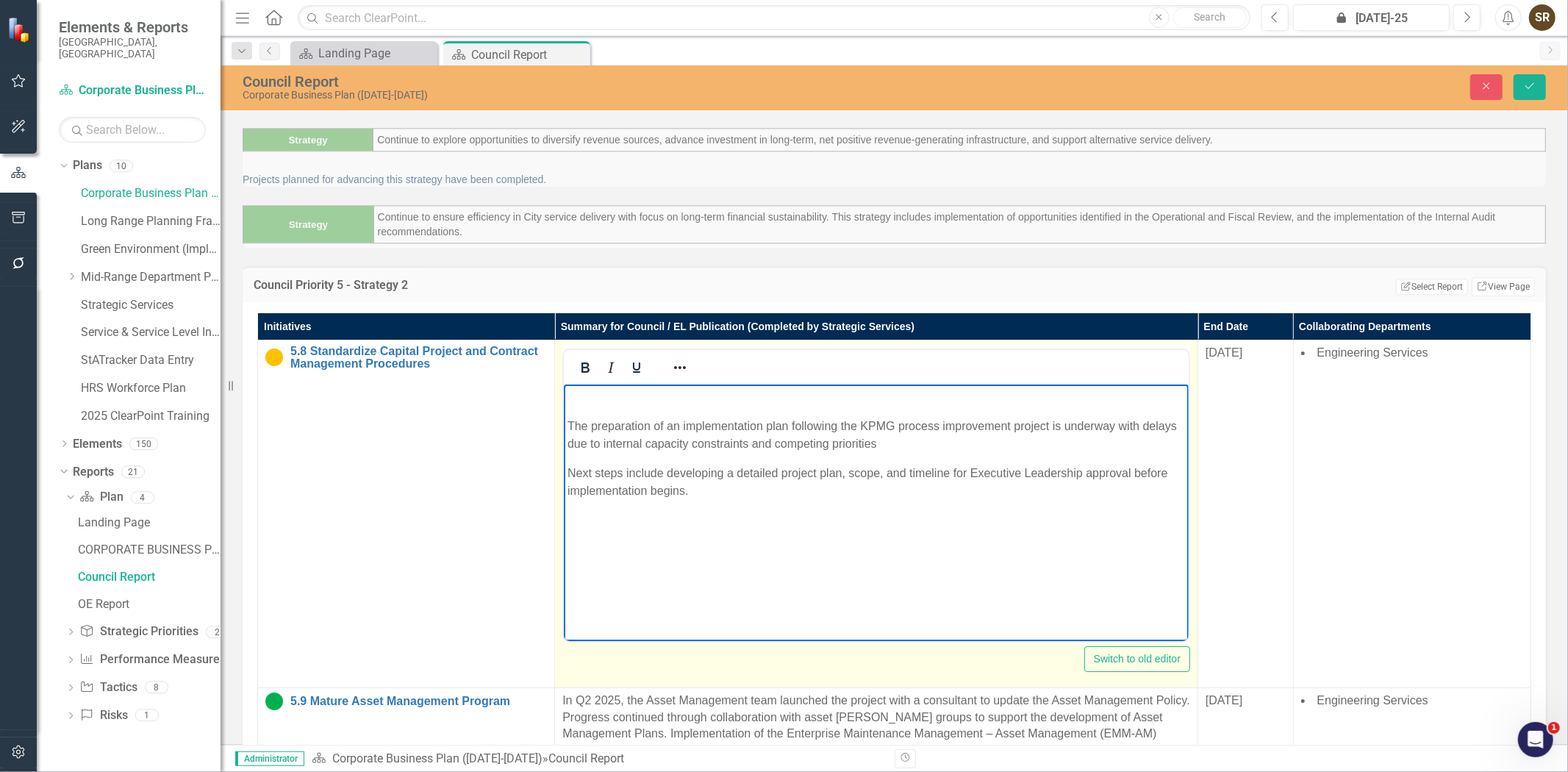
click at [569, 428] on p "The preparation of an implementation plan following the KPMG process improvemen…" at bounding box center [876, 435] width 618 height 36
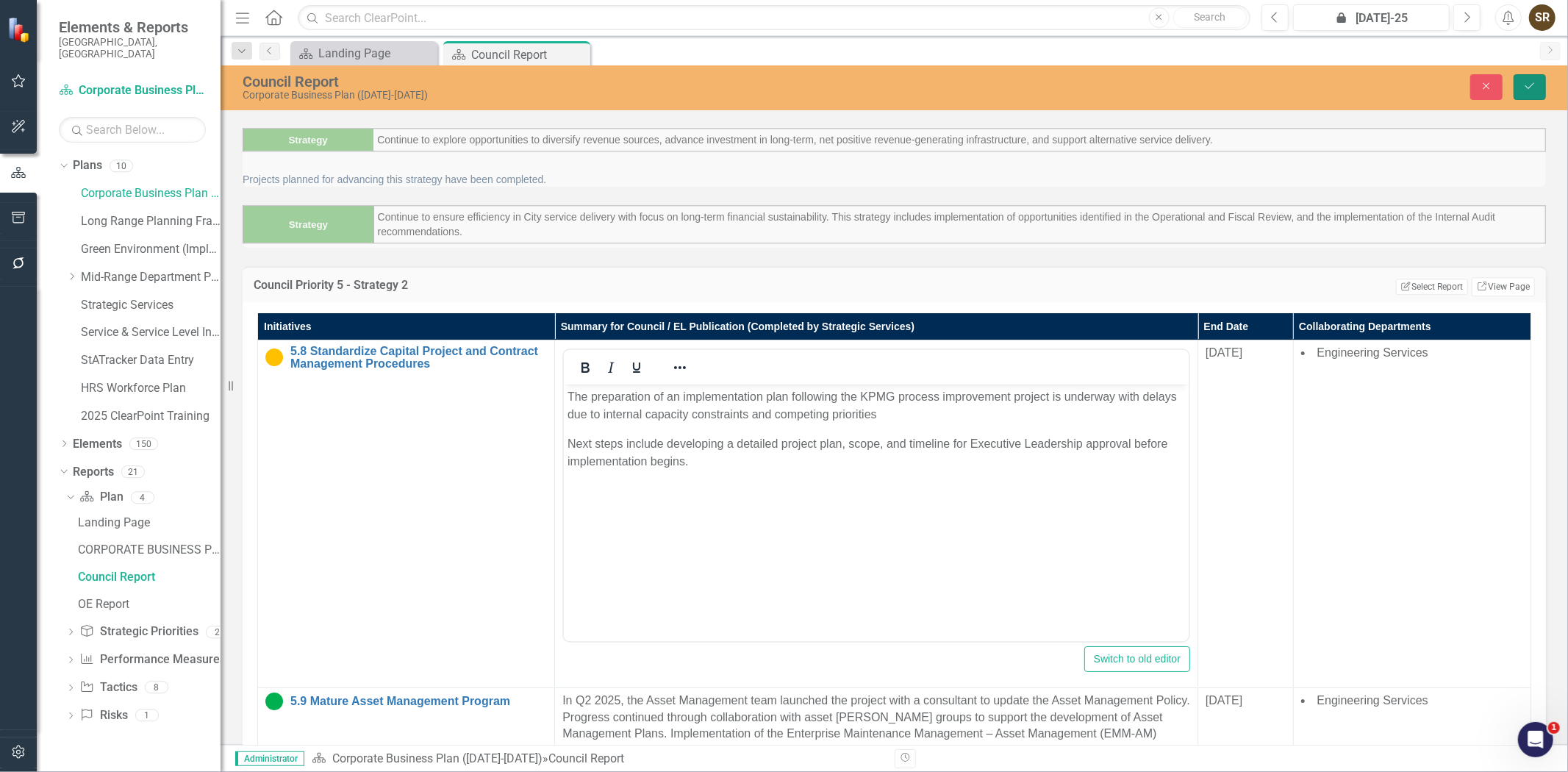
click at [1528, 91] on icon "Save" at bounding box center [1530, 86] width 13 height 10
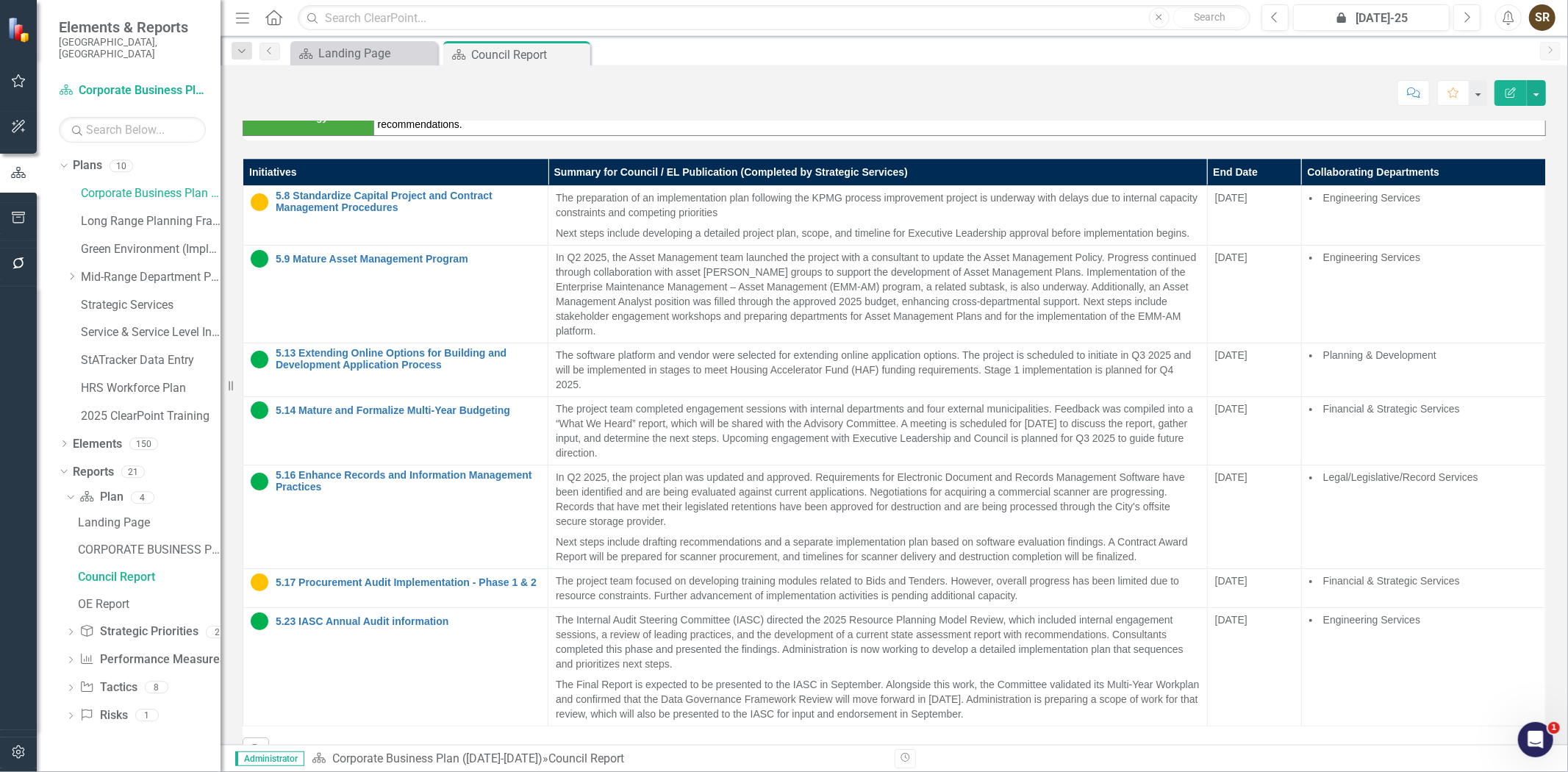
scroll to position [3244, 0]
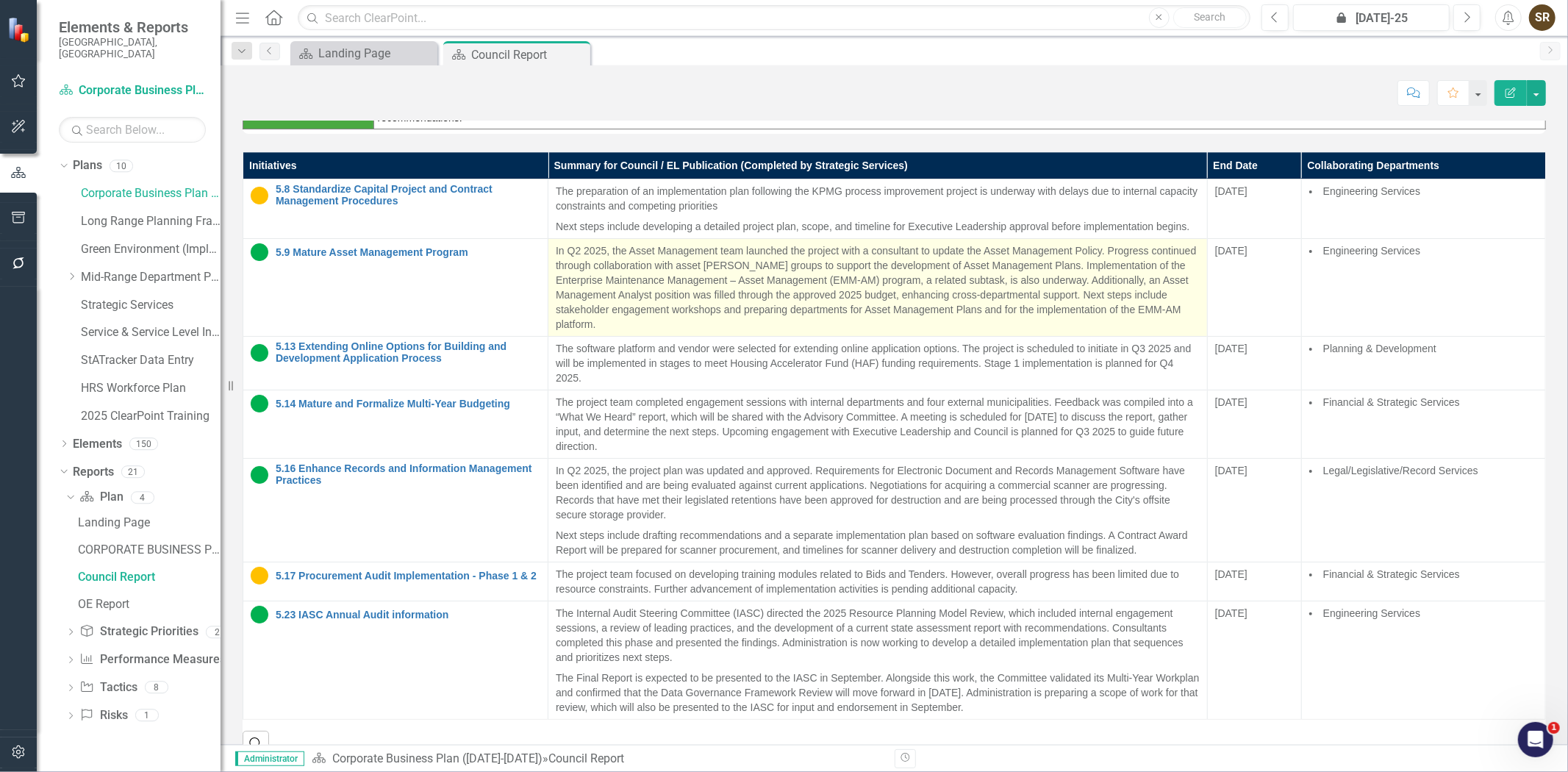
click at [689, 281] on p "In Q2 2025, the Asset Management team launched the project with a consultant to…" at bounding box center [877, 287] width 644 height 88
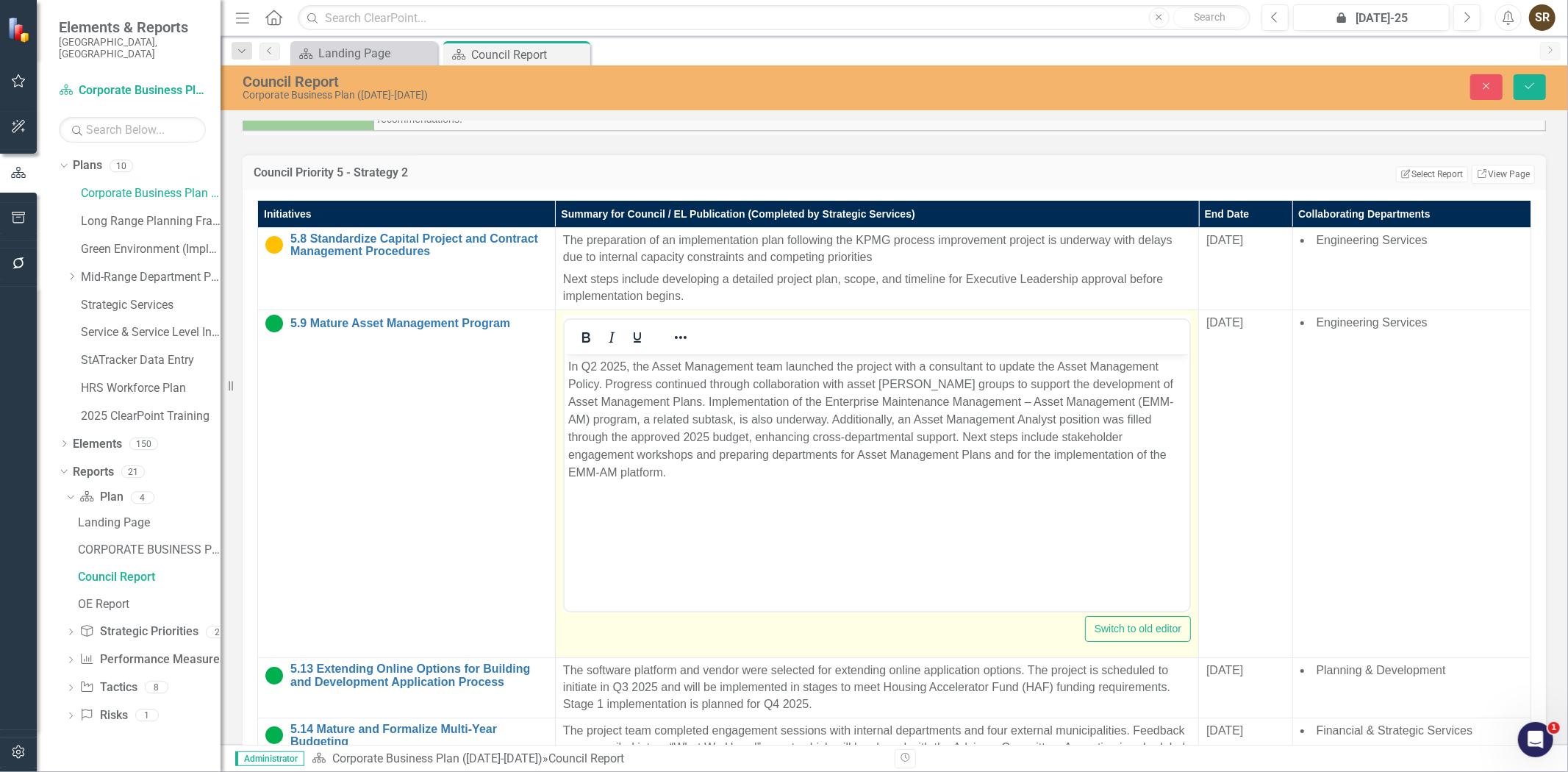
scroll to position [0, 0]
click at [1499, 85] on button "Close" at bounding box center [1486, 87] width 33 height 26
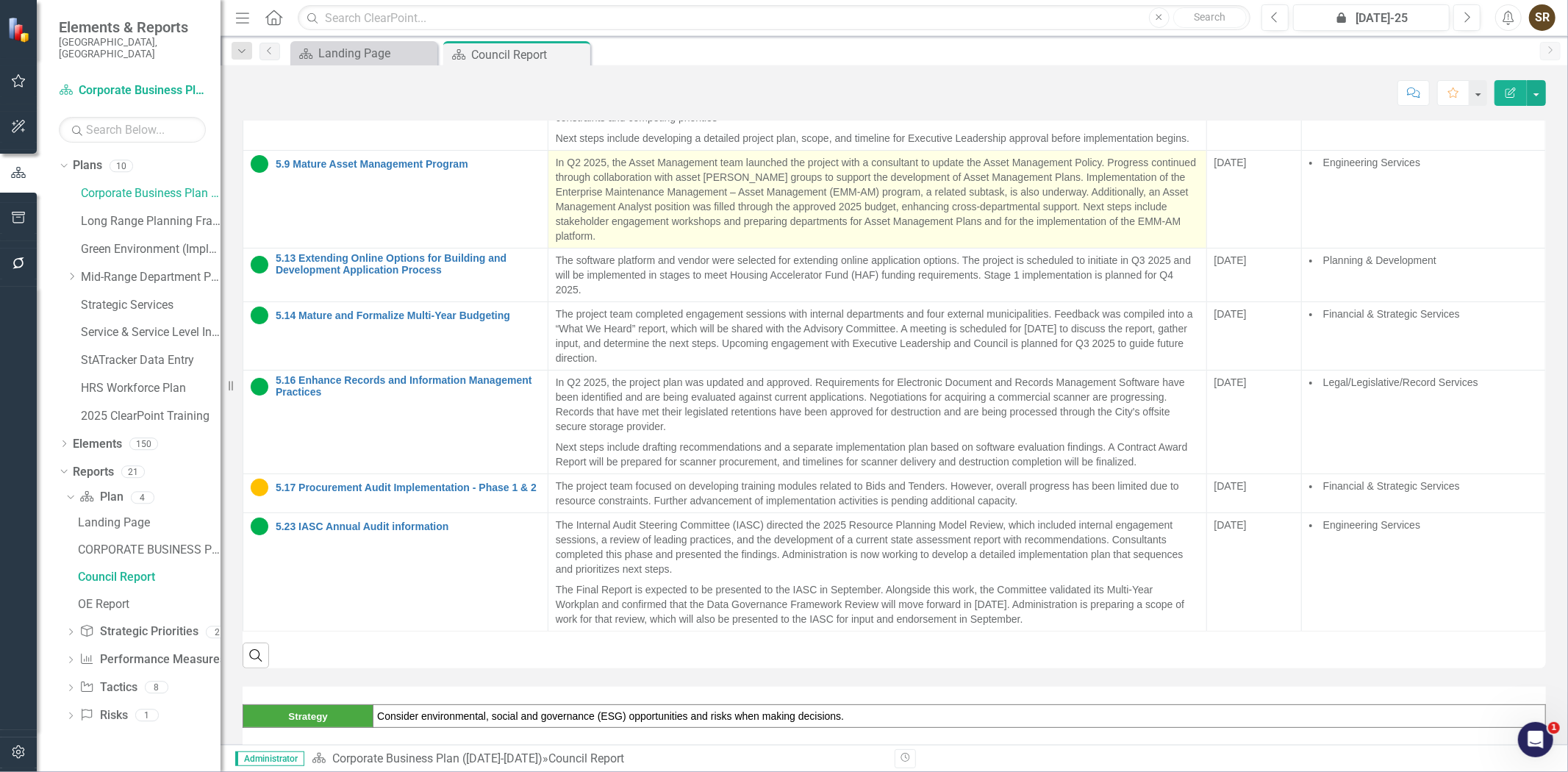
scroll to position [3272, 0]
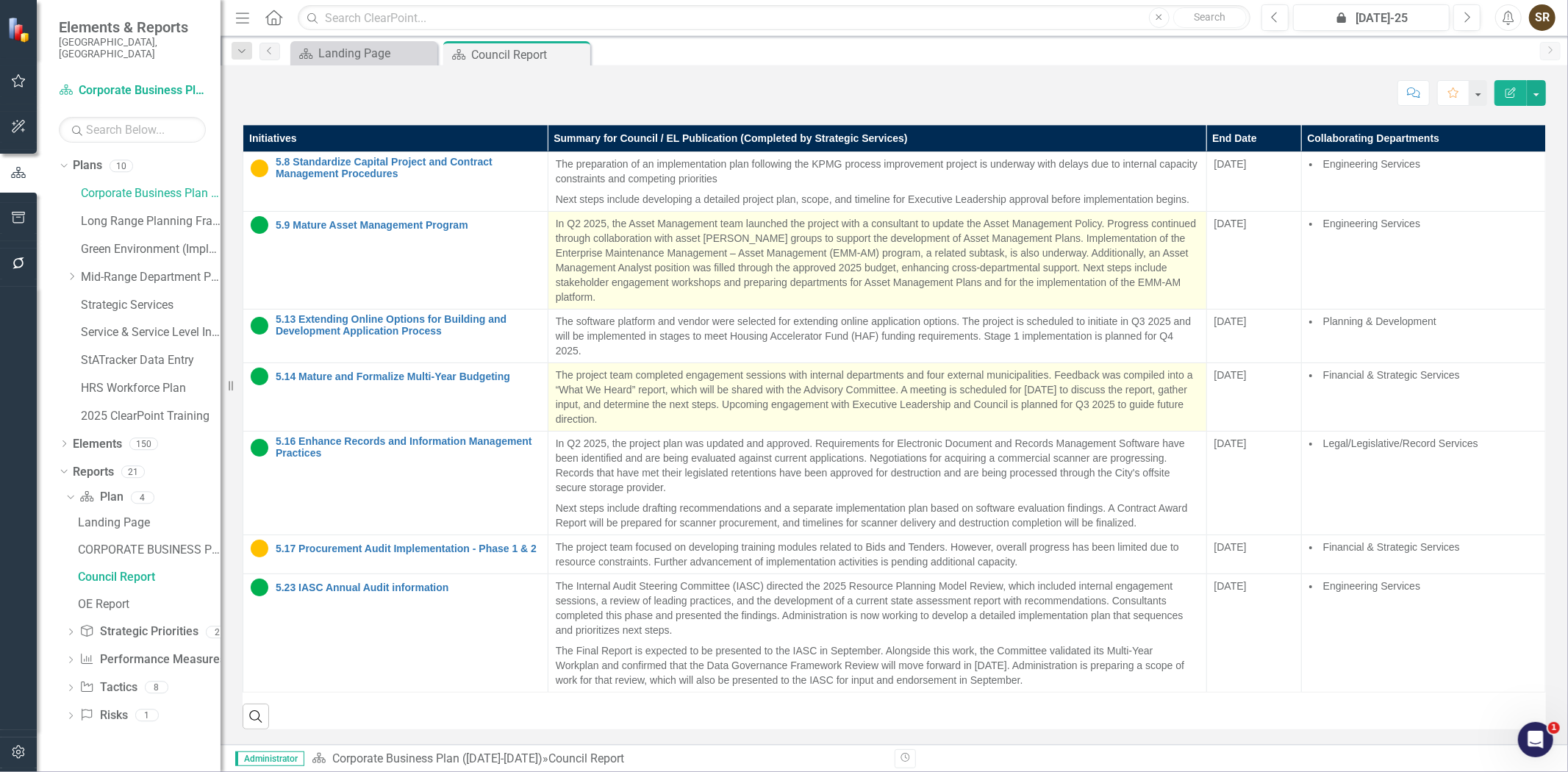
click at [662, 423] on p "The project team completed engagement sessions with internal departments and fo…" at bounding box center [877, 398] width 643 height 59
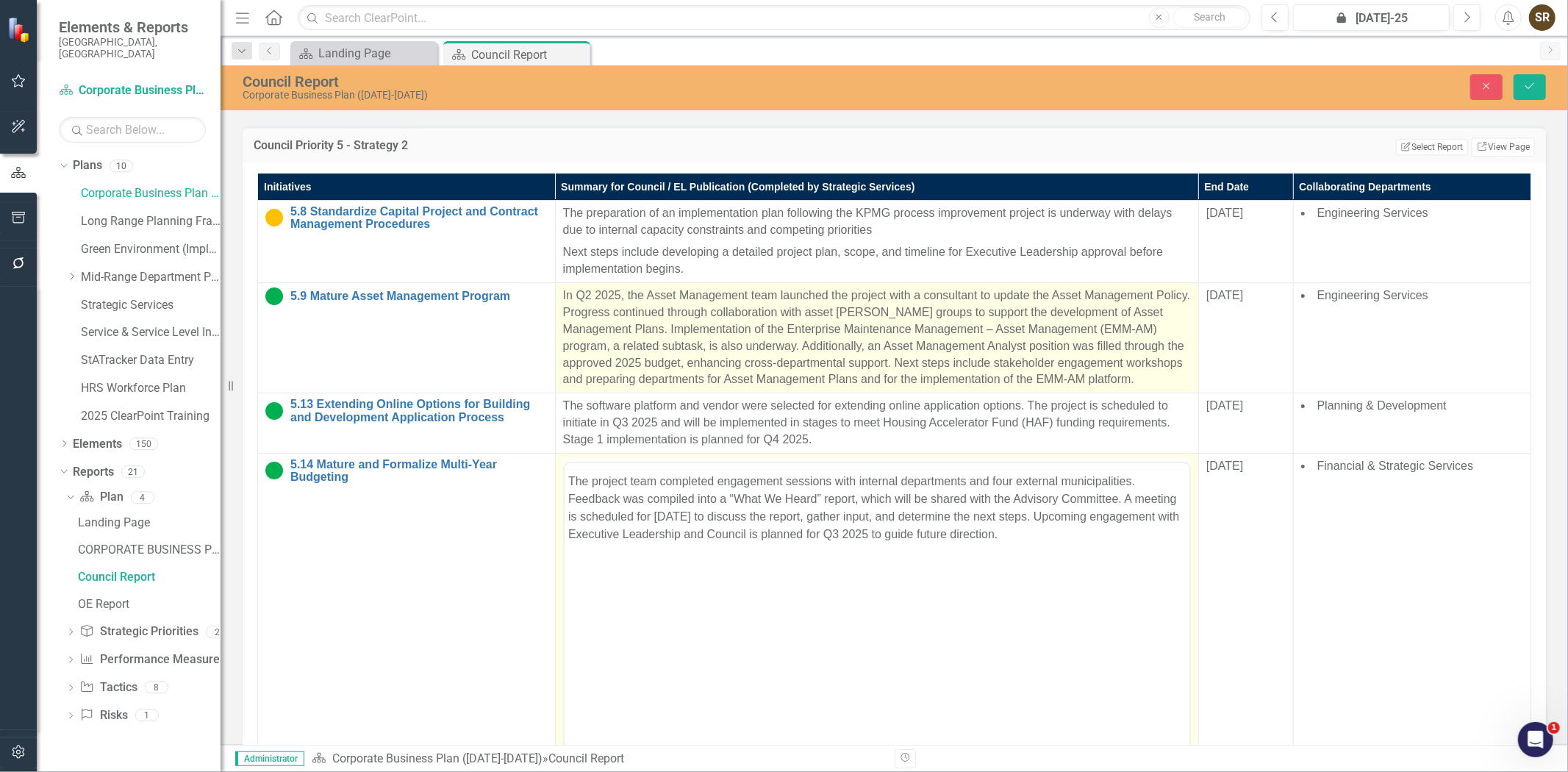
scroll to position [0, 0]
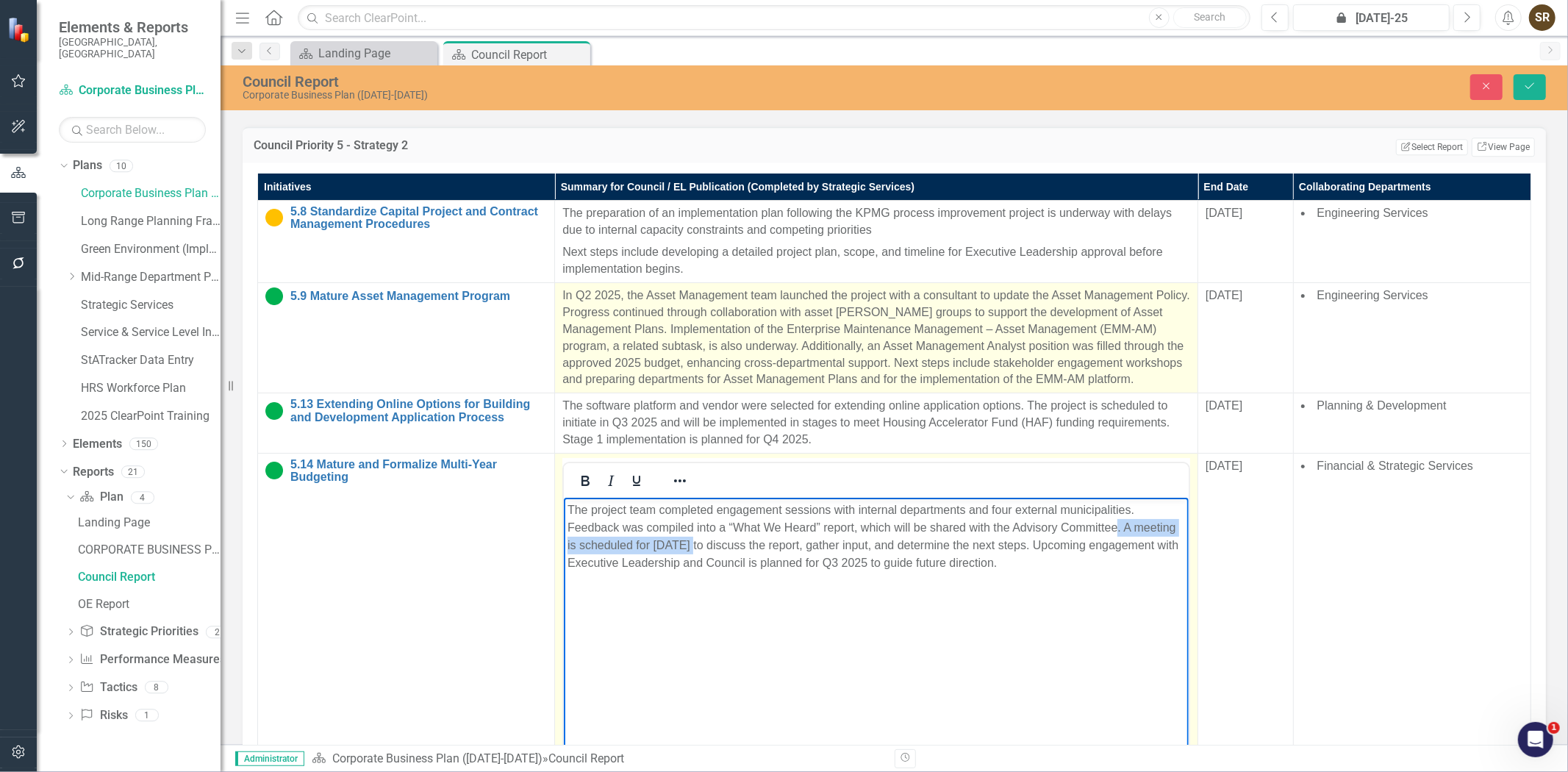
drag, startPoint x: 1117, startPoint y: 527, endPoint x: 735, endPoint y: 547, distance: 382.5
click at [735, 547] on p "The project team completed engagement sessions with internal departments and fo…" at bounding box center [876, 536] width 618 height 71
drag, startPoint x: 668, startPoint y: 544, endPoint x: 766, endPoint y: 544, distance: 98.0
click at [766, 544] on p "The project team completed engagement sessions with internal departments and fo…" at bounding box center [876, 536] width 618 height 71
click at [695, 551] on p "The project team completed engagement sessions with internal departments and fo…" at bounding box center [876, 536] width 618 height 71
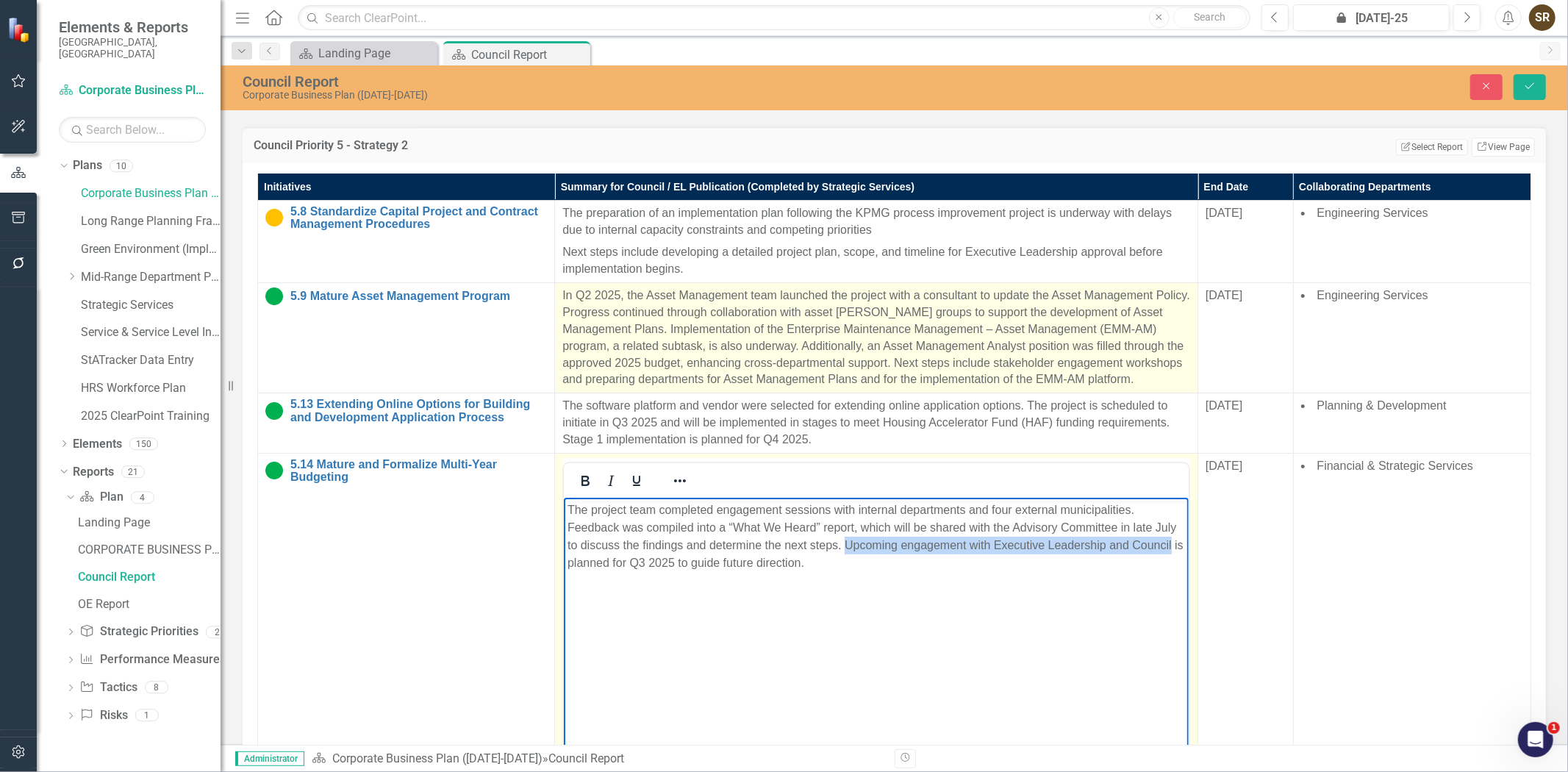
drag, startPoint x: 872, startPoint y: 550, endPoint x: 607, endPoint y: 570, distance: 265.8
click at [607, 570] on p "The project team completed engagement sessions with internal departments and fo…" at bounding box center [876, 536] width 618 height 71
click at [1526, 85] on icon "submit" at bounding box center [1530, 86] width 9 height 6
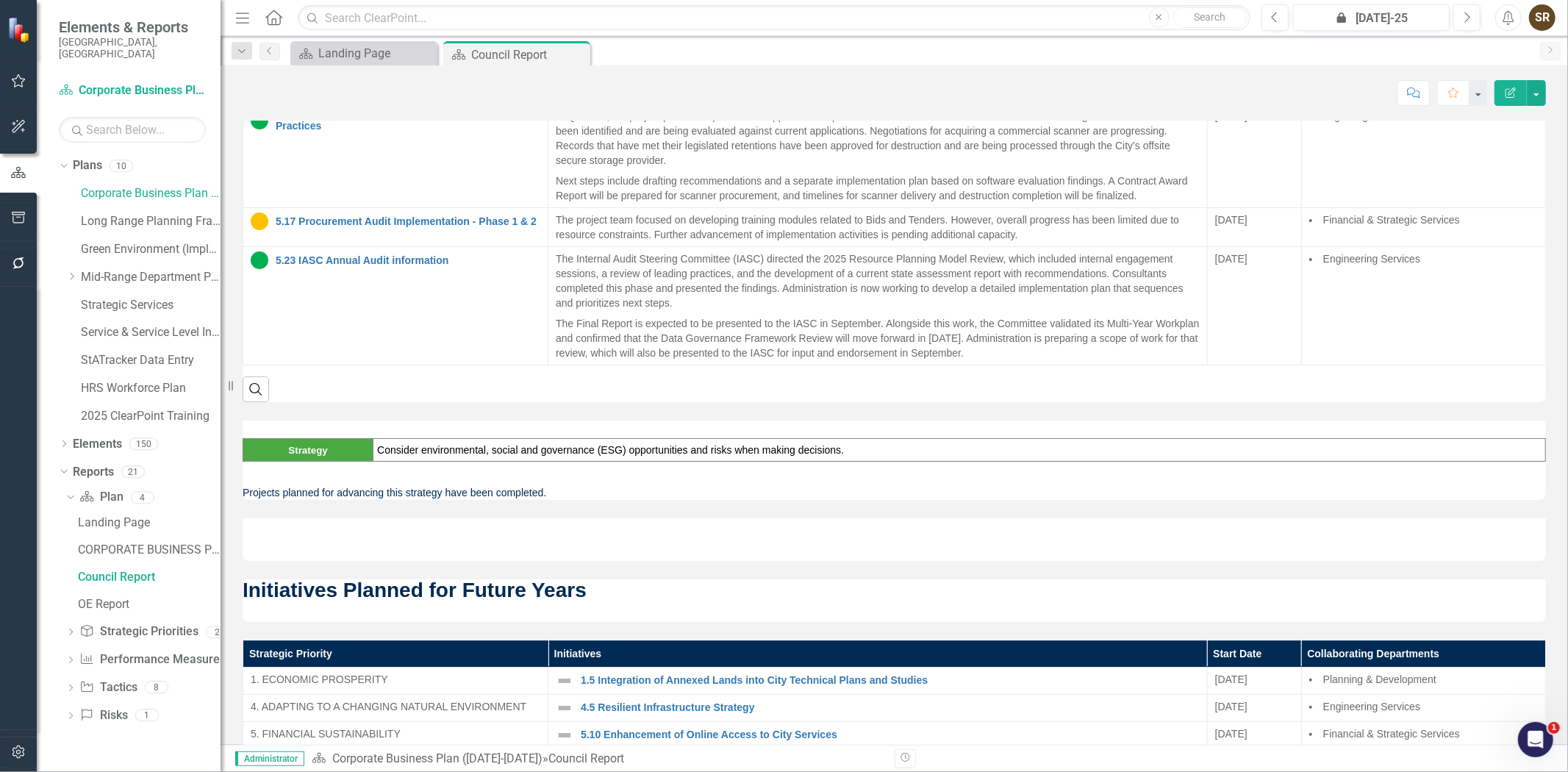
scroll to position [3326, 0]
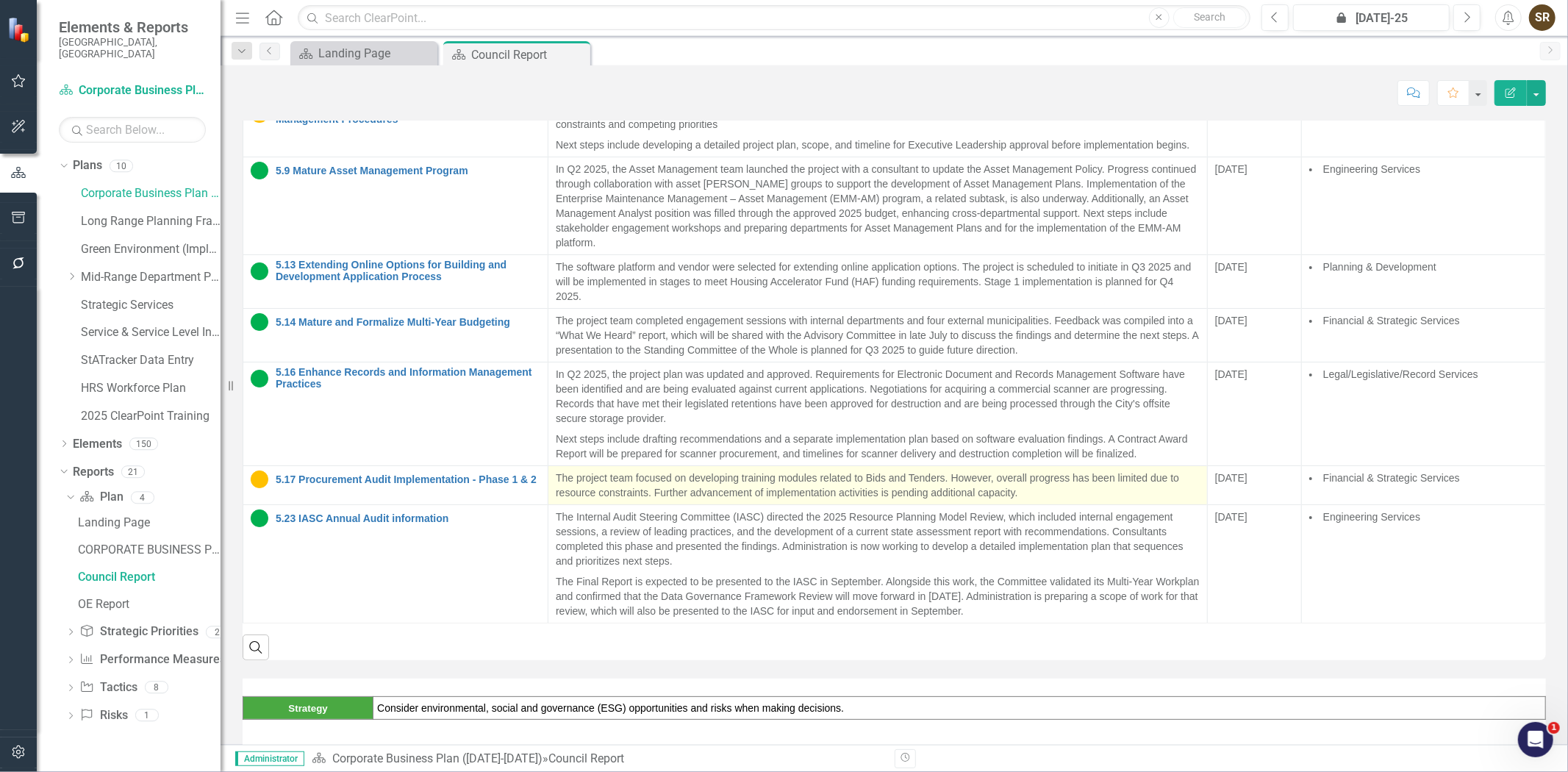
click at [829, 501] on p "The project team focused on developing training modules related to Bids and Ten…" at bounding box center [877, 486] width 644 height 30
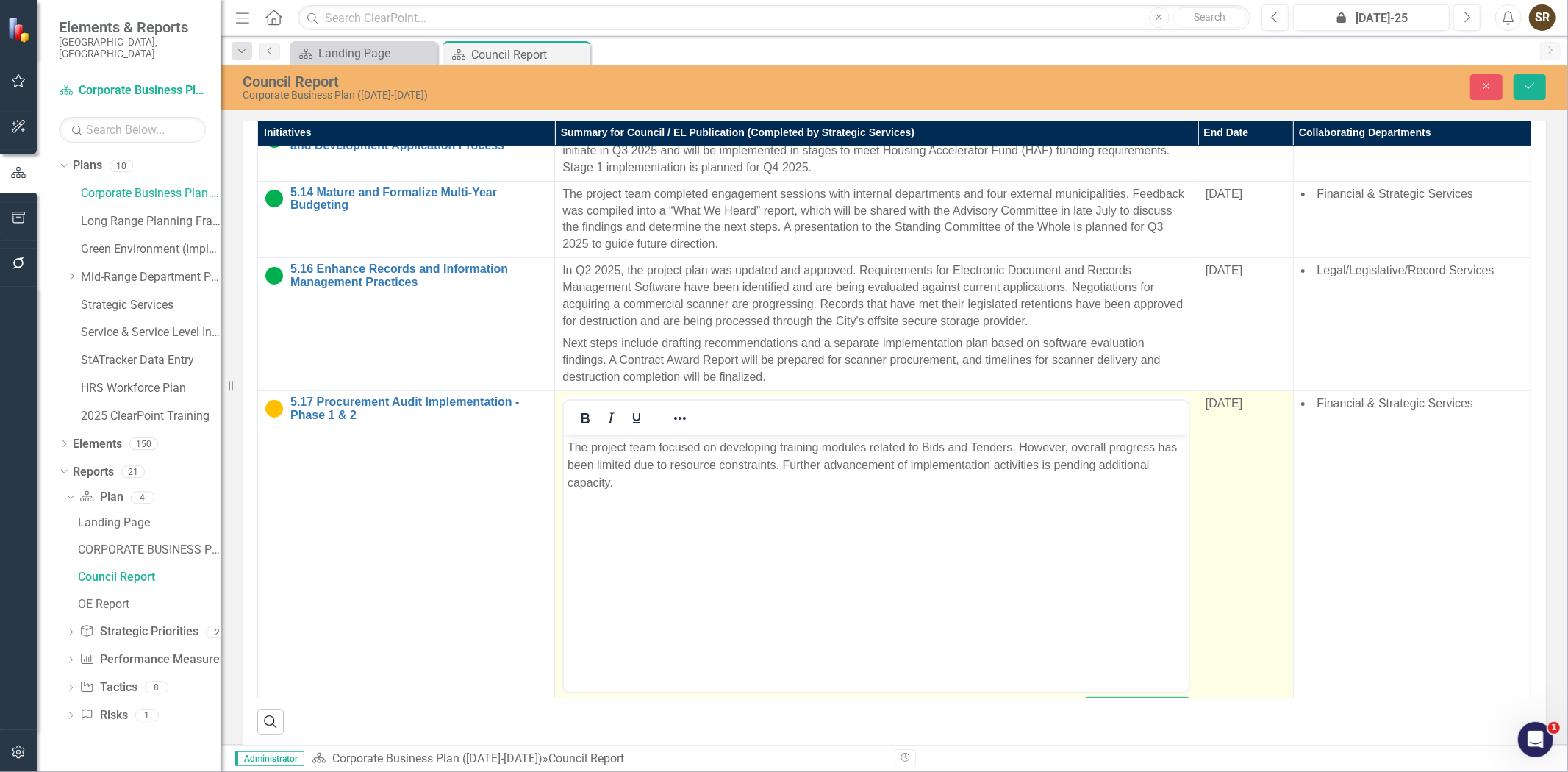
scroll to position [224, 0]
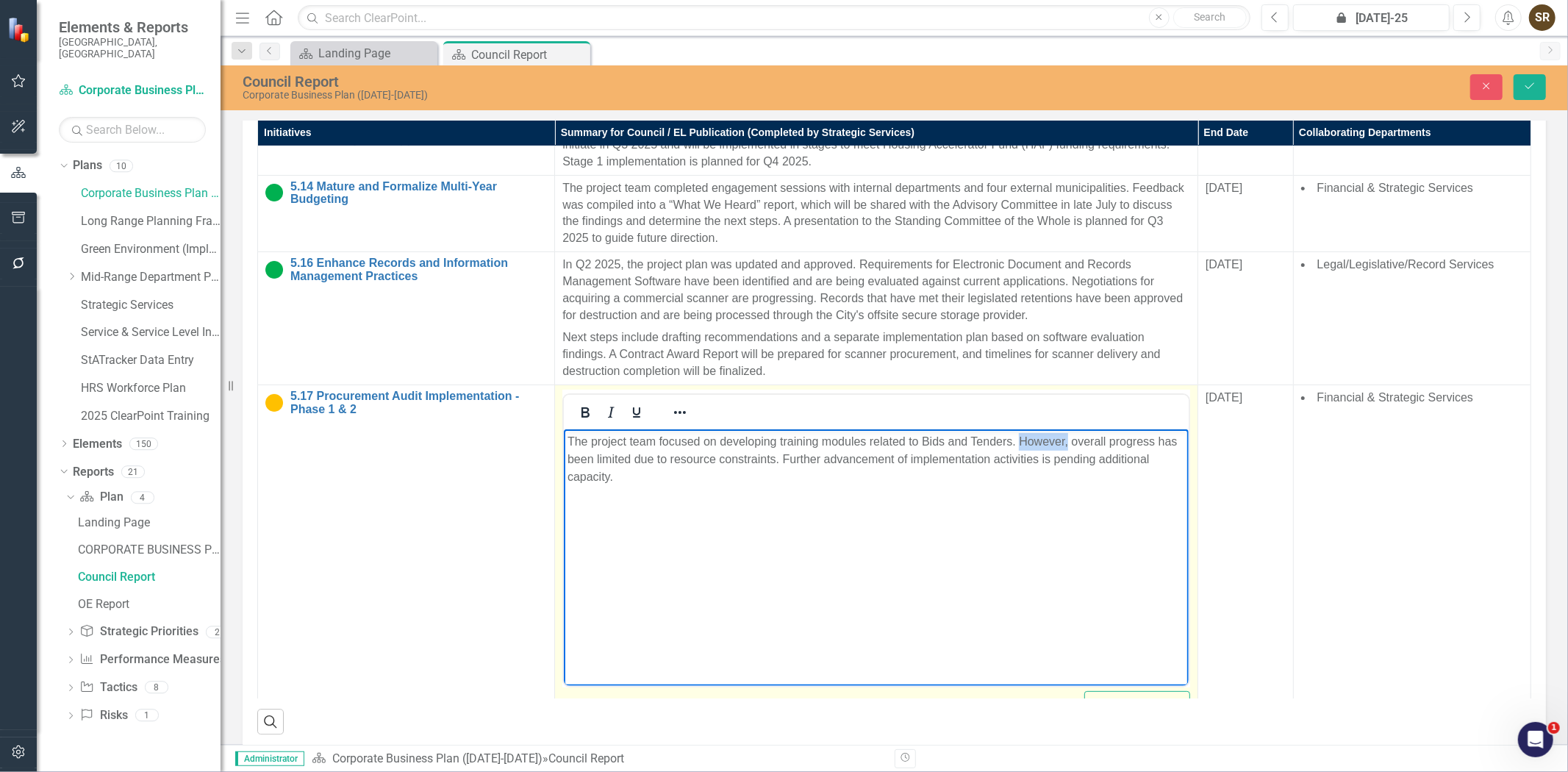
drag, startPoint x: 1067, startPoint y: 442, endPoint x: 1021, endPoint y: 447, distance: 46.3
click at [1021, 447] on p "The project team focused on developing training modules related to Bids and Ten…" at bounding box center [876, 459] width 618 height 53
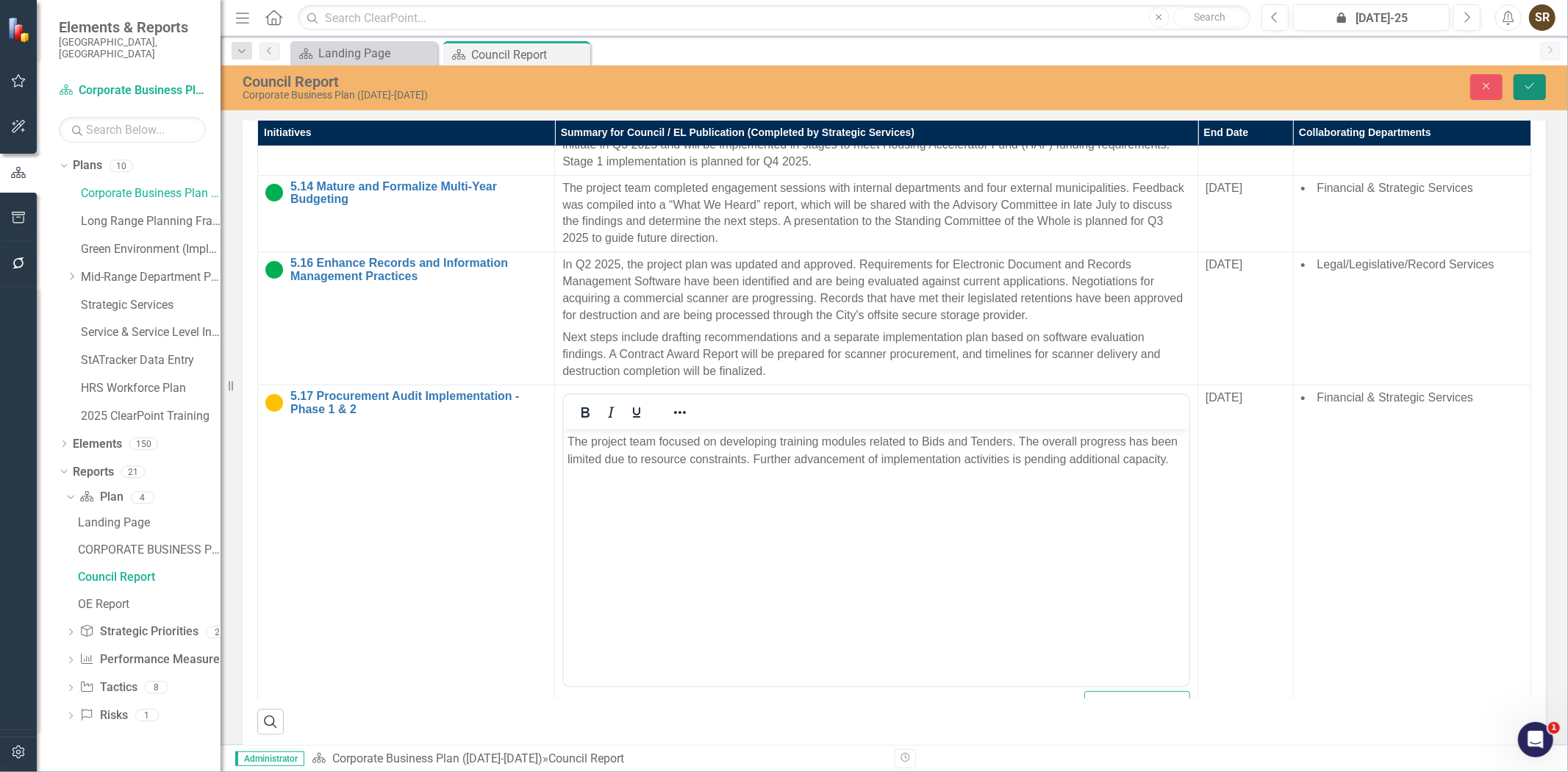
click at [1528, 91] on icon "Save" at bounding box center [1530, 86] width 13 height 10
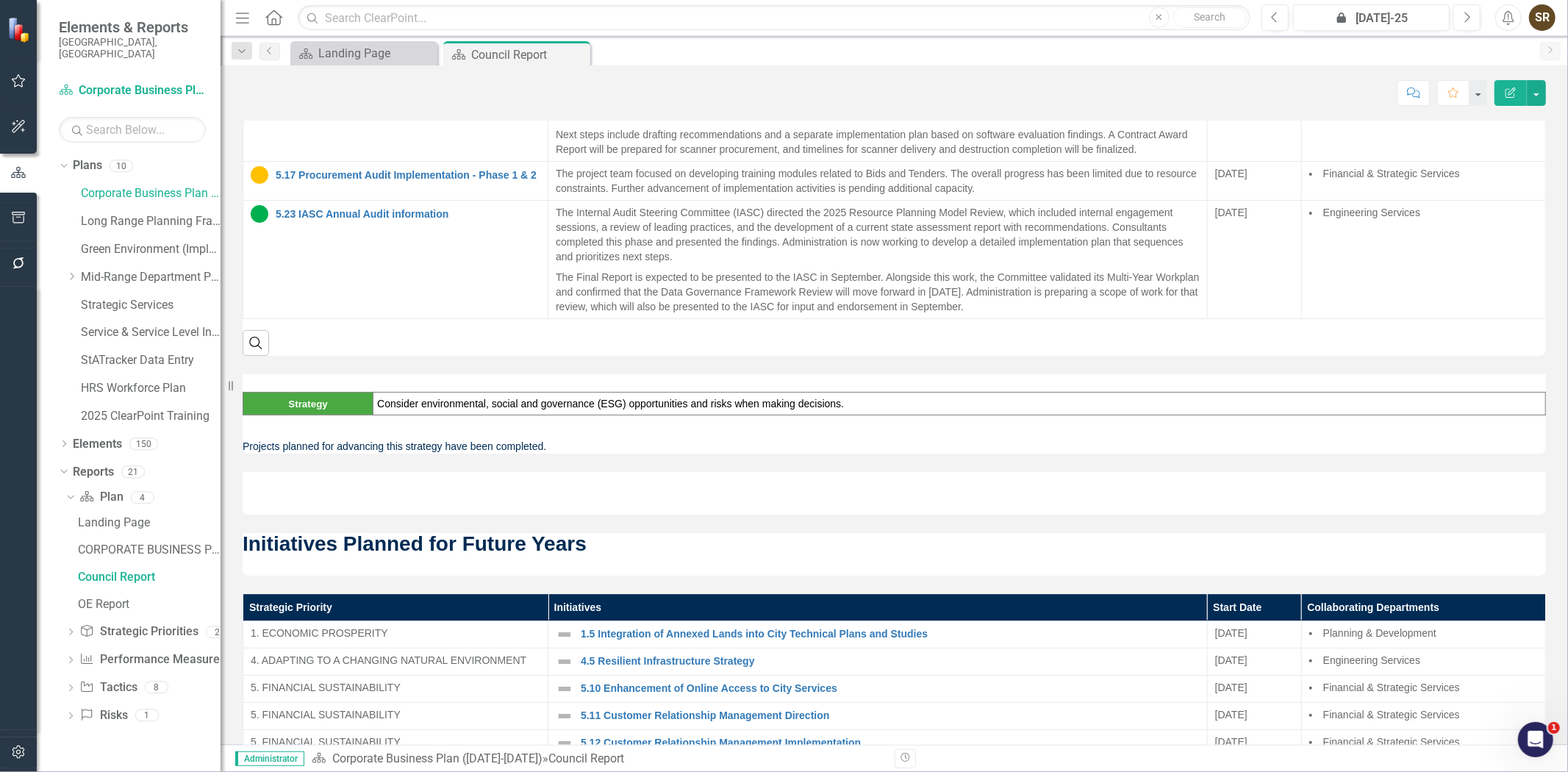
scroll to position [3531, 0]
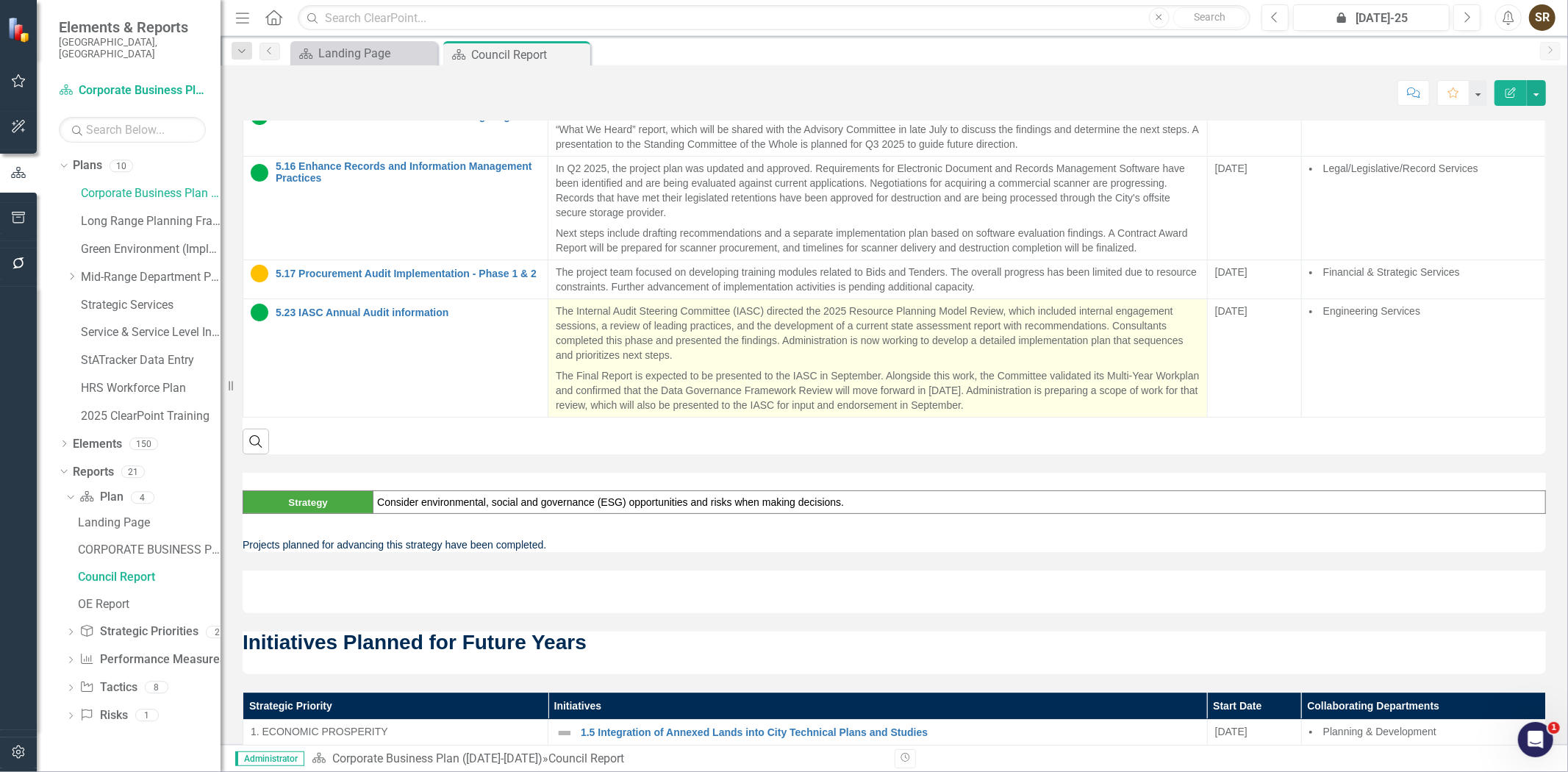
click at [806, 365] on p "The Internal Audit Steering Committee (IASC) directed the 2025 Resource Plannin…" at bounding box center [877, 335] width 644 height 62
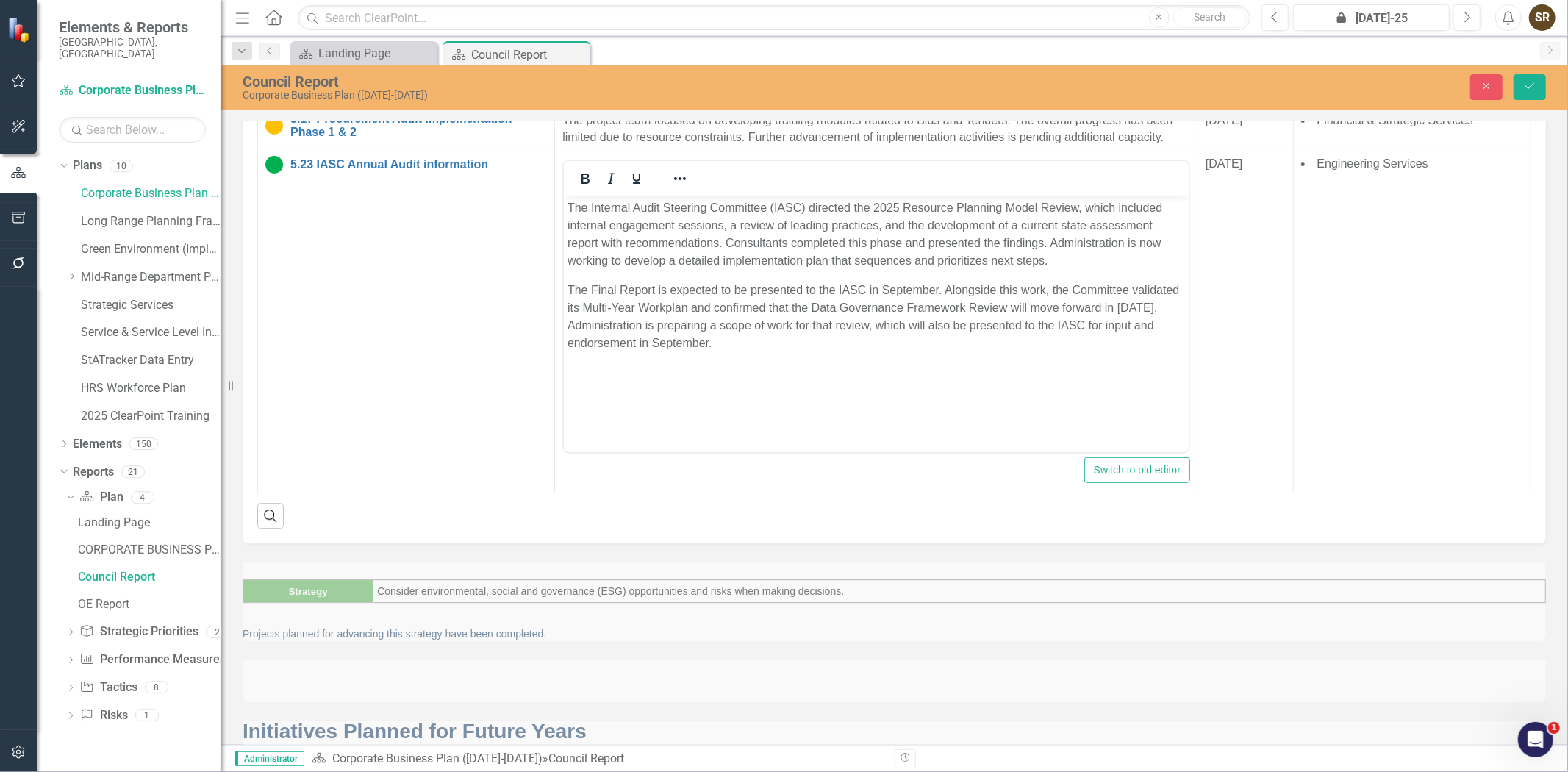
scroll to position [284, 0]
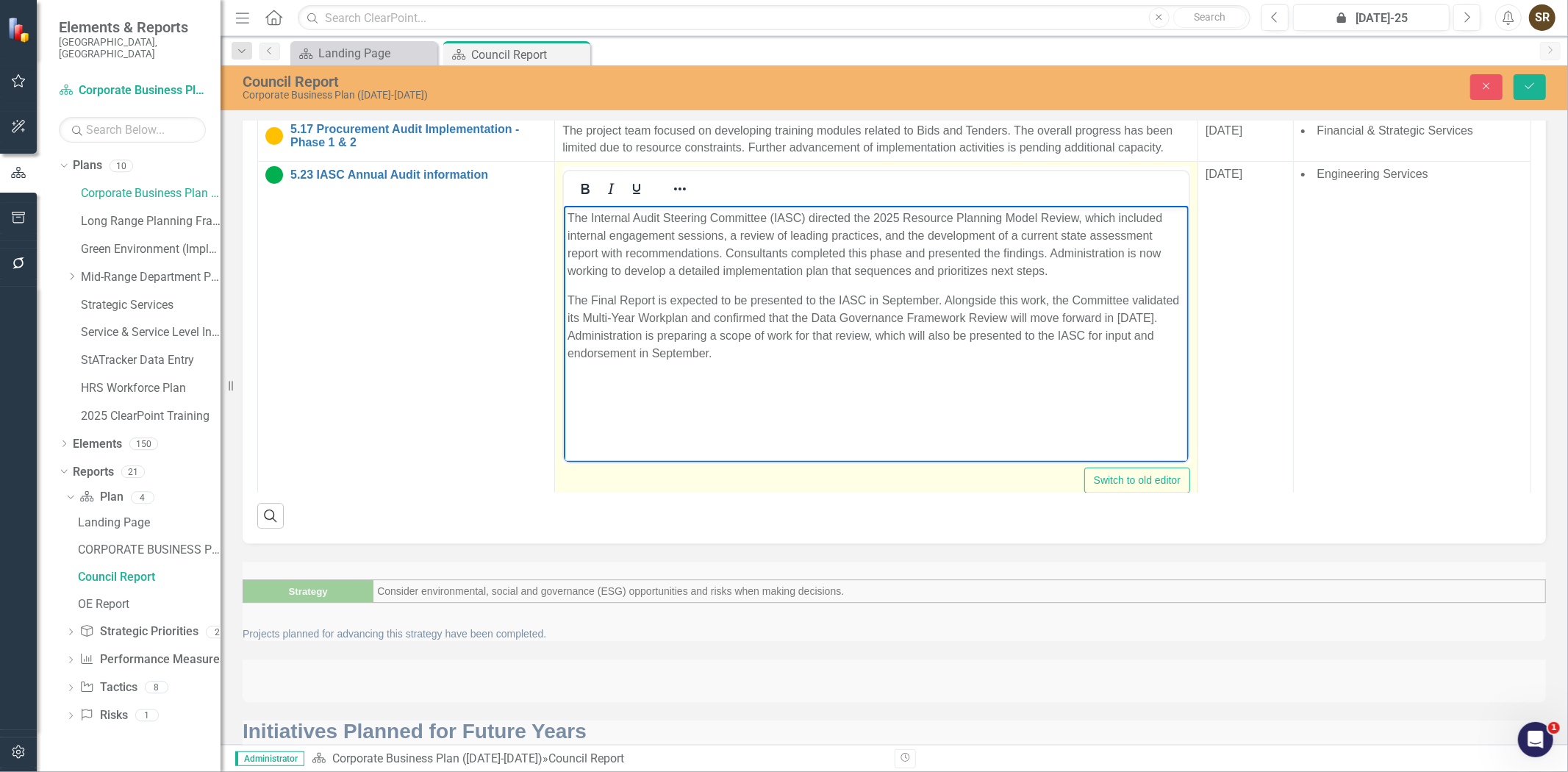
click at [872, 253] on p "The Internal Audit Steering Committee (IASC) directed the 2025 Resource Plannin…" at bounding box center [876, 245] width 618 height 71
drag, startPoint x: 850, startPoint y: 253, endPoint x: 902, endPoint y: 255, distance: 52.0
click at [902, 255] on p "The Internal Audit Steering Committee (IASC) directed the 2025 Resource Plannin…" at bounding box center [876, 245] width 618 height 71
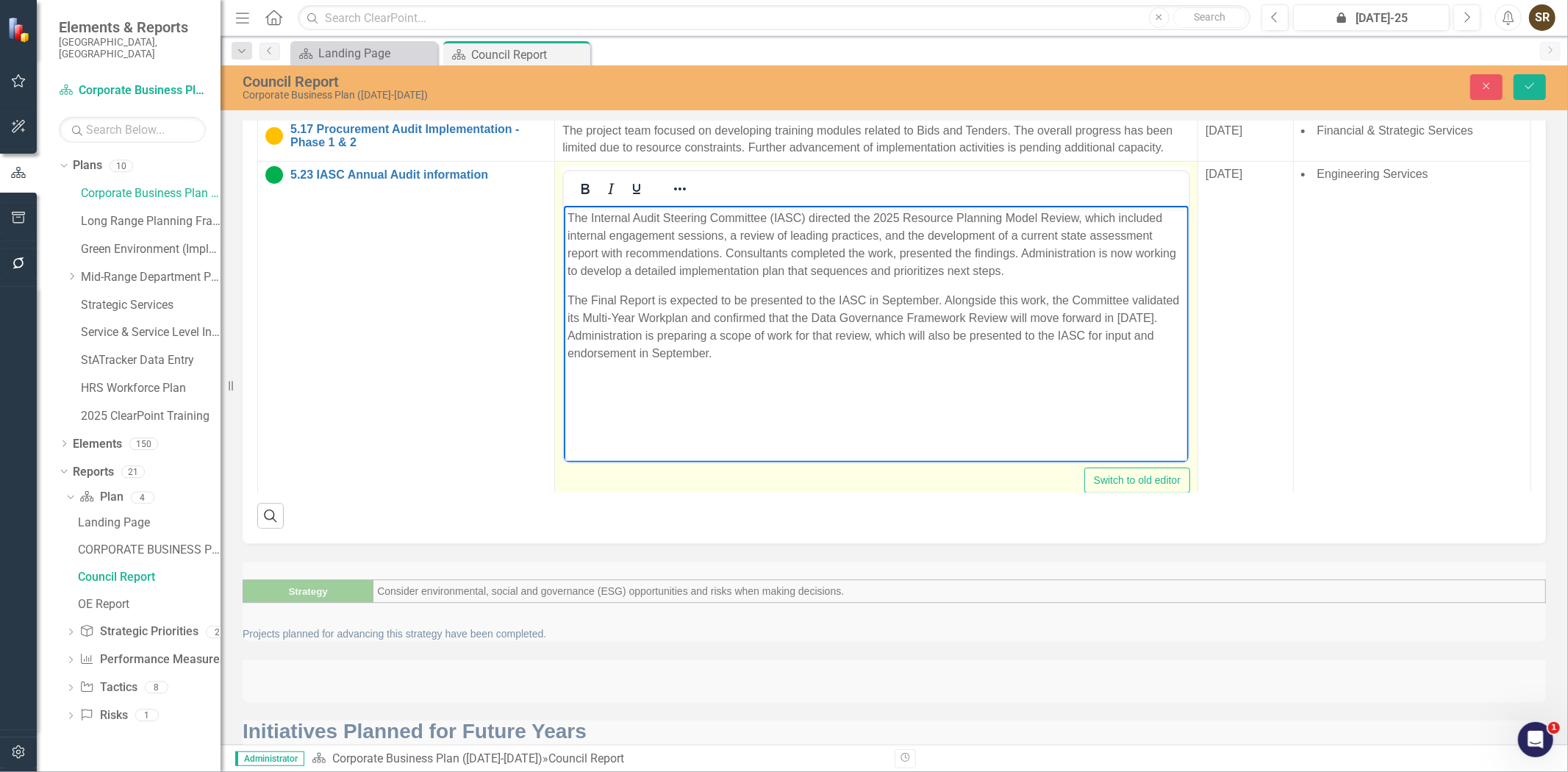
click at [1014, 256] on p "The Internal Audit Steering Committee (IASC) directed the 2025 Resource Plannin…" at bounding box center [876, 245] width 618 height 71
click at [875, 337] on p "The Final Report is expected to be presented to the IASC in September. Alongsid…" at bounding box center [876, 327] width 618 height 71
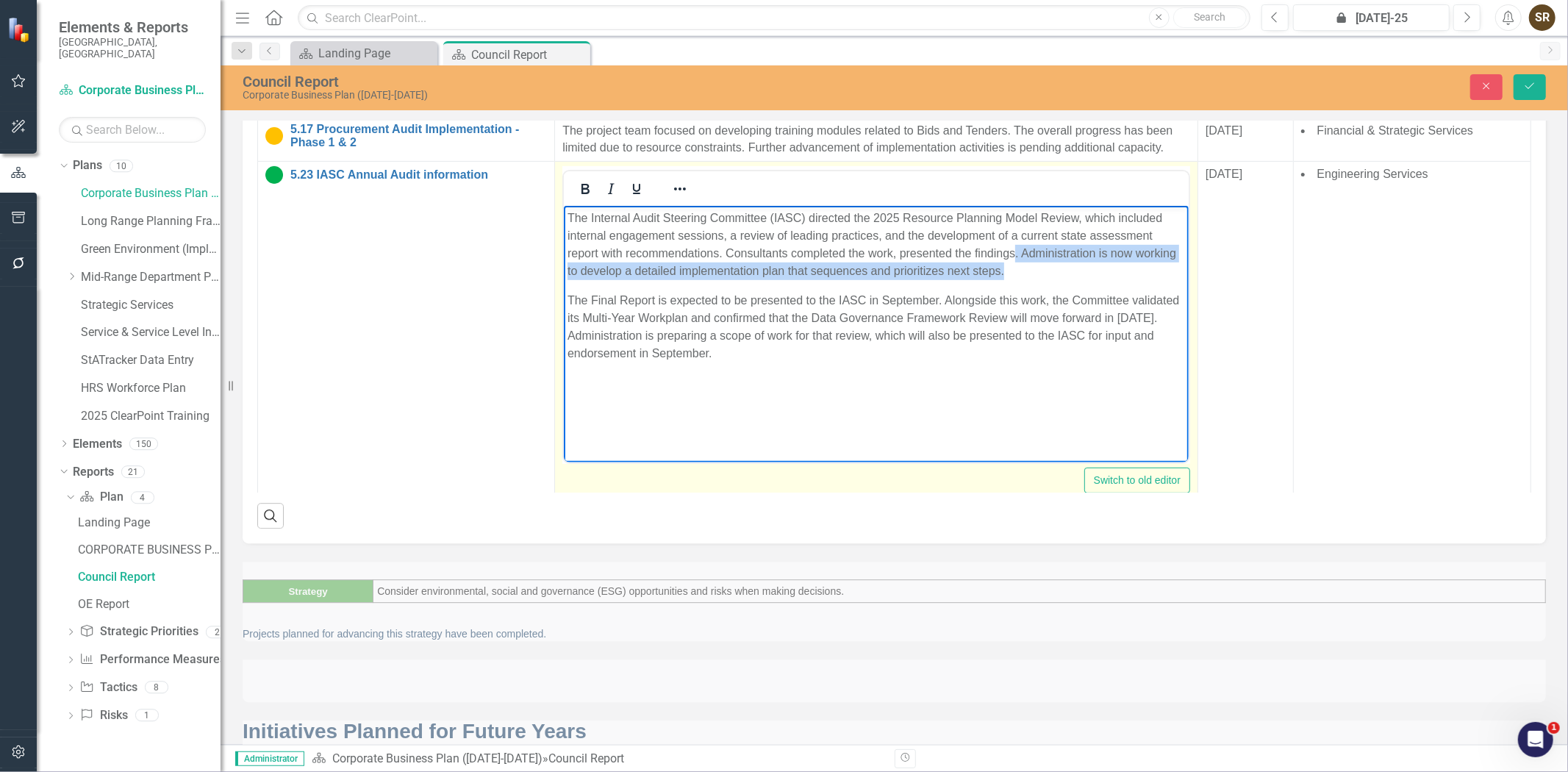
drag, startPoint x: 1014, startPoint y: 257, endPoint x: 1059, endPoint y: 275, distance: 48.5
click at [1059, 275] on p "The Internal Audit Steering Committee (IASC) directed the 2025 Resource Plannin…" at bounding box center [876, 245] width 618 height 71
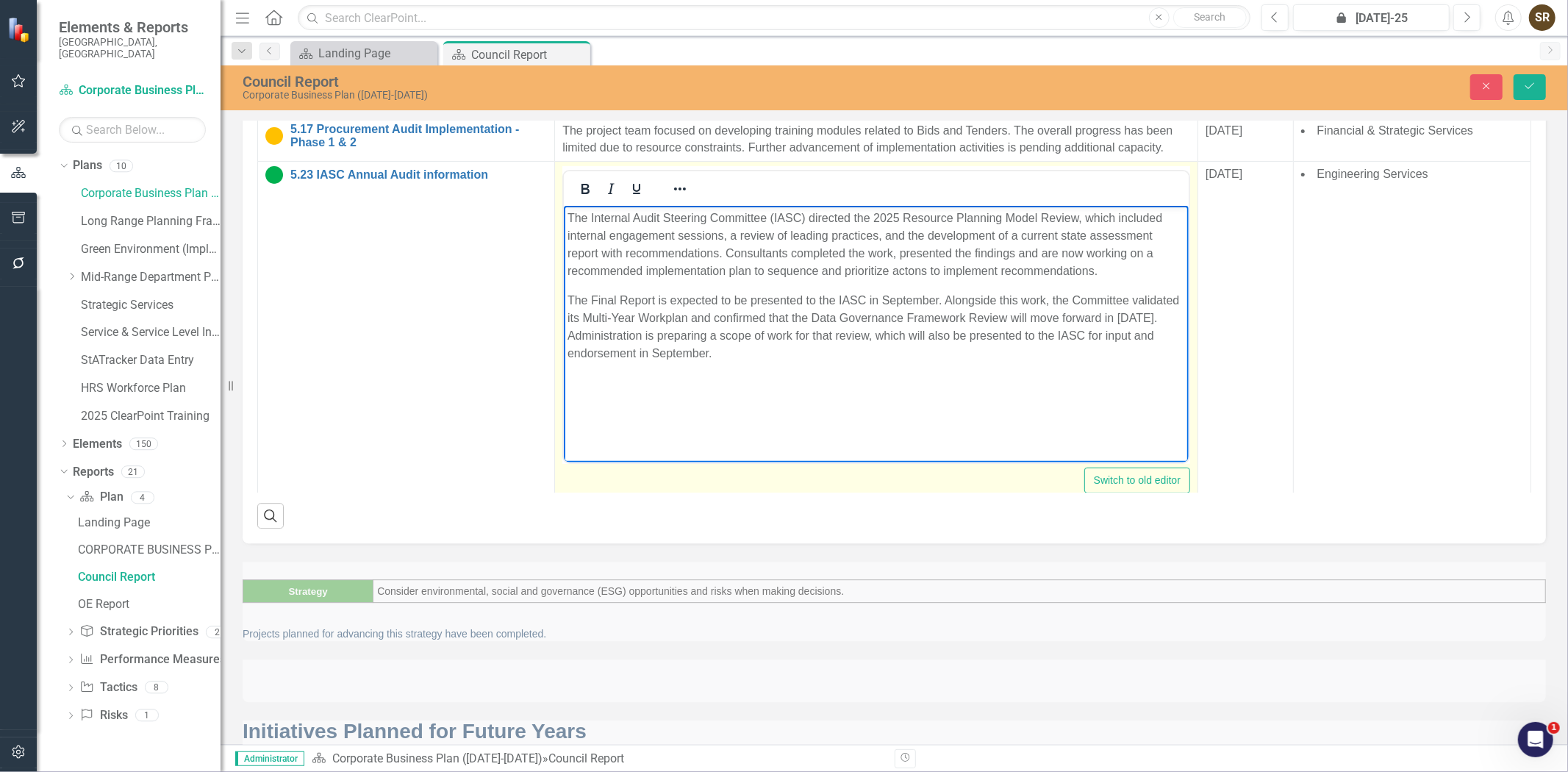
click at [910, 273] on p "The Internal Audit Steering Committee (IASC) directed the 2025 Resource Plannin…" at bounding box center [876, 245] width 618 height 71
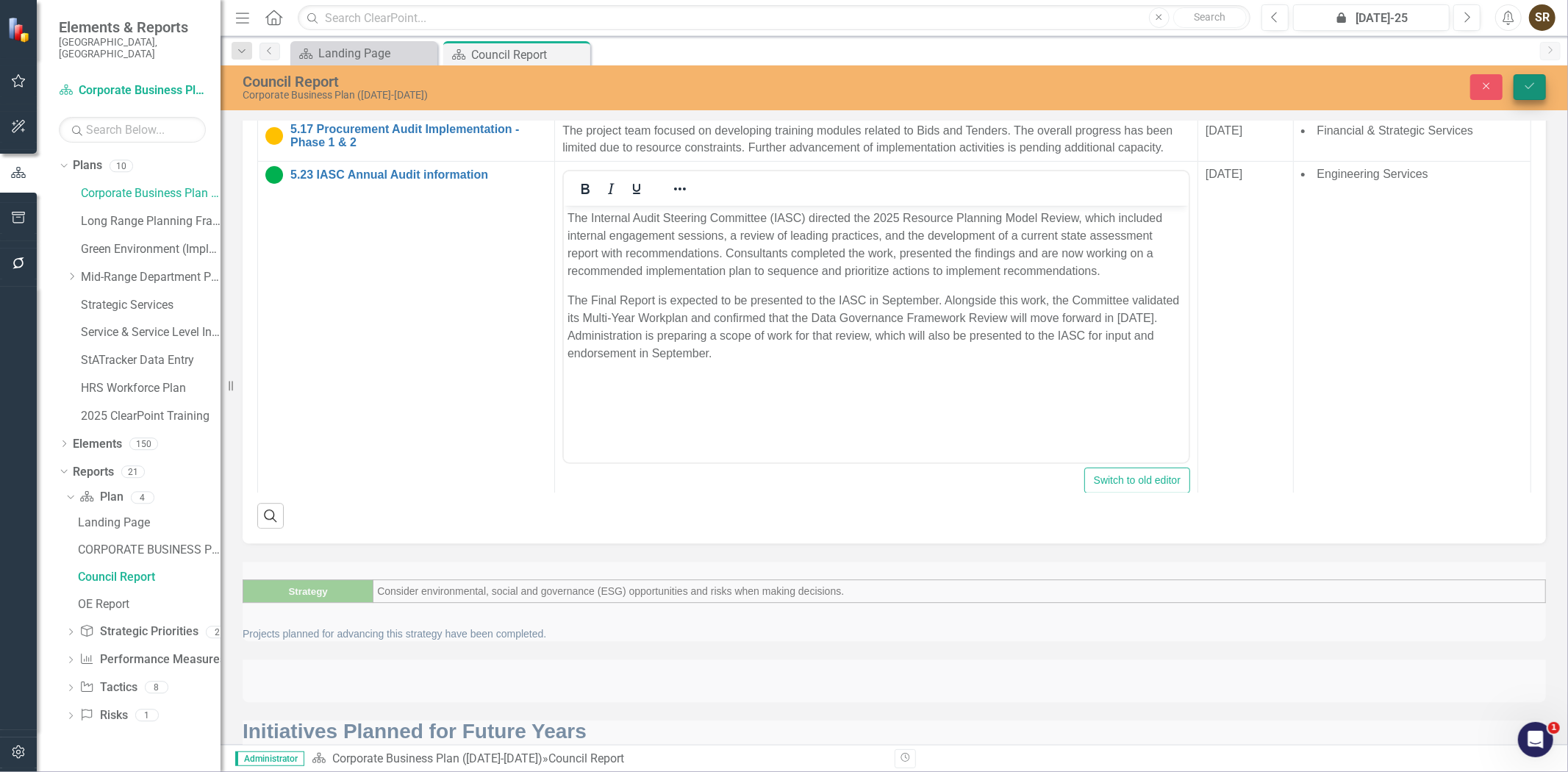
click at [1528, 89] on icon "Save" at bounding box center [1530, 86] width 13 height 10
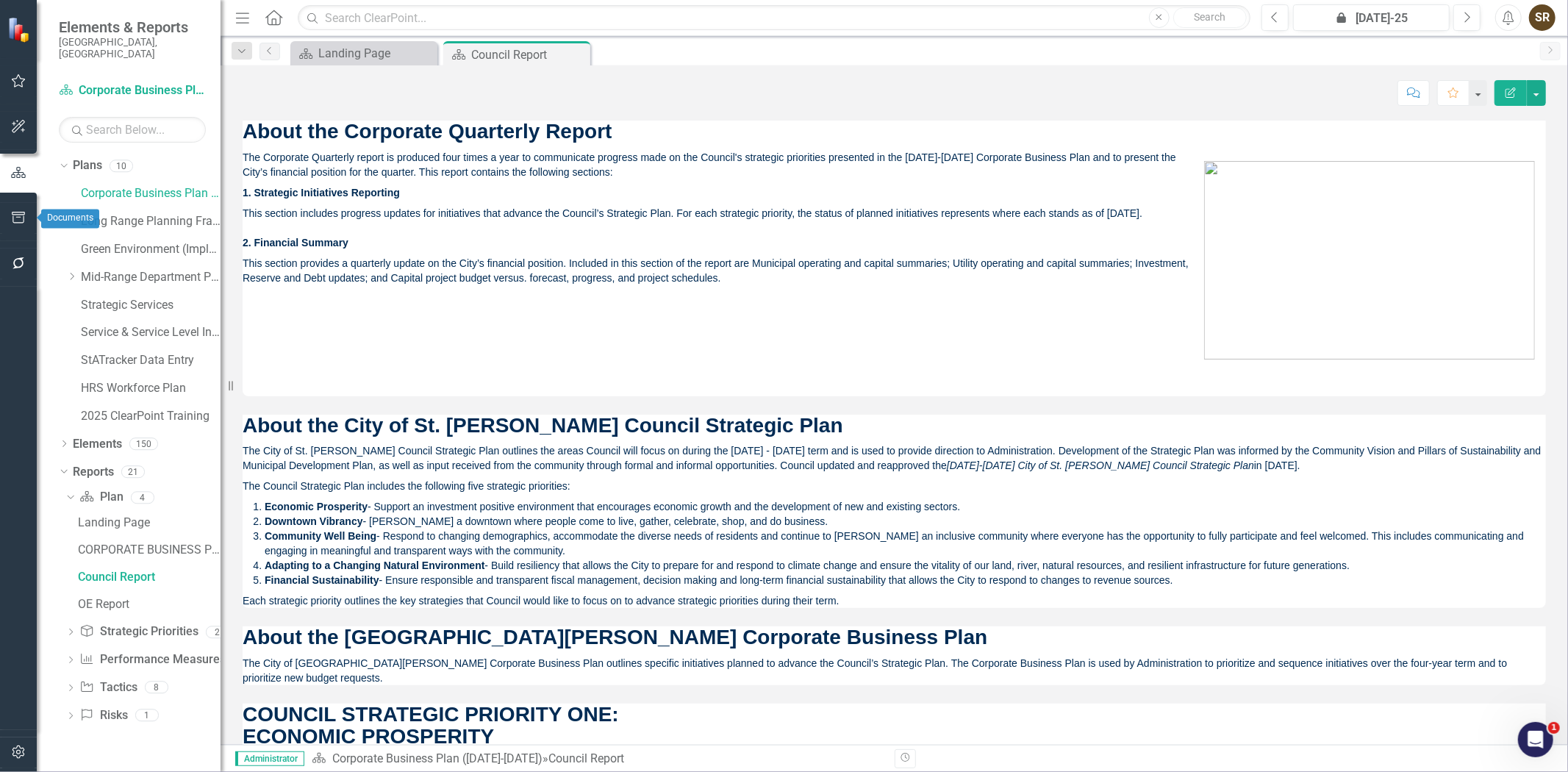
click at [21, 221] on icon "button" at bounding box center [19, 218] width 16 height 12
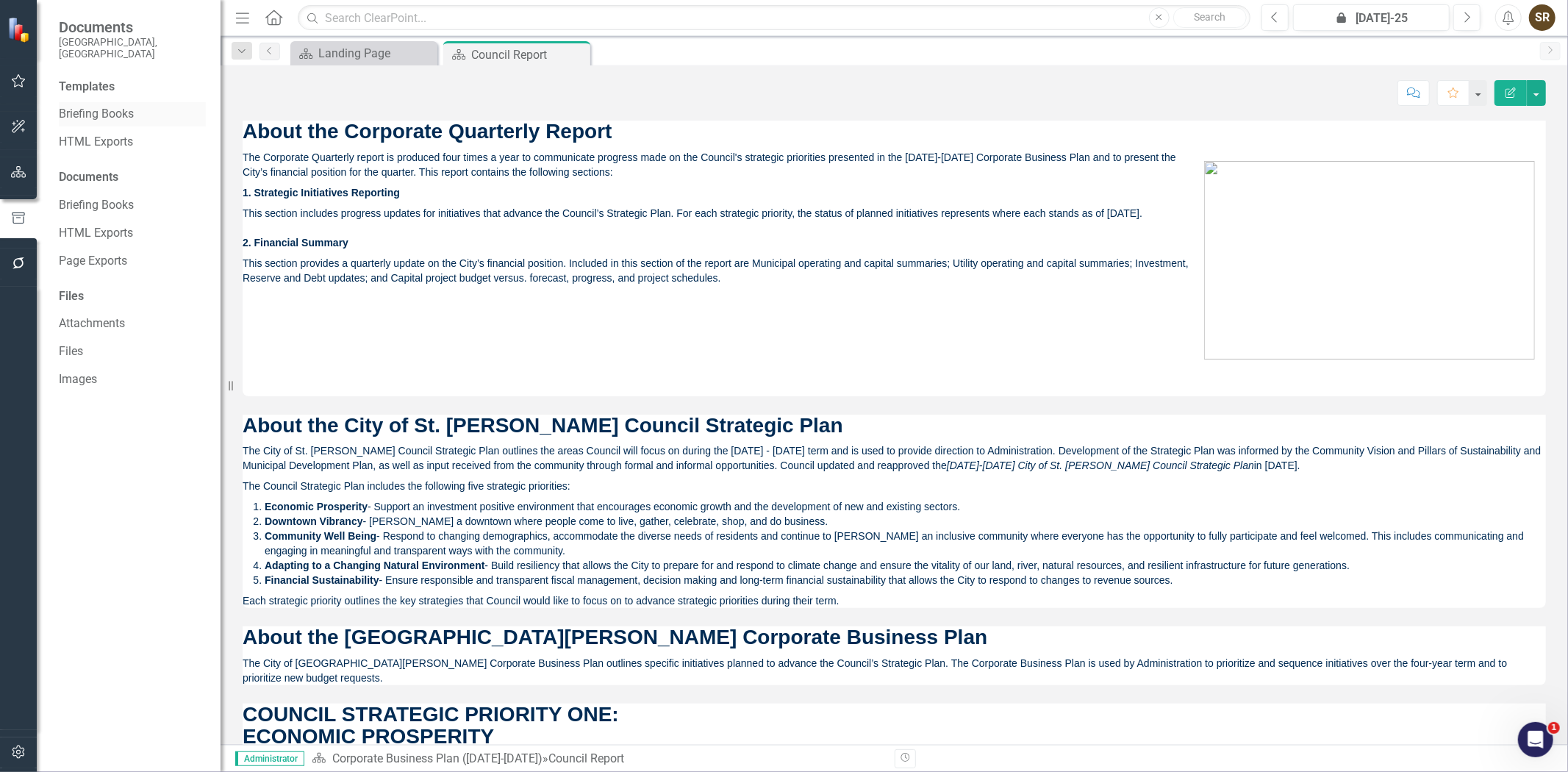
click at [109, 106] on link "Briefing Books" at bounding box center [132, 114] width 147 height 17
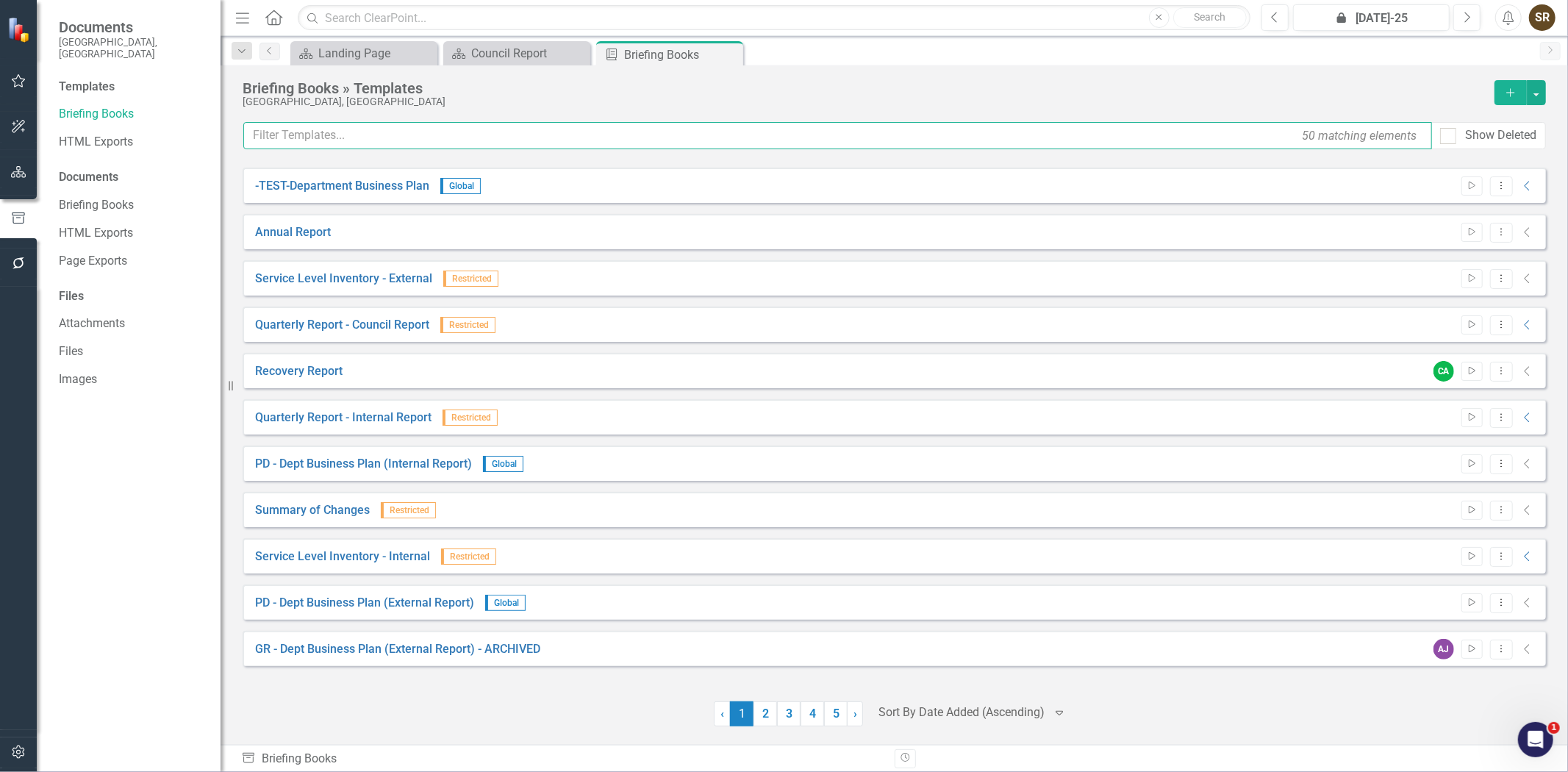
click at [354, 137] on input "text" at bounding box center [838, 136] width 1189 height 28
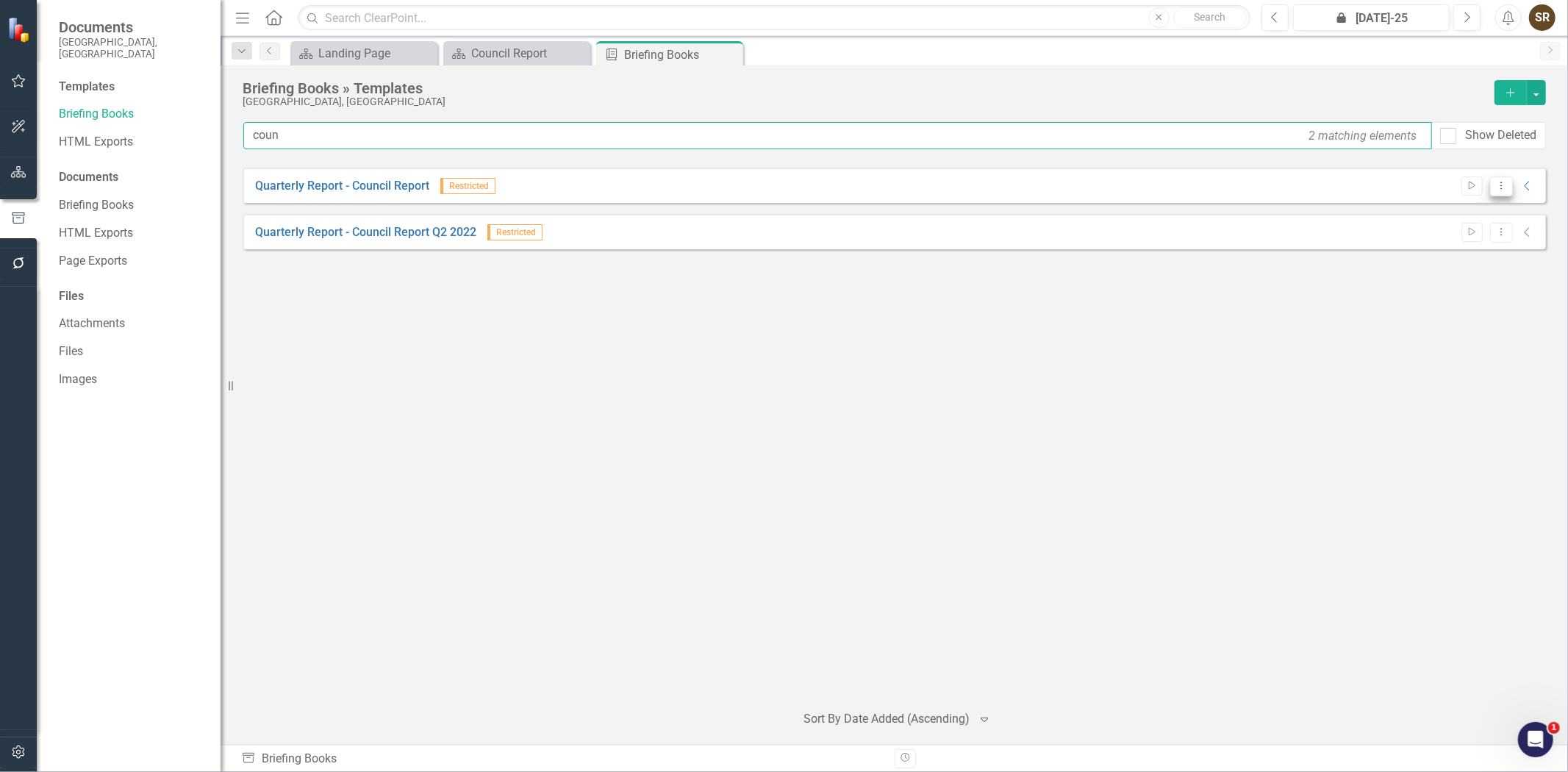
type input "coun"
click at [1505, 190] on button "Dropdown Menu" at bounding box center [1501, 187] width 23 height 20
click at [1440, 254] on link "Edit Edit Template" at bounding box center [1444, 266] width 136 height 28
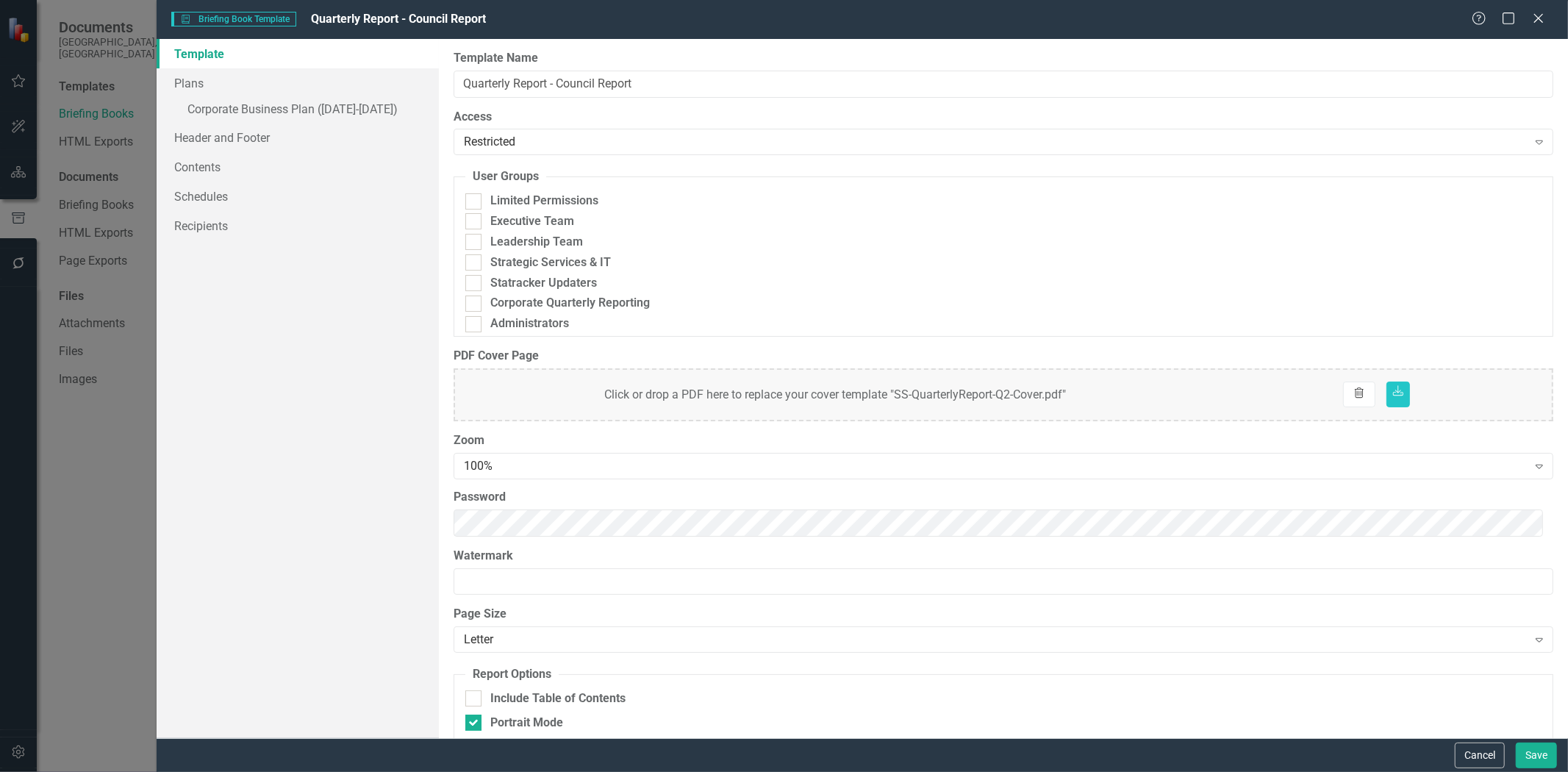
click at [1359, 394] on icon "Trash" at bounding box center [1359, 394] width 13 height 10
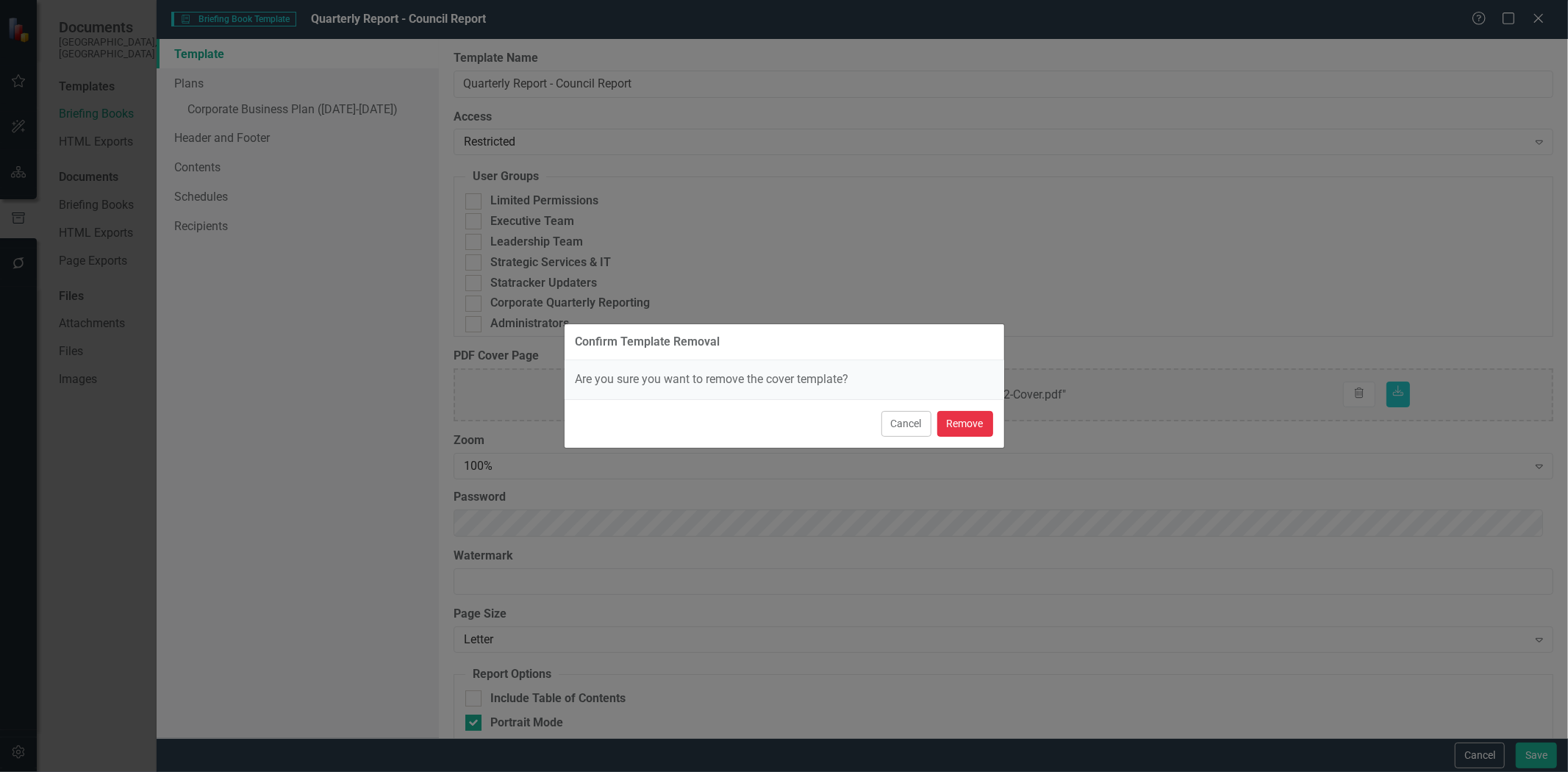
click at [968, 424] on button "Remove" at bounding box center [965, 425] width 56 height 26
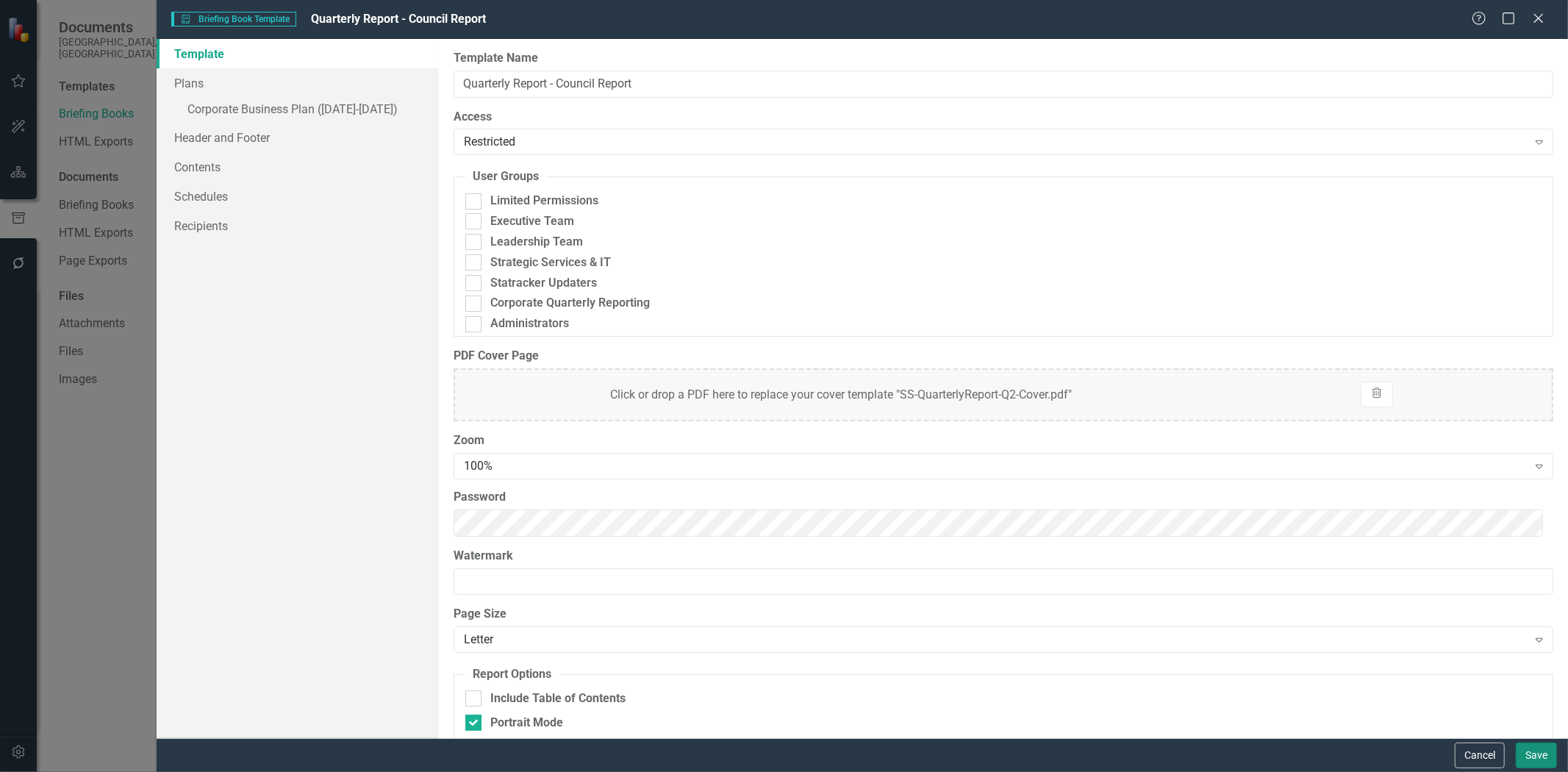
click at [1530, 755] on button "Save" at bounding box center [1537, 756] width 41 height 26
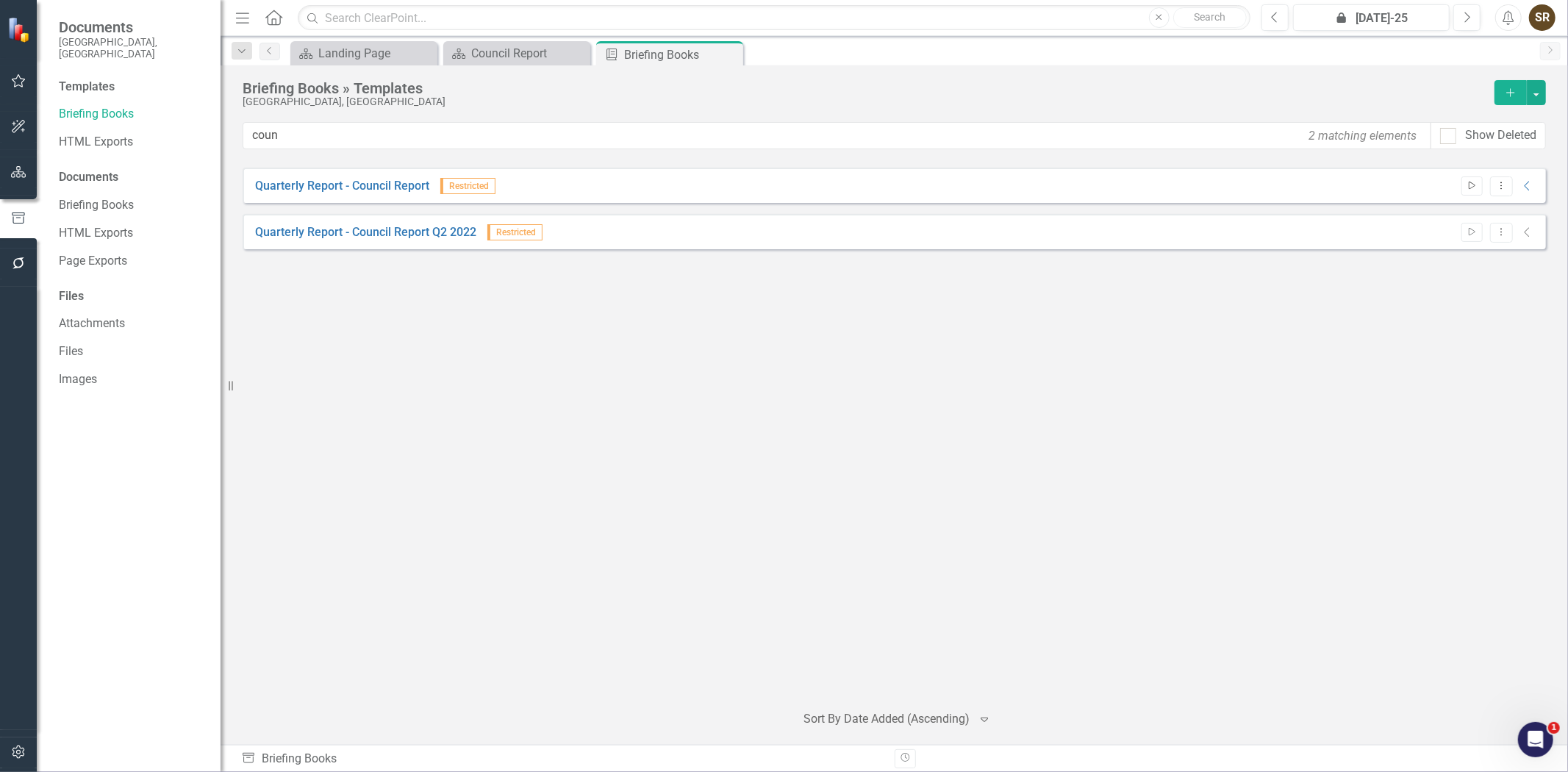
click at [1476, 187] on icon "Start" at bounding box center [1472, 186] width 11 height 9
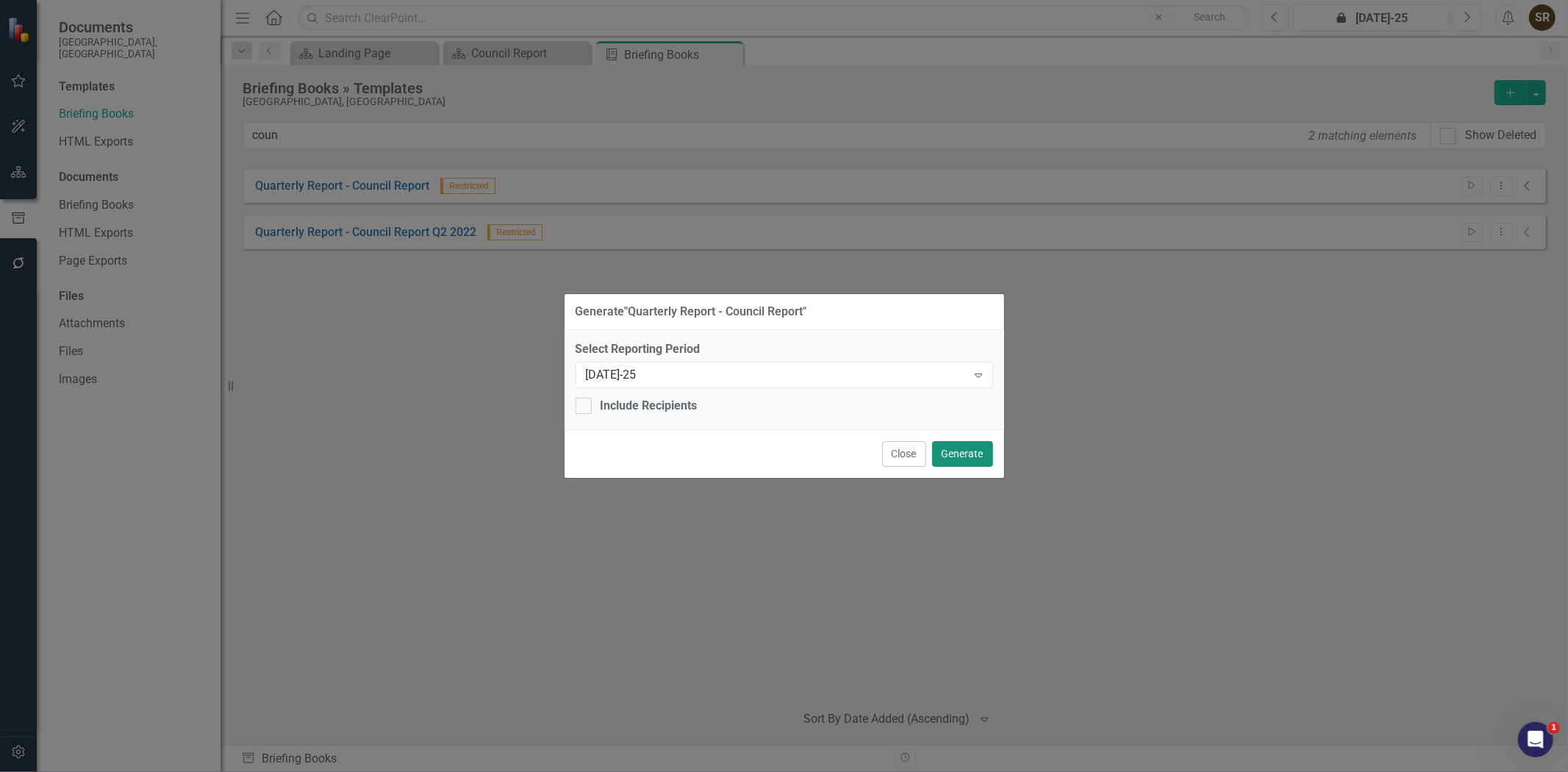
click at [983, 455] on button "Generate" at bounding box center [963, 454] width 61 height 26
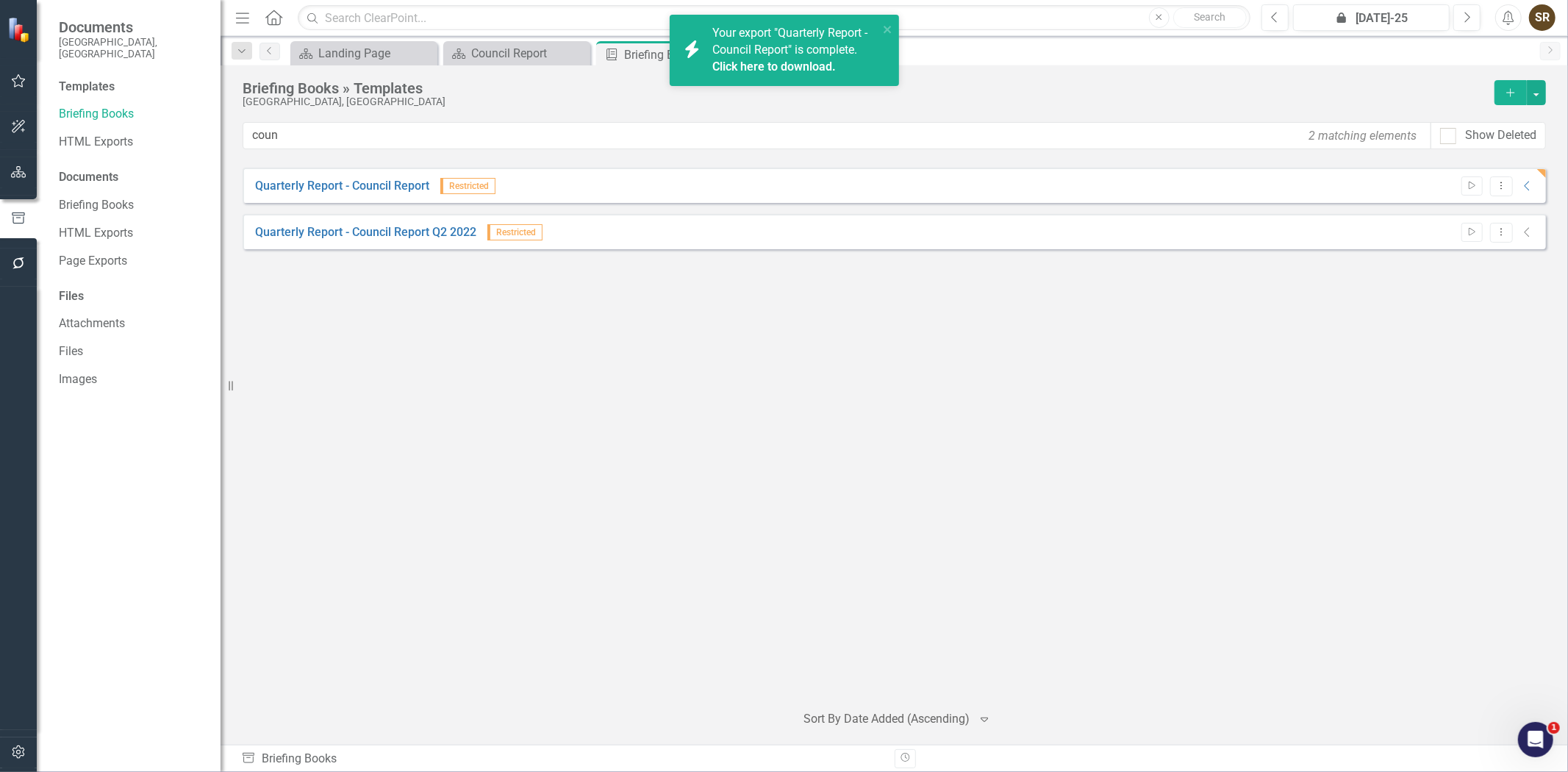
click at [746, 62] on link "Click here to download." at bounding box center [774, 66] width 123 height 14
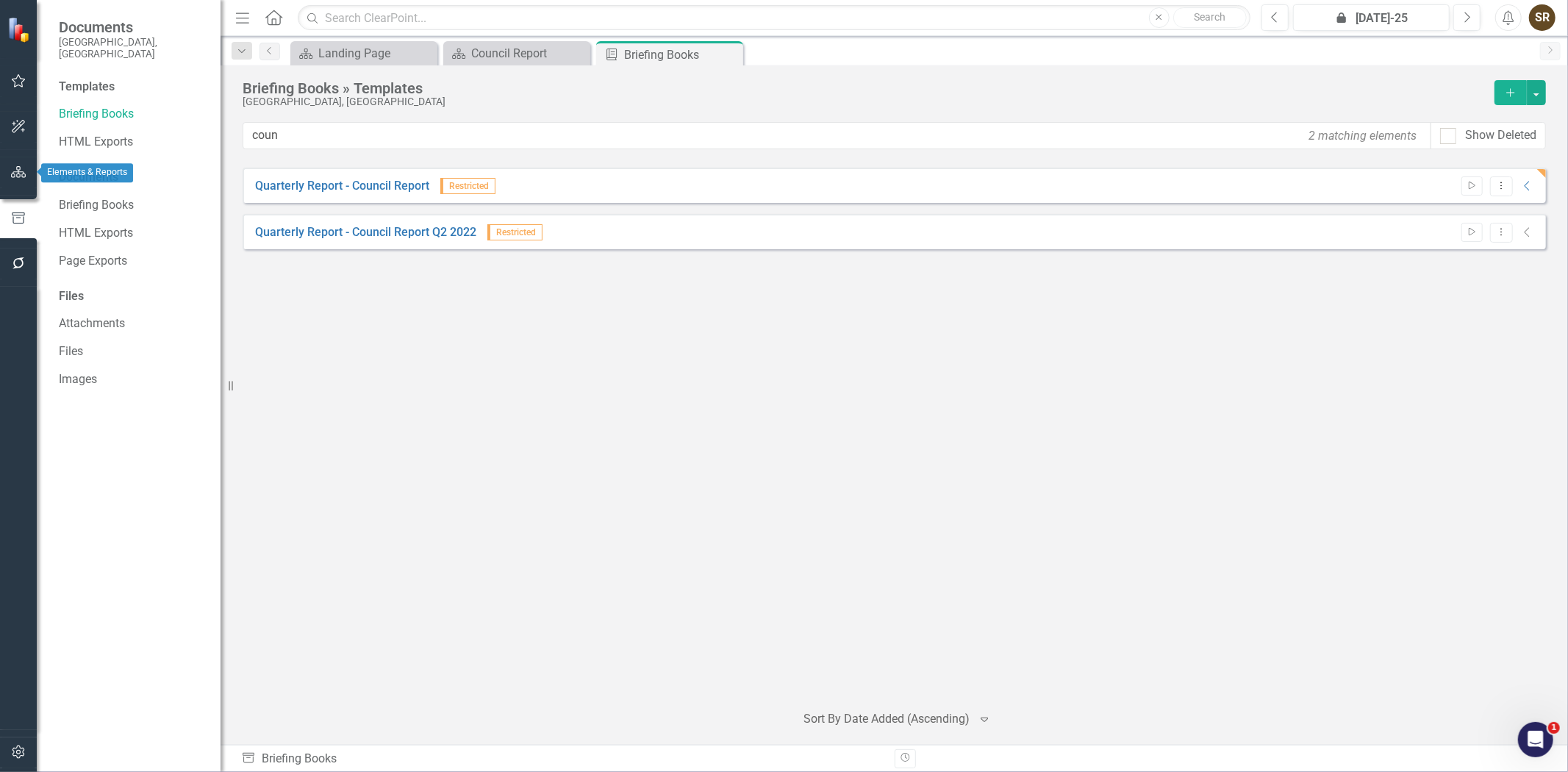
click at [13, 175] on icon "button" at bounding box center [19, 172] width 16 height 12
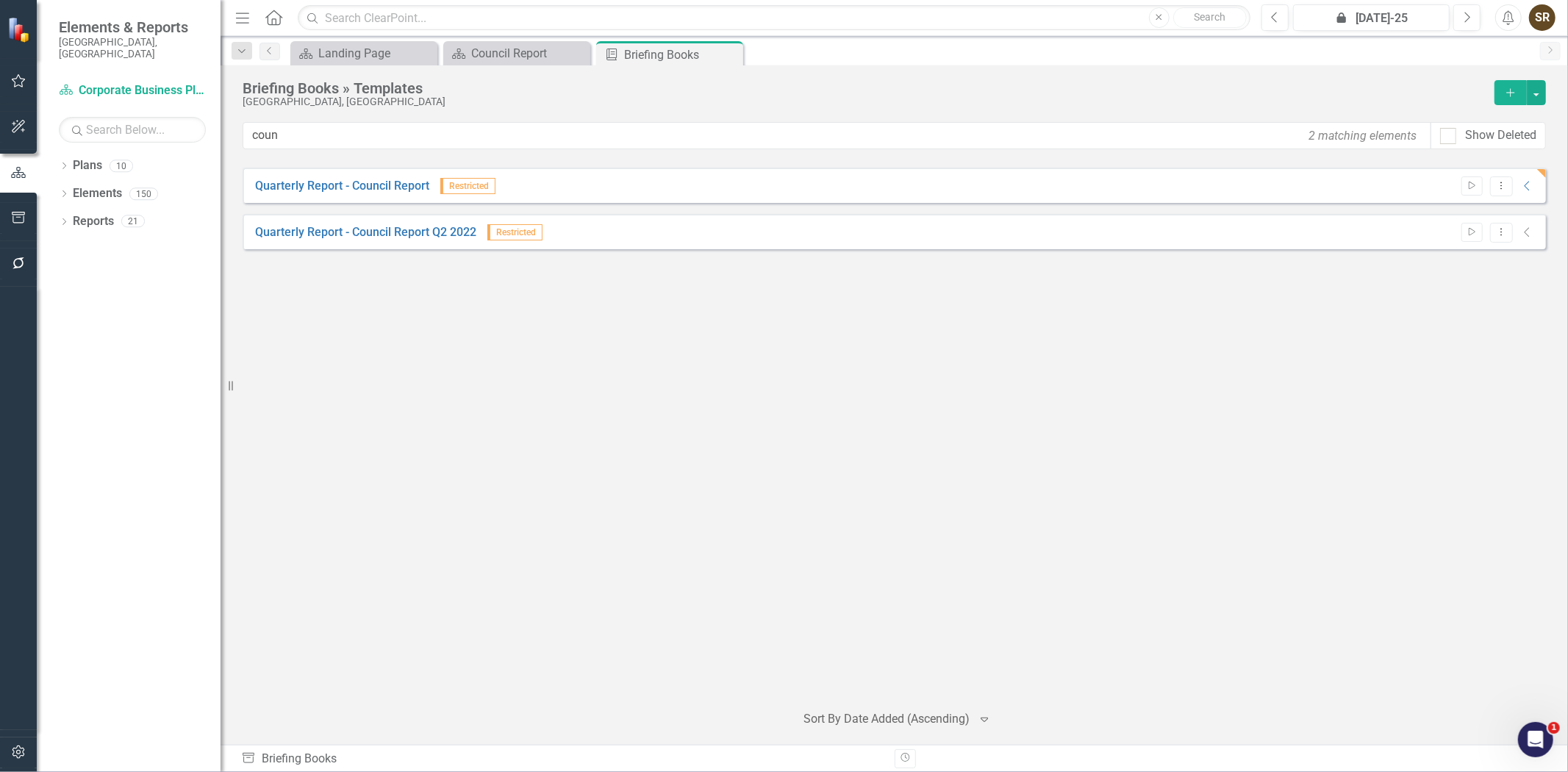
click at [57, 156] on div "Dropdown Plans 10 Corporate Business Plan ([DATE]-[DATE]) Long Range Planning F…" at bounding box center [128, 463] width 184 height 619
click at [61, 163] on icon "Dropdown" at bounding box center [64, 167] width 10 height 8
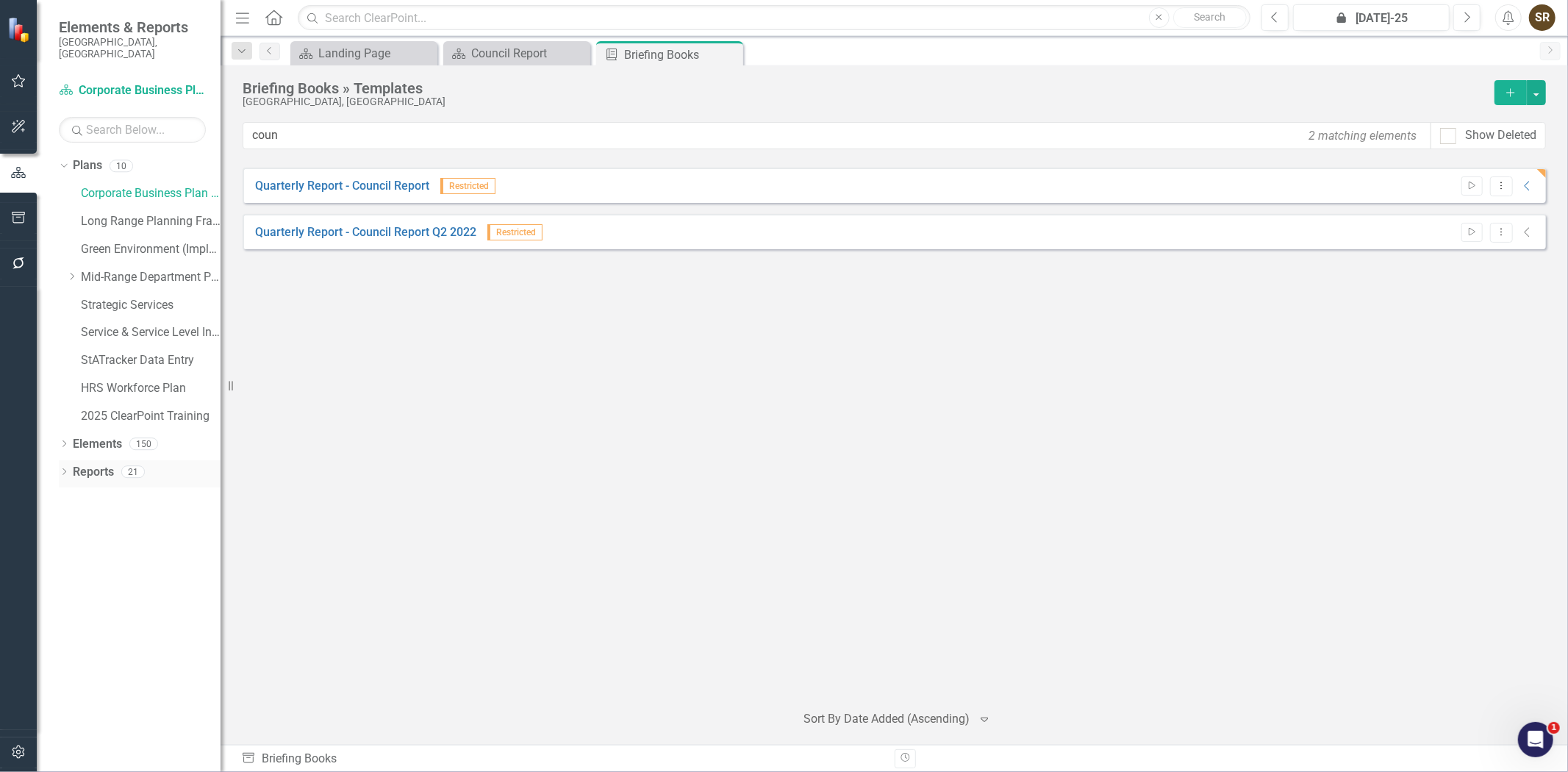
click at [61, 469] on icon "Dropdown" at bounding box center [64, 473] width 10 height 8
click at [70, 495] on icon "Dropdown" at bounding box center [70, 499] width 10 height 8
click at [123, 571] on div "Council Report" at bounding box center [149, 577] width 143 height 13
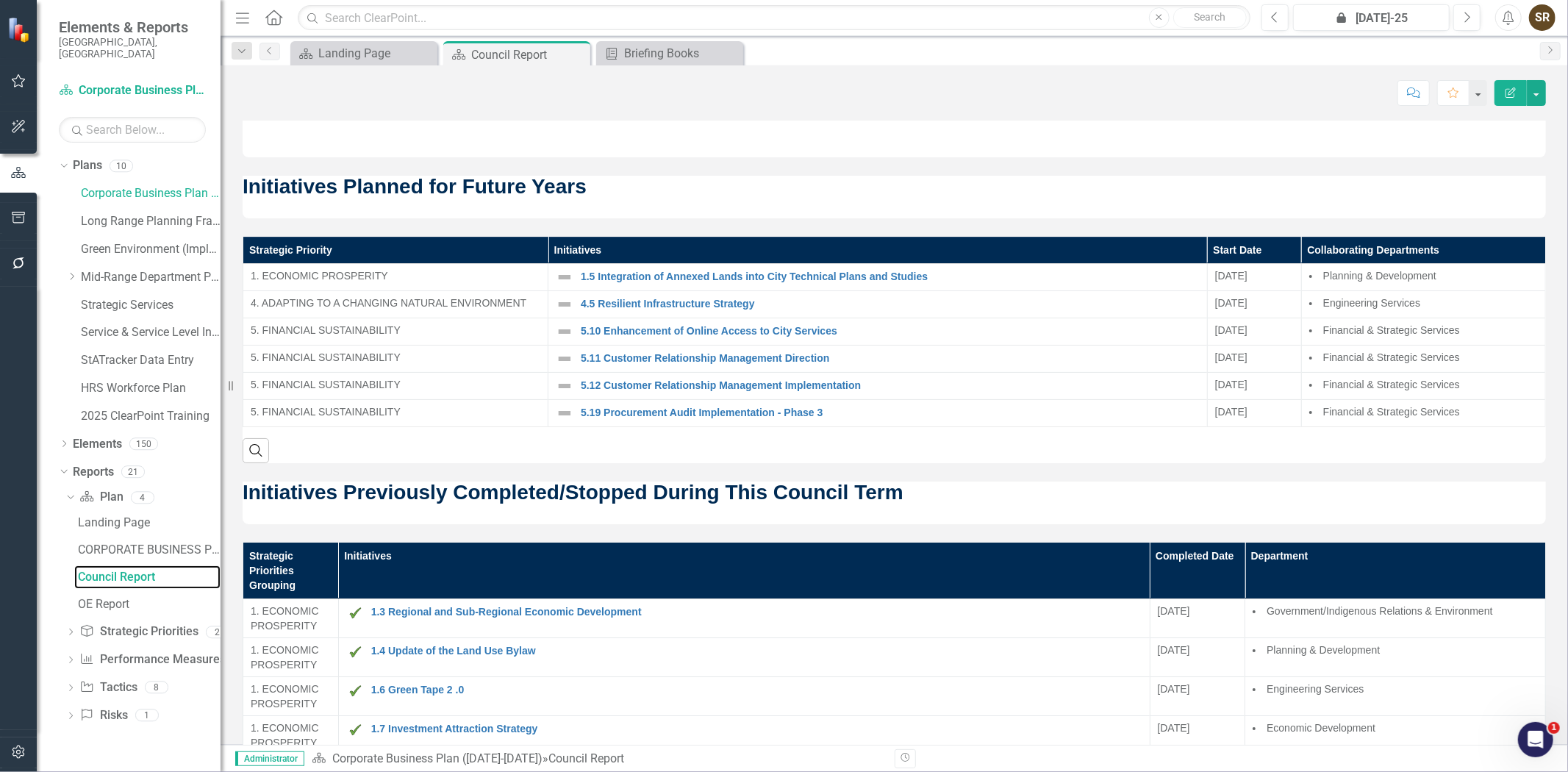
scroll to position [3909, 0]
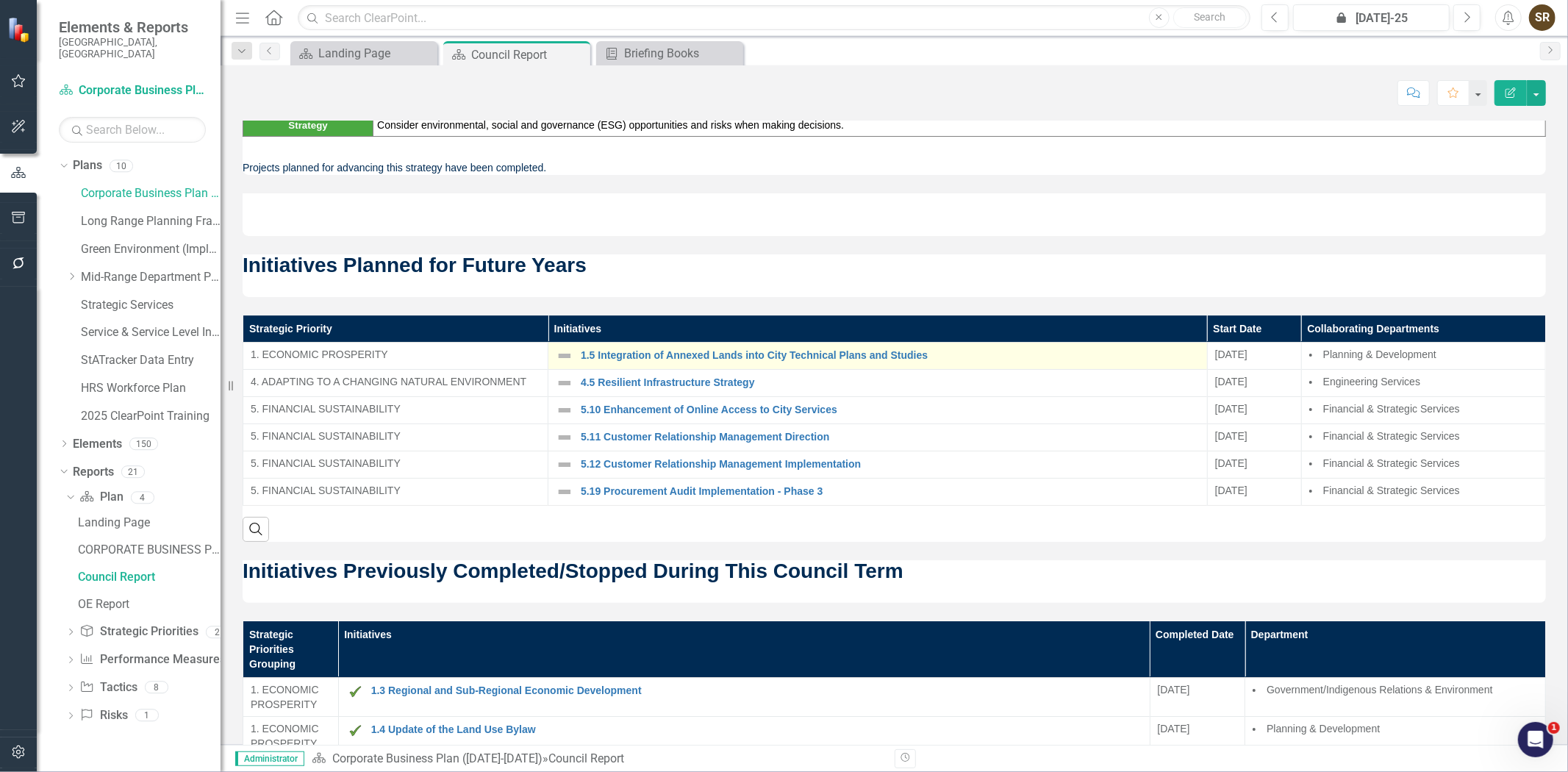
click at [563, 365] on img at bounding box center [564, 356] width 18 height 18
click at [569, 365] on img at bounding box center [564, 356] width 18 height 18
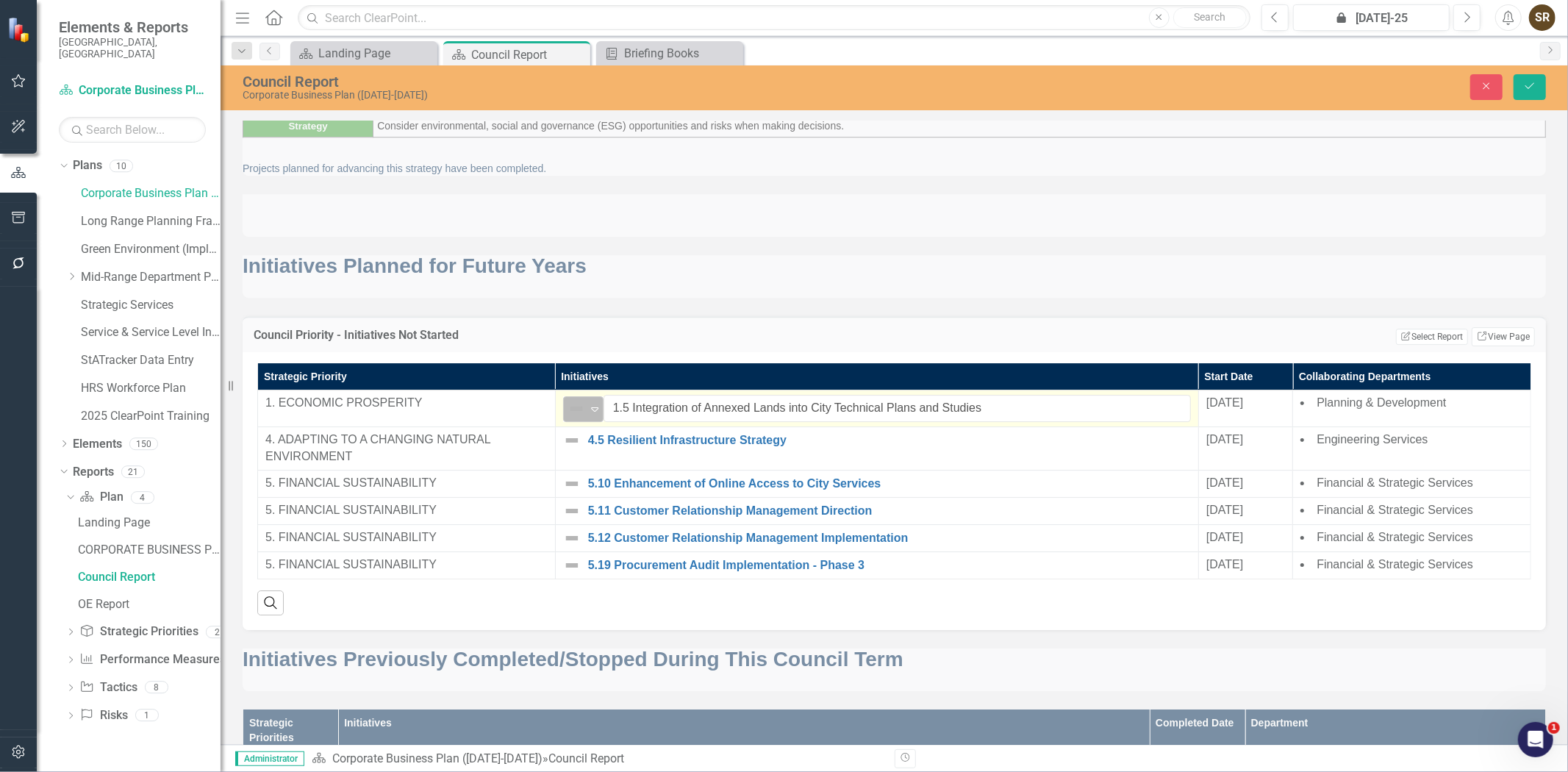
click at [590, 415] on icon "Expand" at bounding box center [594, 409] width 15 height 12
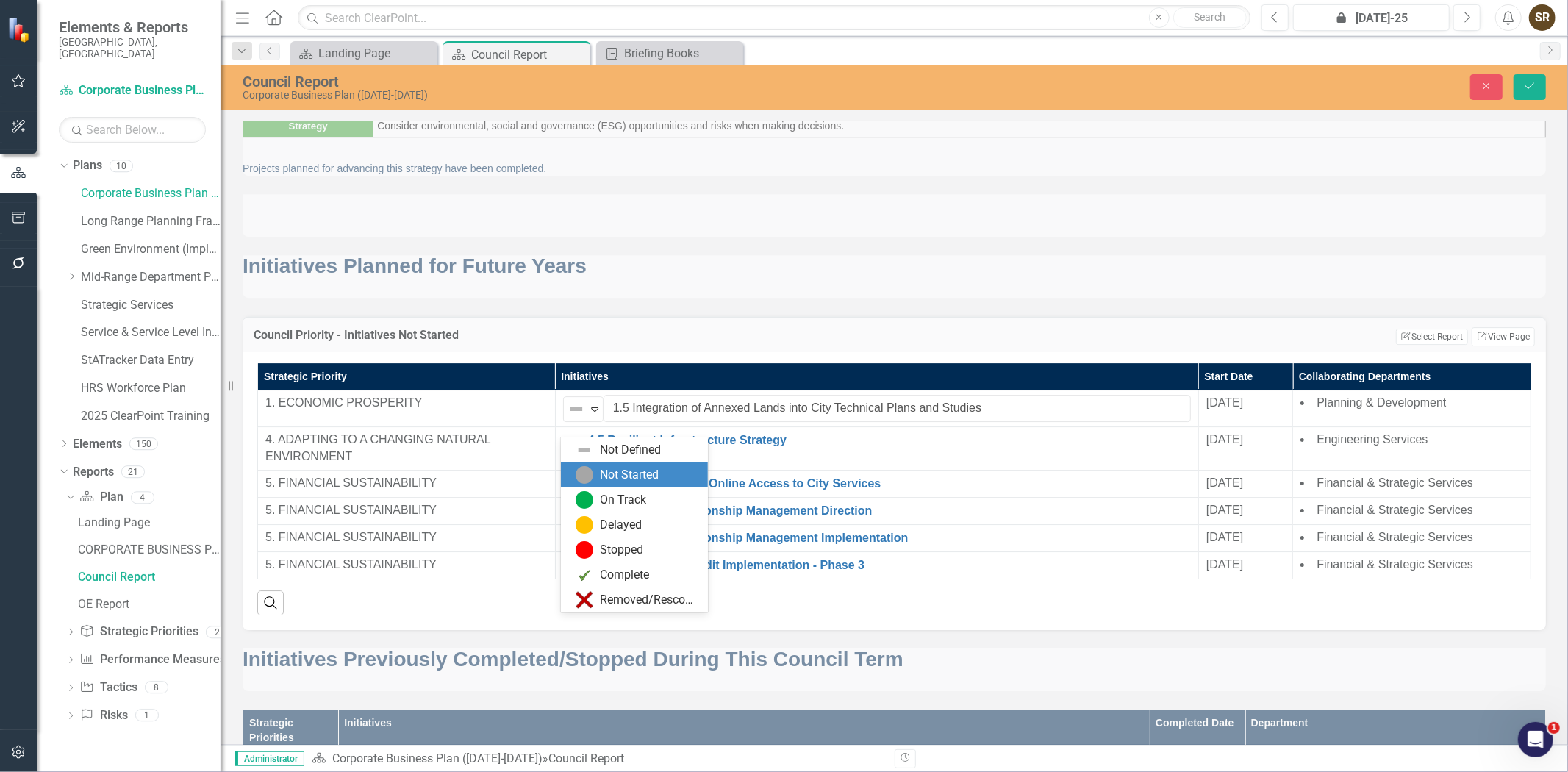
click at [613, 476] on div "Not Started" at bounding box center [631, 475] width 59 height 17
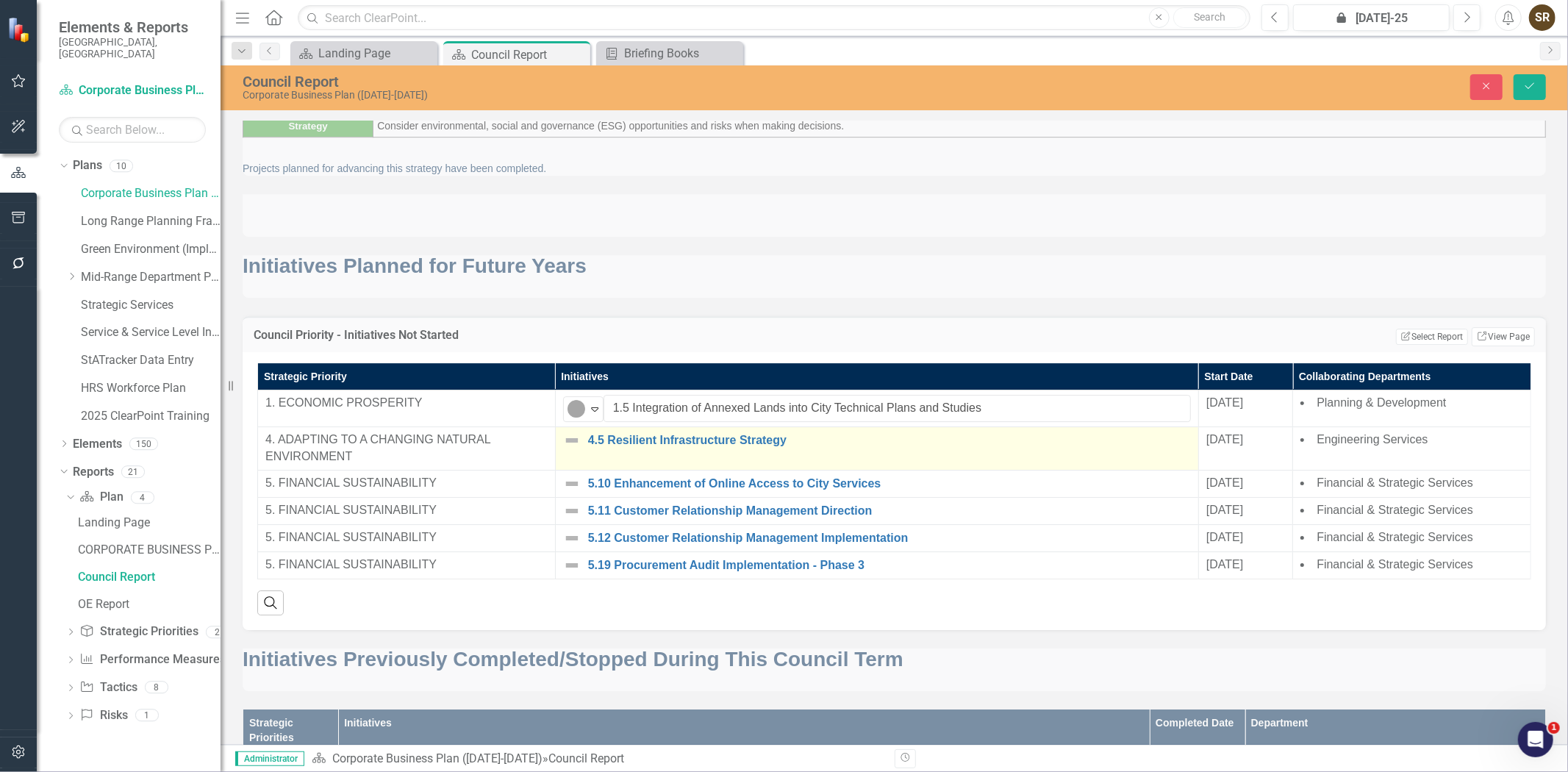
click at [575, 449] on img at bounding box center [572, 440] width 18 height 18
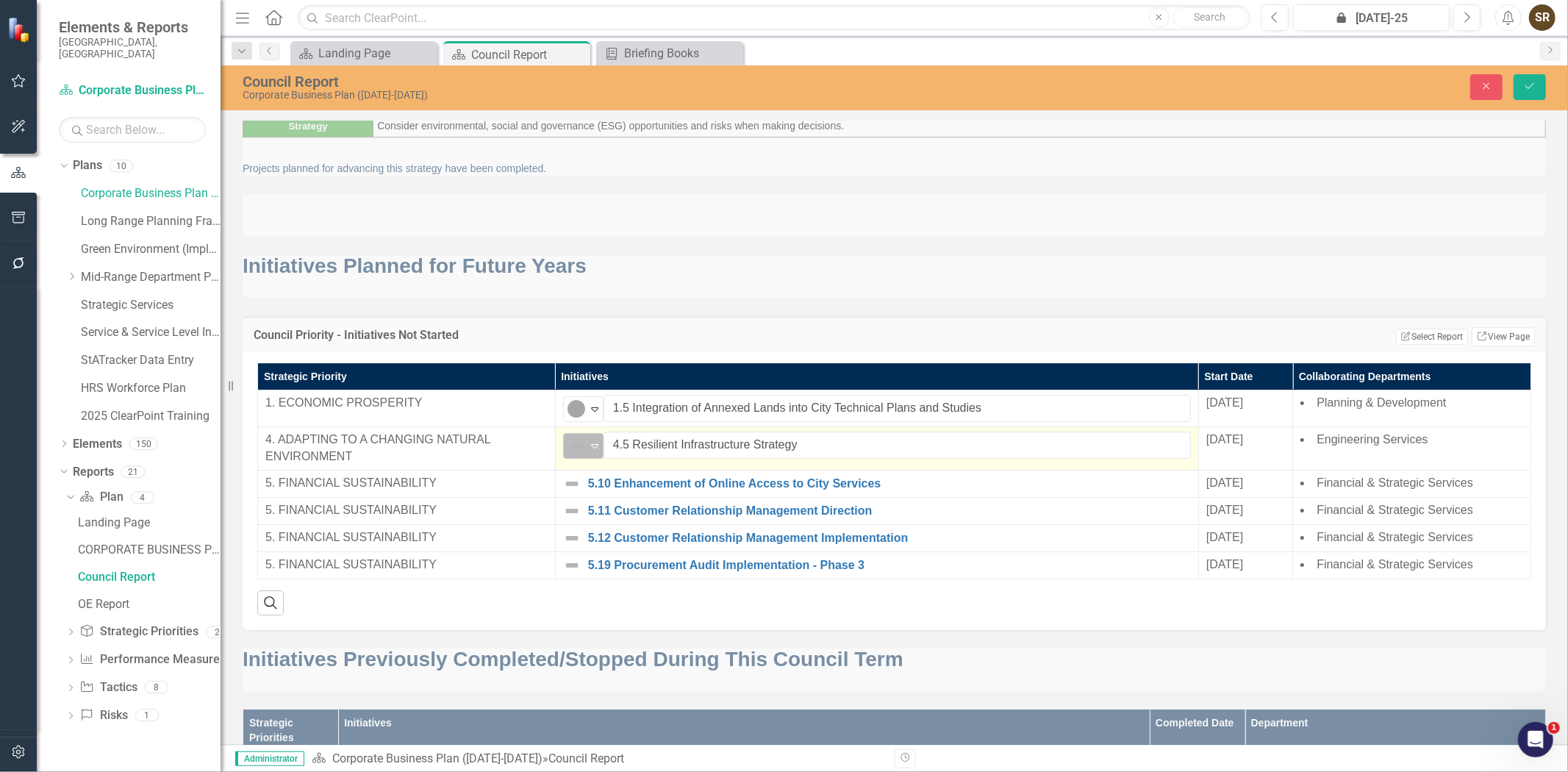
click at [584, 456] on div "Not Defined" at bounding box center [577, 445] width 22 height 21
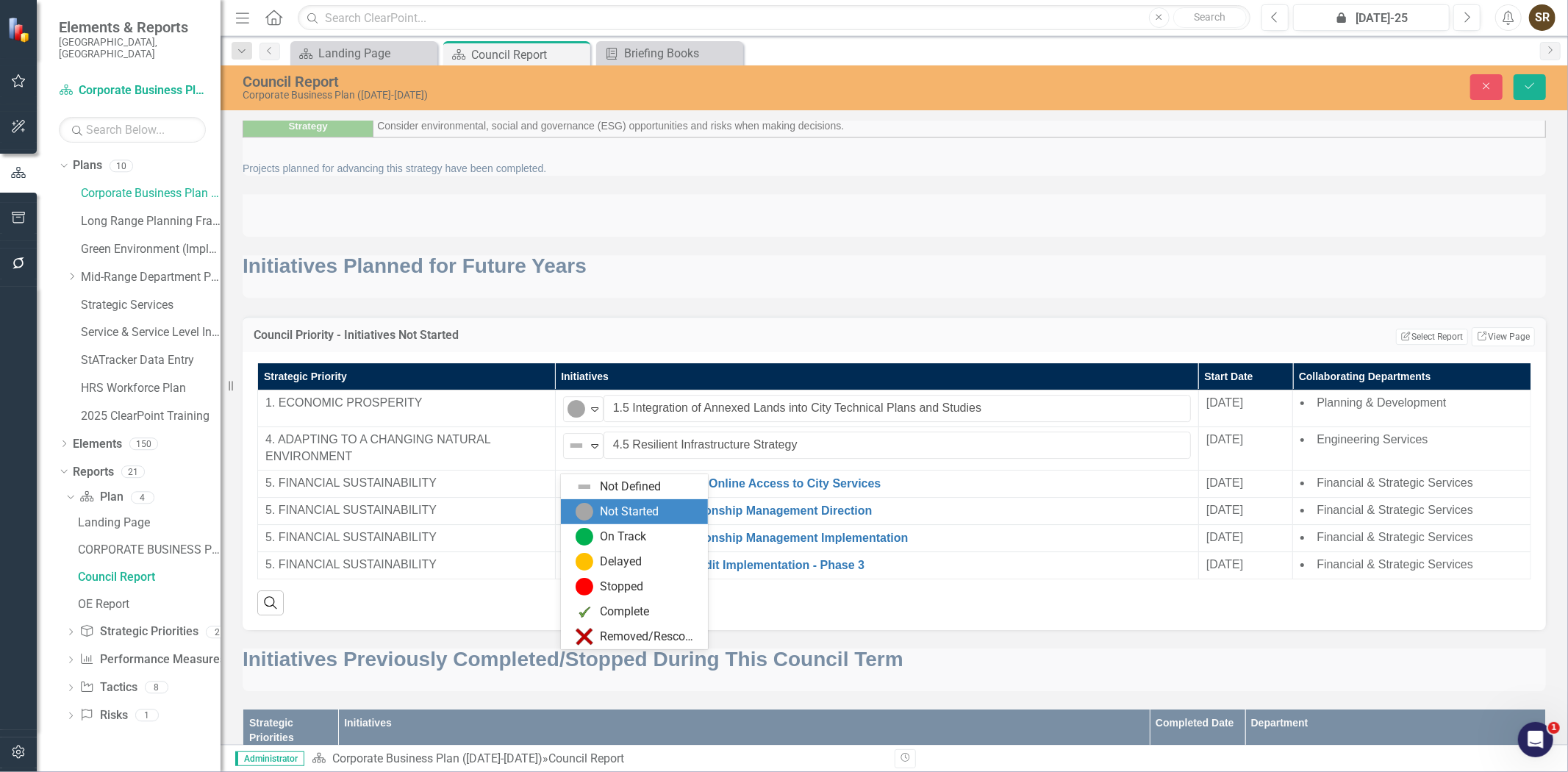
click at [590, 510] on img at bounding box center [584, 512] width 18 height 18
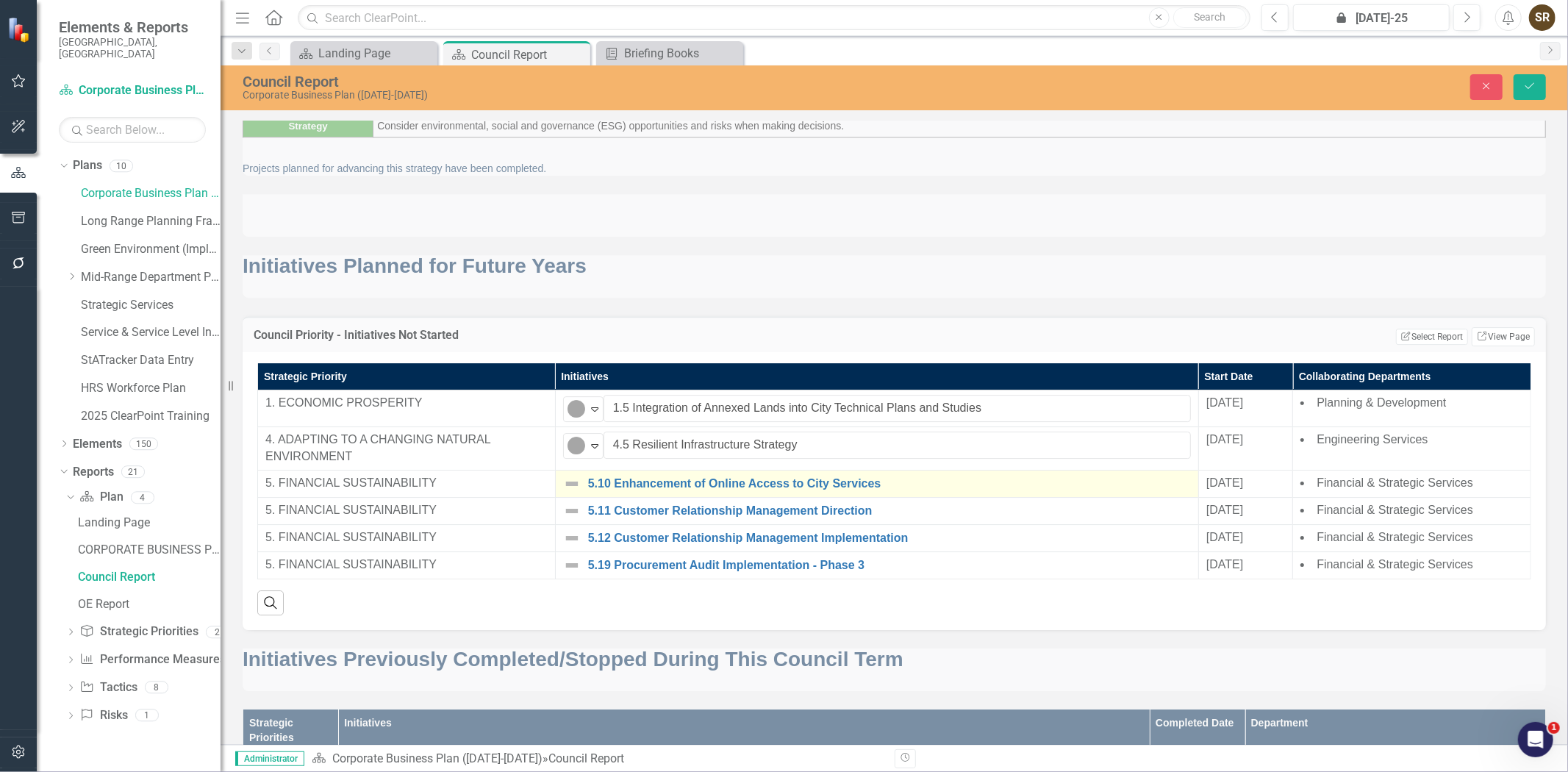
click at [576, 493] on img at bounding box center [572, 484] width 18 height 18
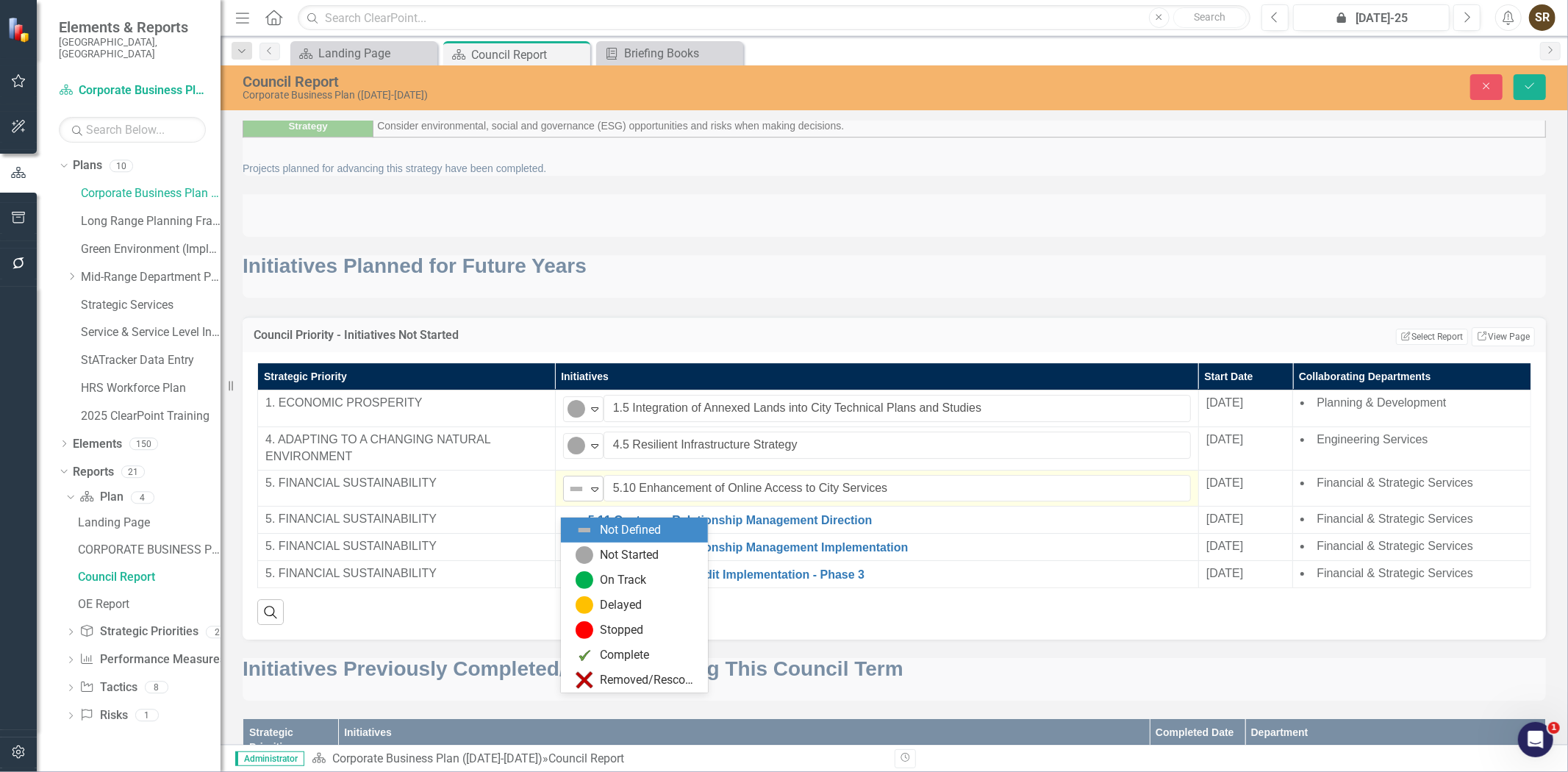
click at [590, 495] on icon "Expand" at bounding box center [594, 490] width 15 height 12
click at [596, 555] on div "Not Started" at bounding box center [636, 556] width 123 height 18
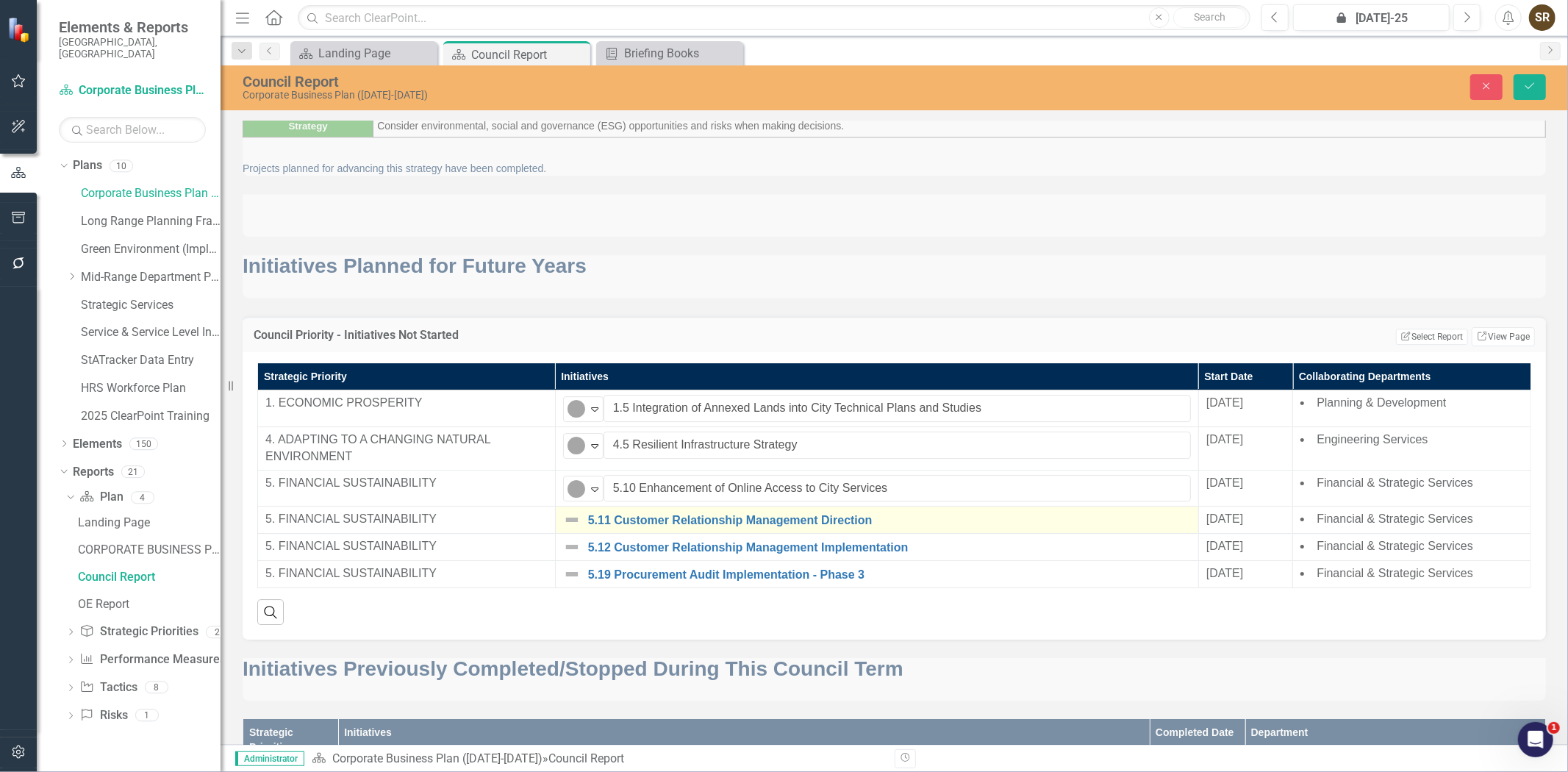
click at [579, 529] on div "5.11 Customer Relationship Management Direction" at bounding box center [877, 520] width 628 height 18
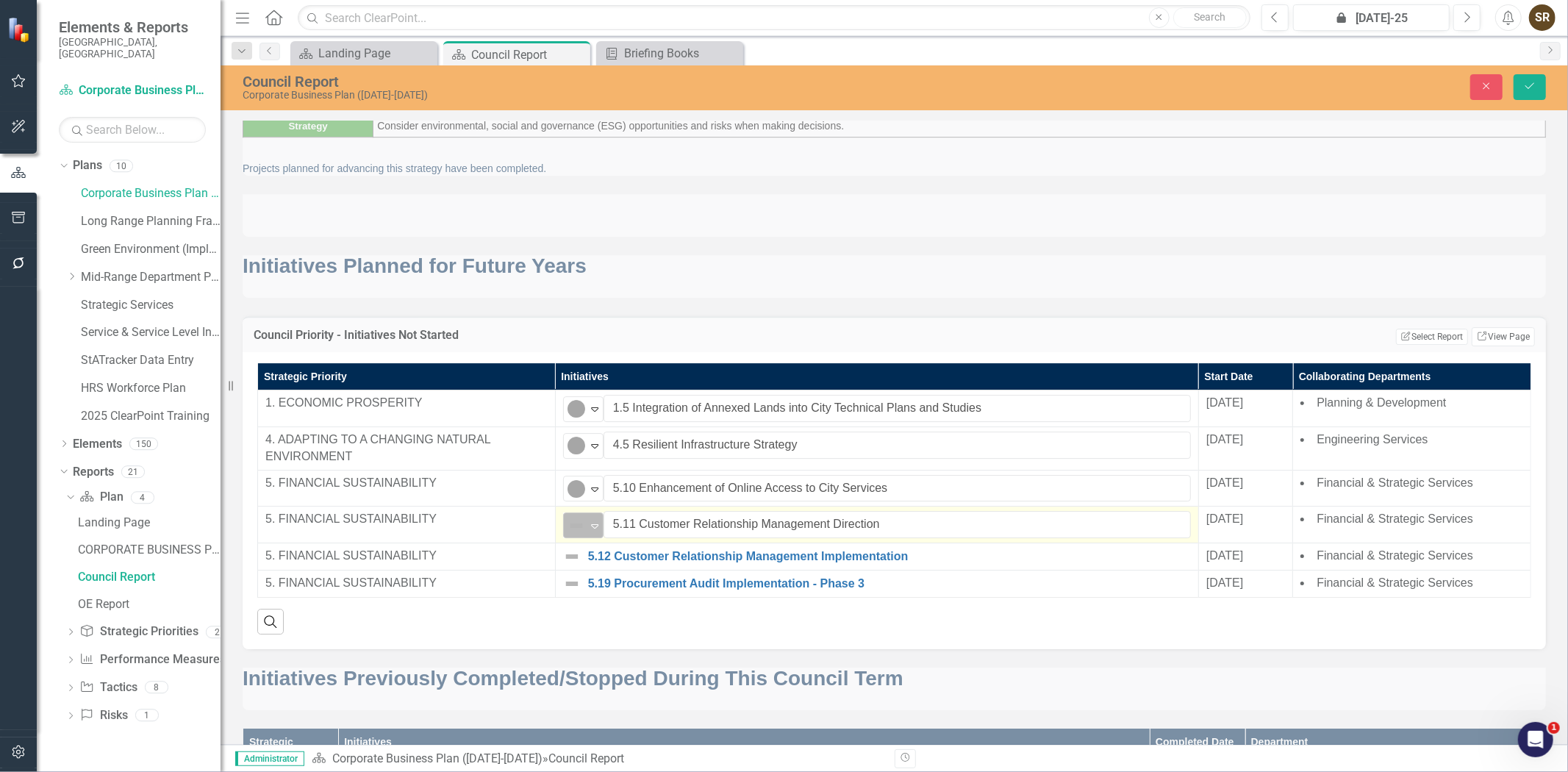
click at [590, 532] on icon "Expand" at bounding box center [594, 526] width 15 height 12
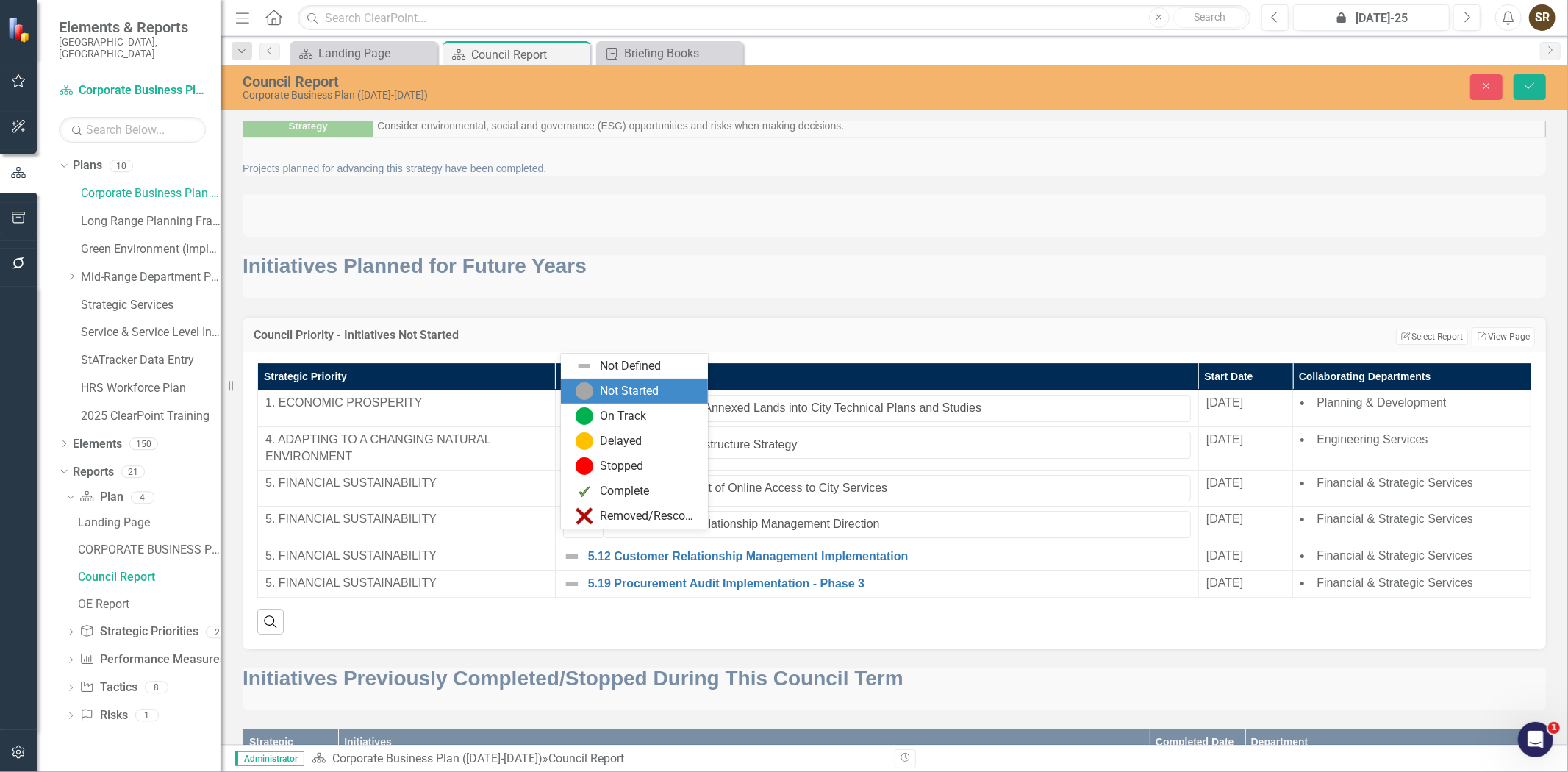
click at [614, 392] on div "Not Started" at bounding box center [631, 391] width 59 height 17
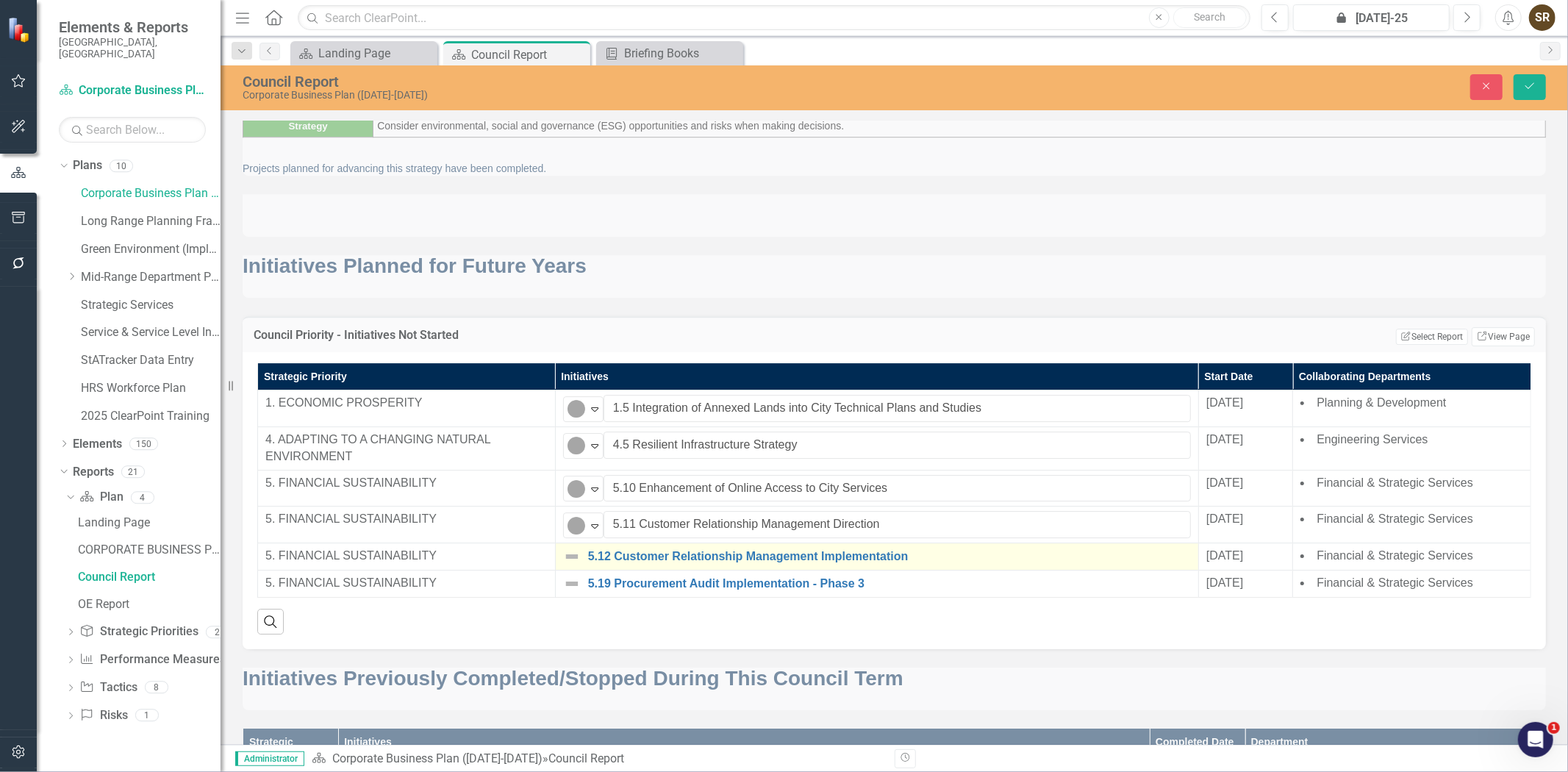
click at [577, 566] on img at bounding box center [572, 557] width 18 height 18
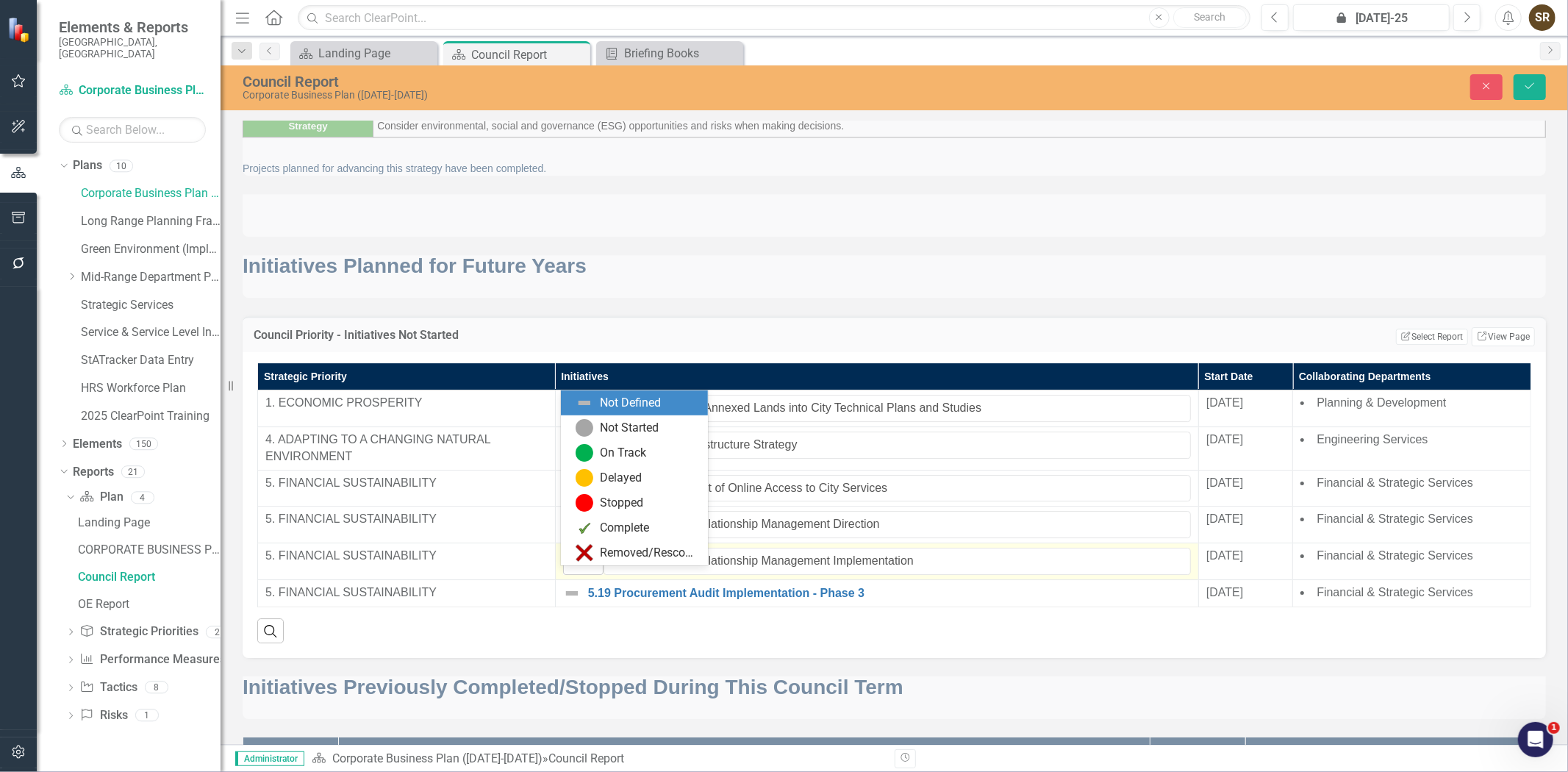
click at [593, 566] on icon at bounding box center [595, 564] width 7 height 4
click at [605, 430] on div "Not Started" at bounding box center [631, 427] width 59 height 17
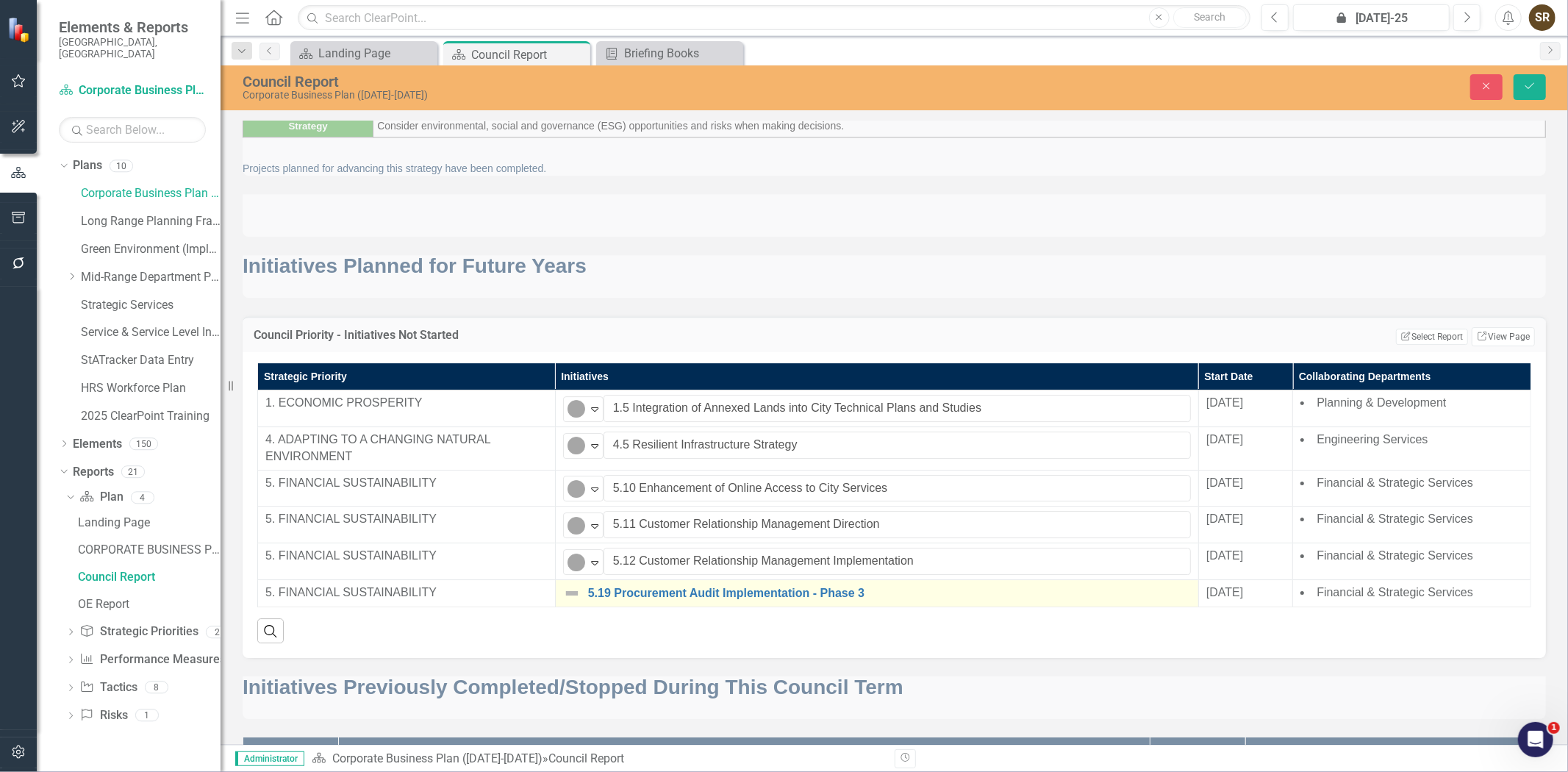
click at [576, 602] on img at bounding box center [572, 593] width 18 height 18
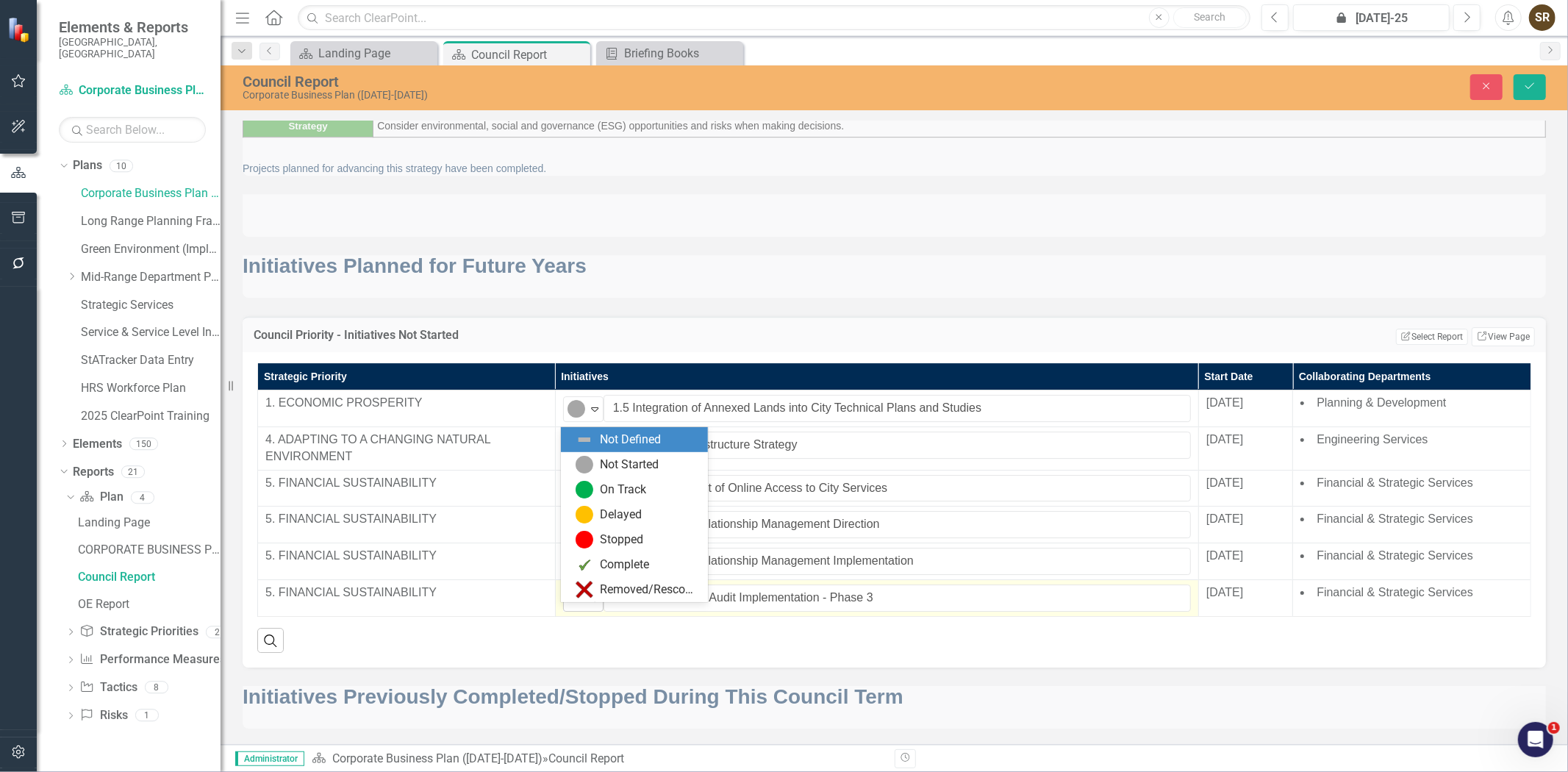
click at [592, 602] on icon at bounding box center [595, 600] width 7 height 4
click at [627, 465] on div "Not Started" at bounding box center [631, 465] width 59 height 17
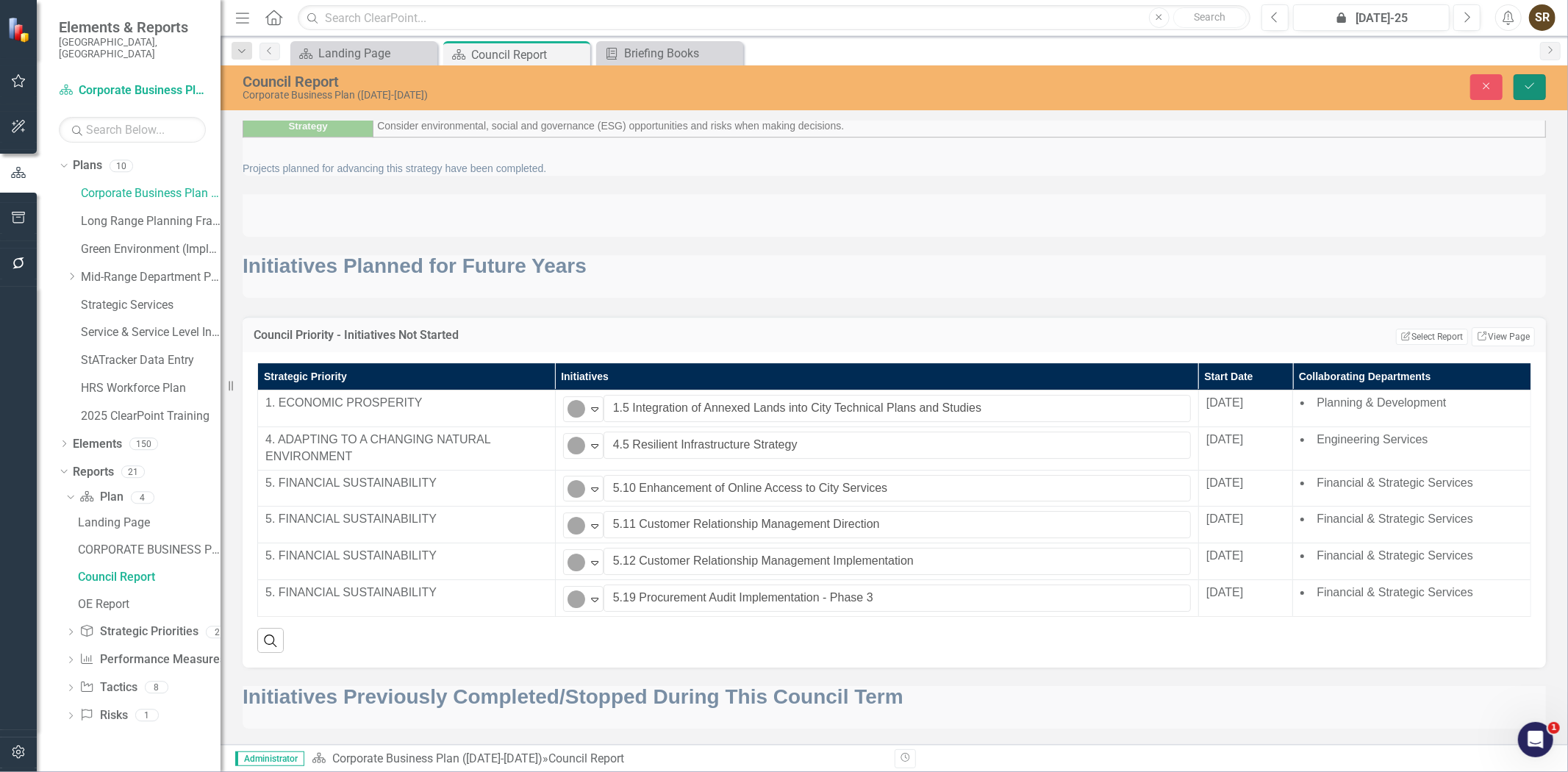
click at [1532, 90] on icon "Save" at bounding box center [1530, 86] width 13 height 10
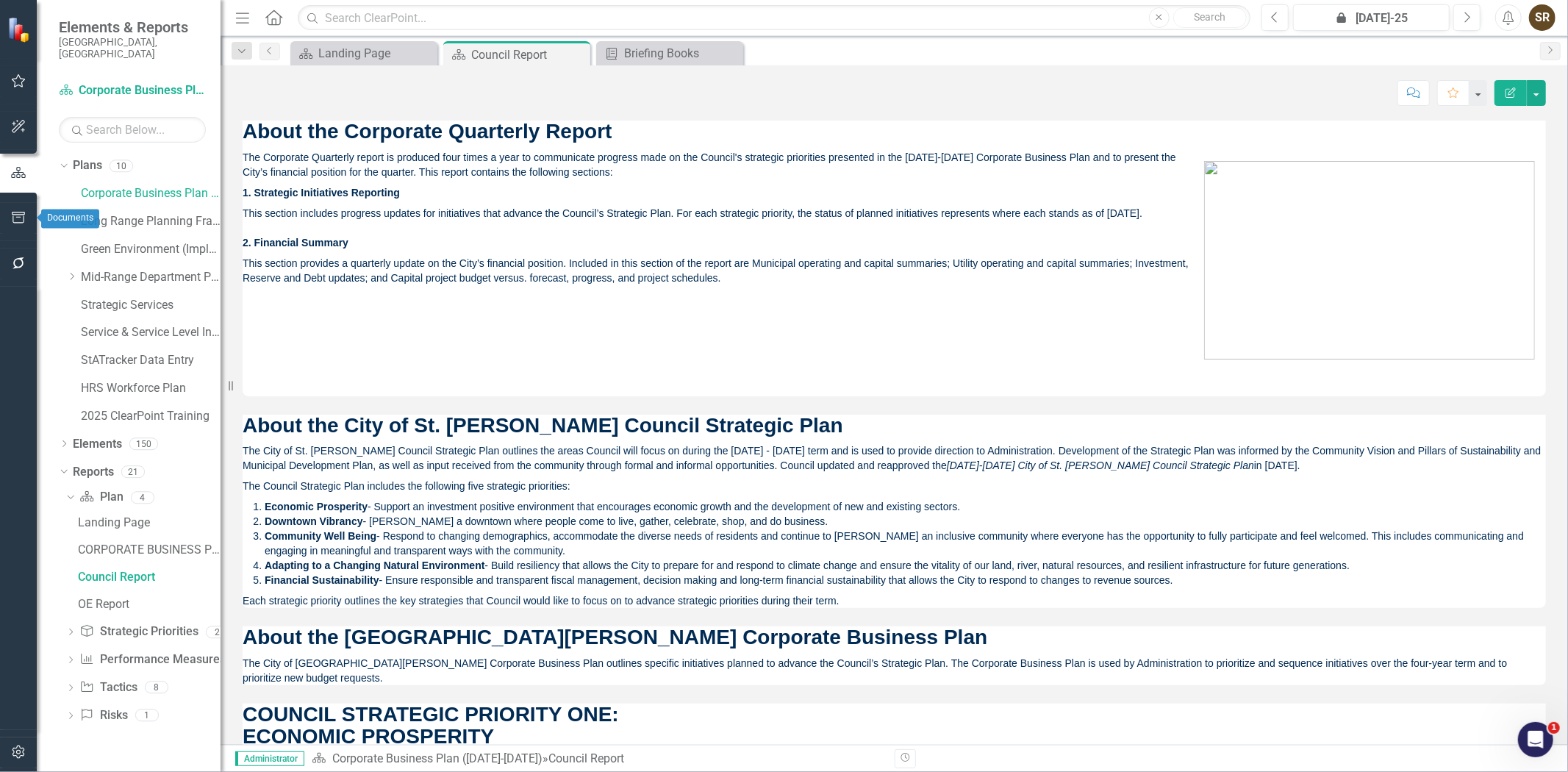
click at [15, 217] on icon "button" at bounding box center [19, 218] width 16 height 12
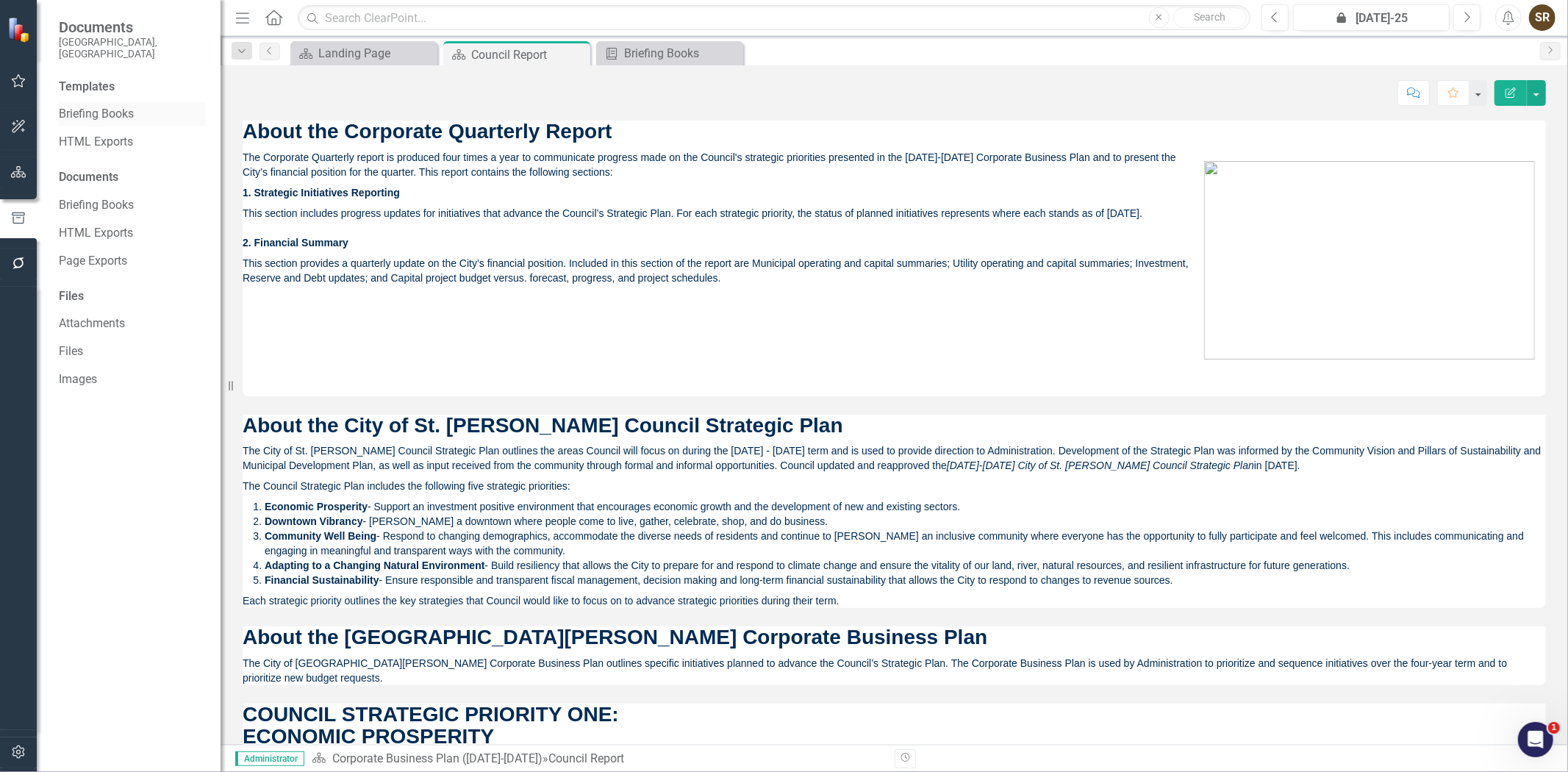
click at [109, 109] on link "Briefing Books" at bounding box center [132, 114] width 147 height 17
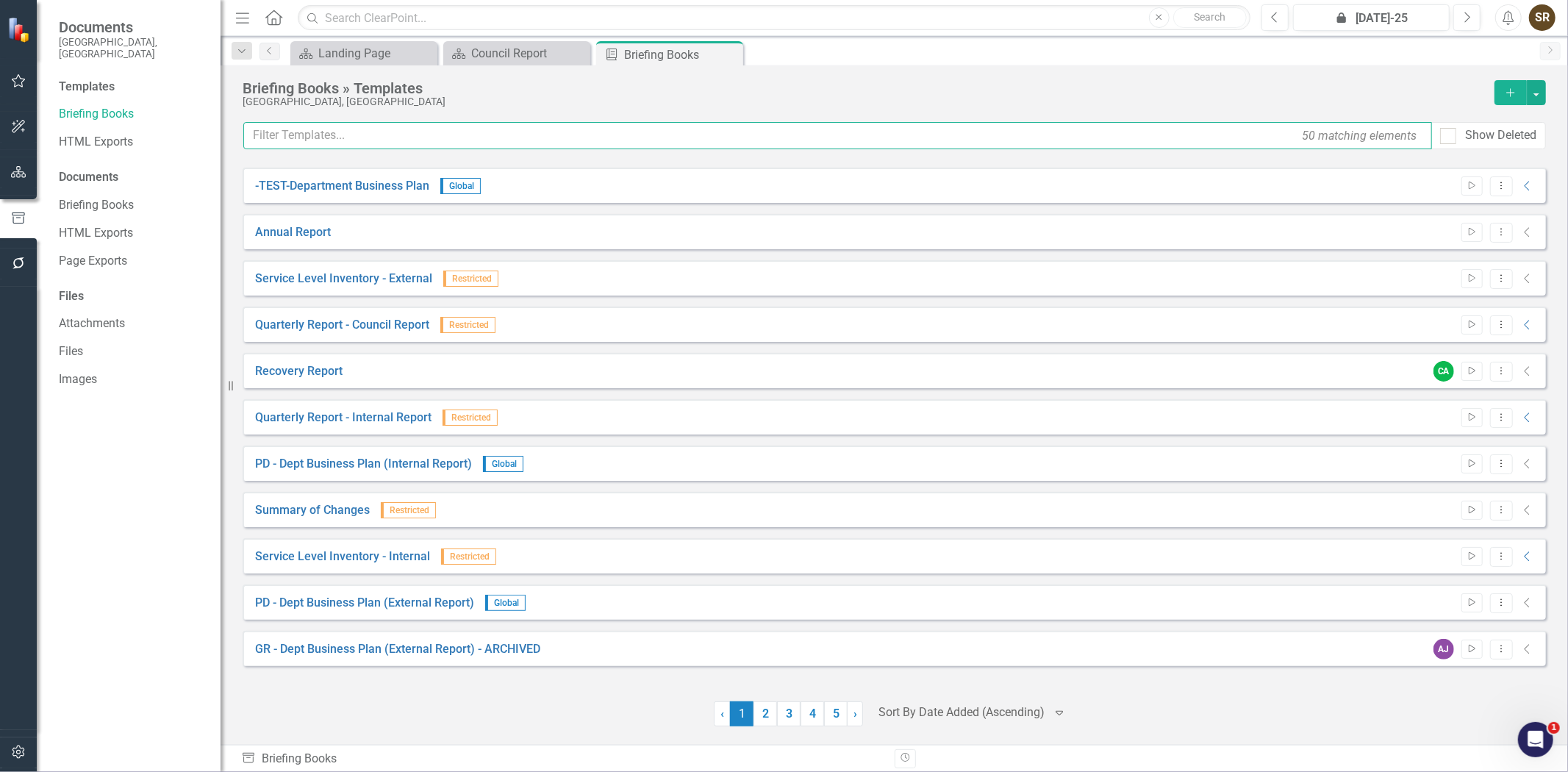
click at [307, 135] on input "text" at bounding box center [838, 136] width 1189 height 28
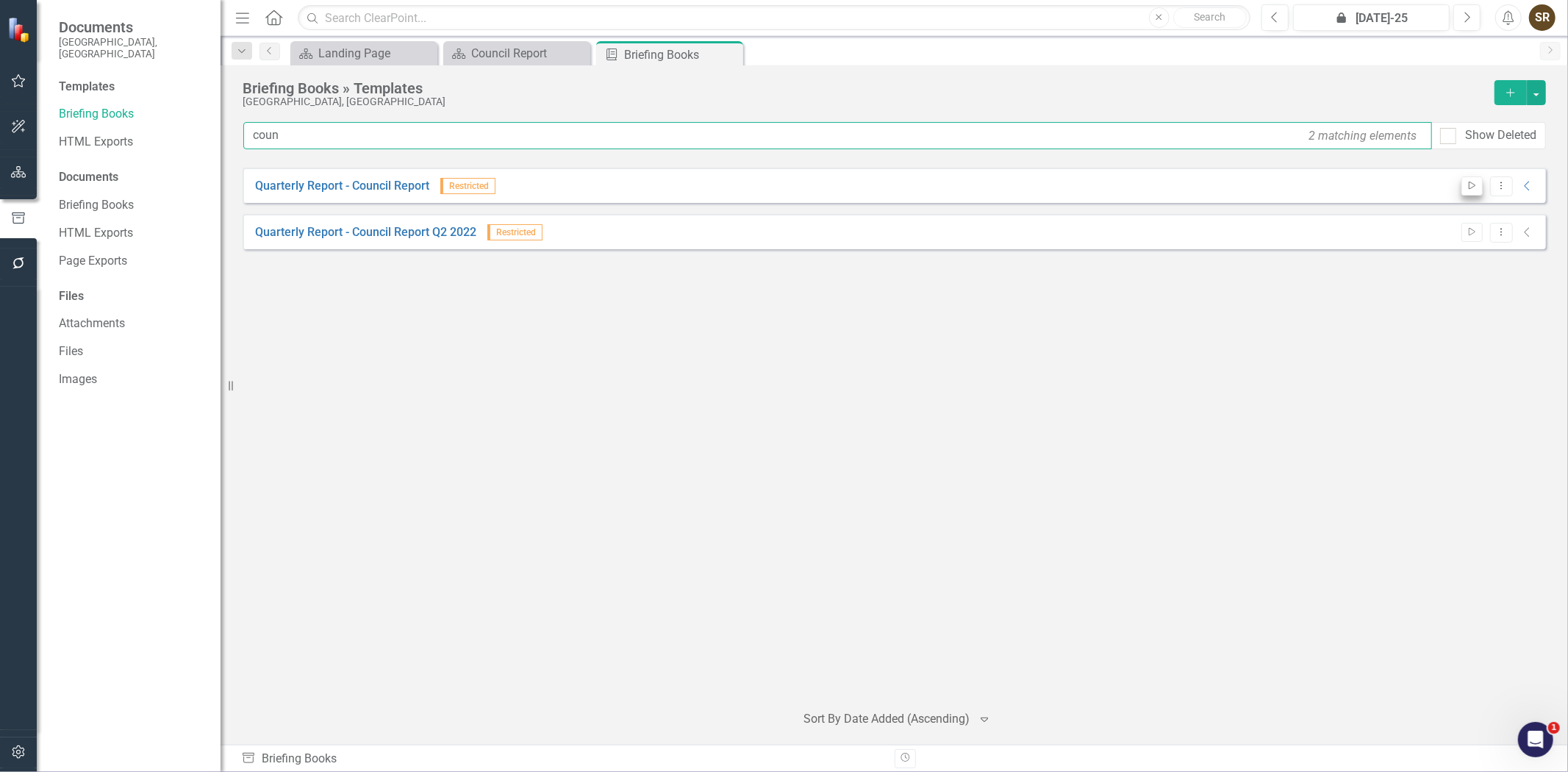
type input "coun"
click at [1473, 190] on button "Start" at bounding box center [1472, 186] width 22 height 19
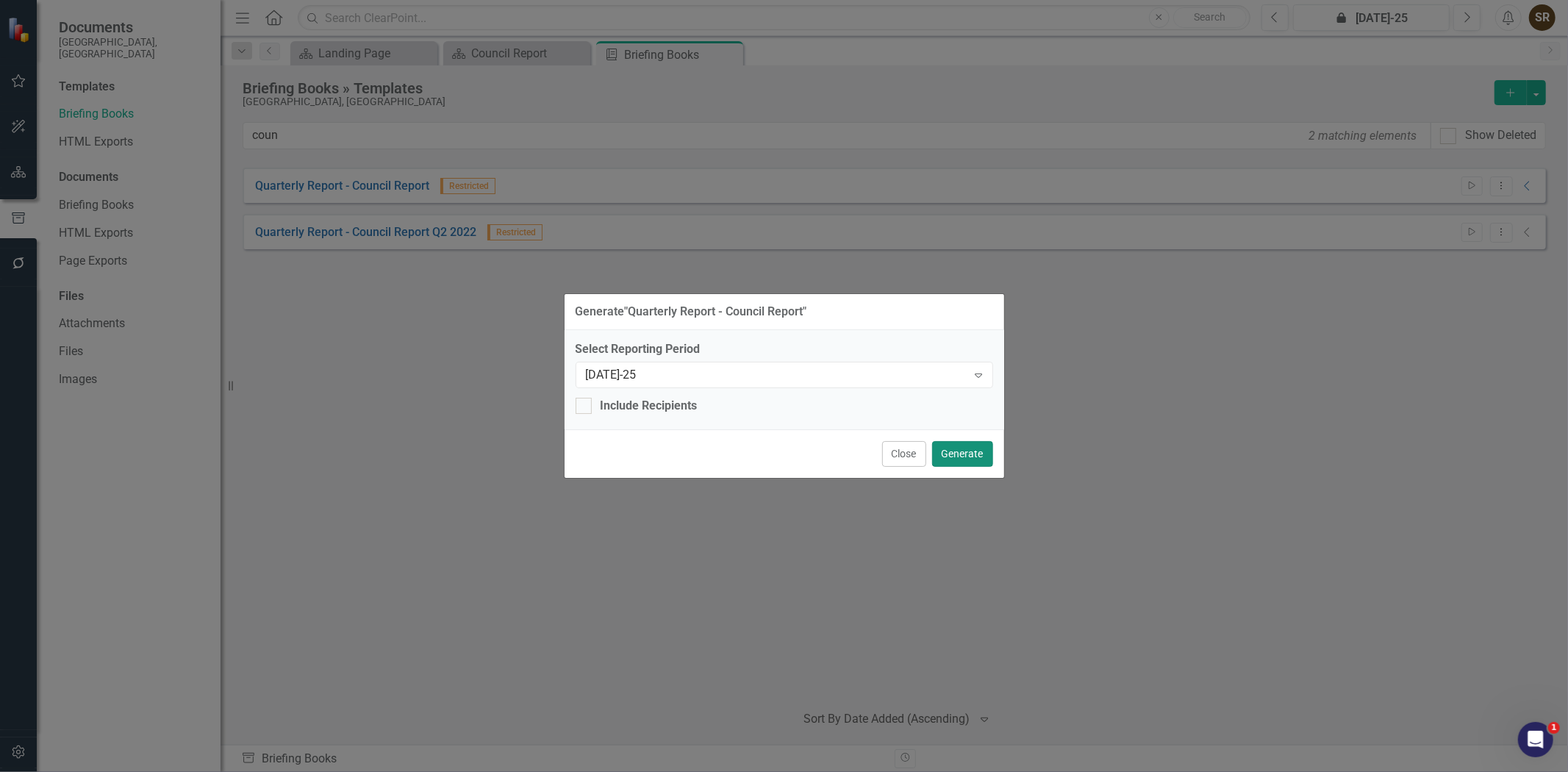
click at [954, 458] on button "Generate" at bounding box center [963, 454] width 61 height 26
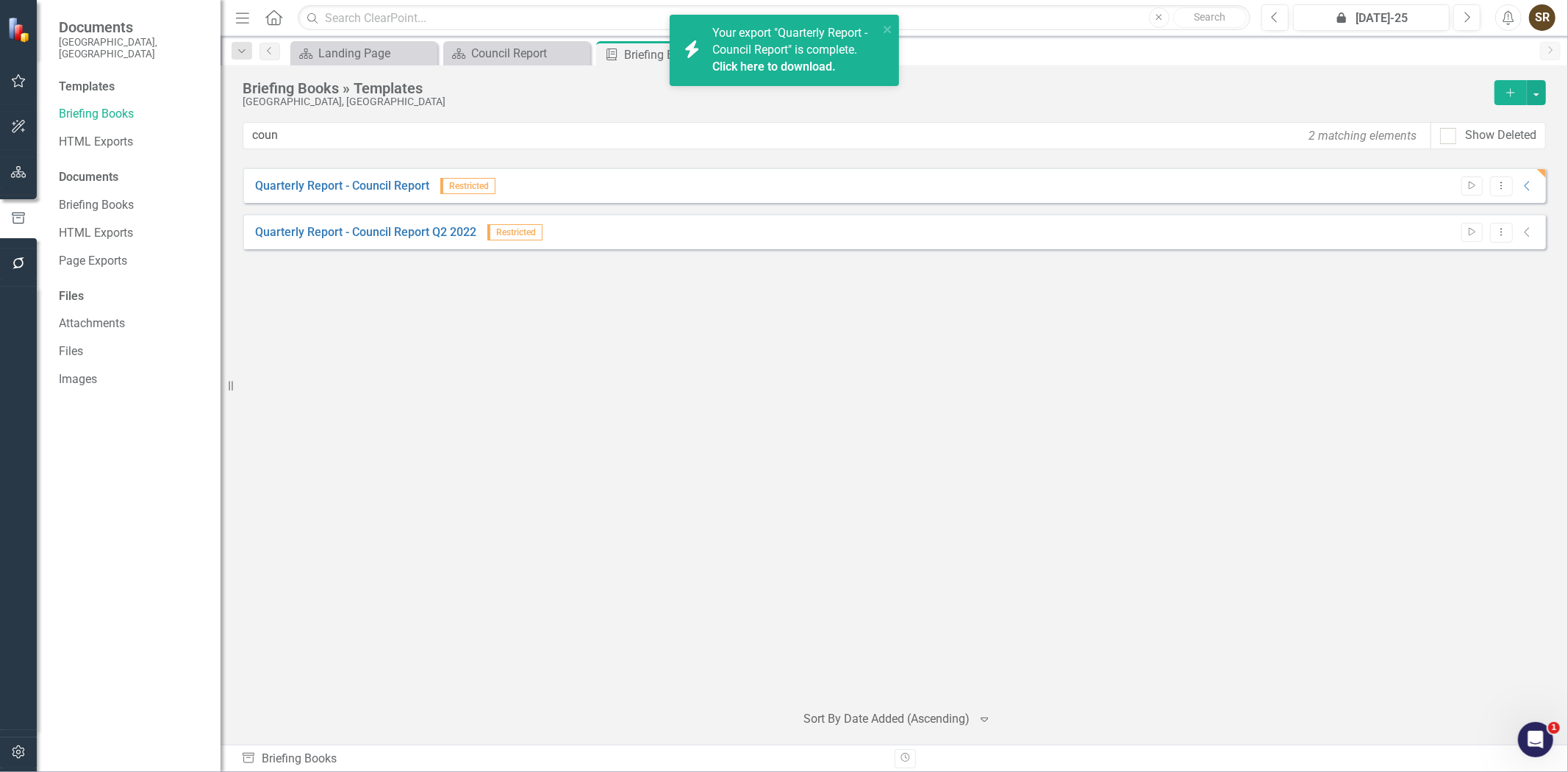
click at [782, 72] on link "Click here to download." at bounding box center [774, 66] width 123 height 14
